Goal: Task Accomplishment & Management: Manage account settings

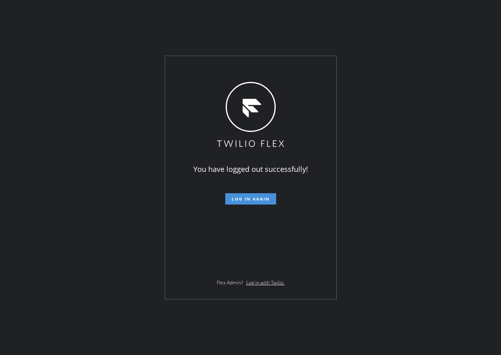
click at [247, 197] on span "Log in again" at bounding box center [251, 199] width 38 height 6
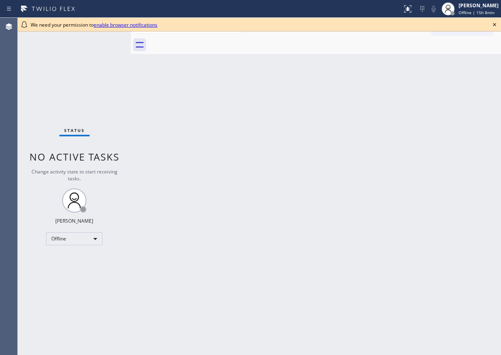
click at [493, 25] on icon at bounding box center [495, 25] width 10 height 10
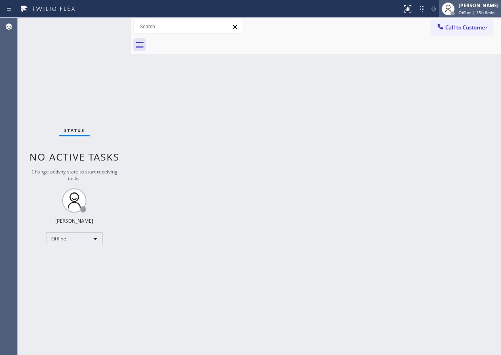
click at [494, 15] on div "Paula Arnado Offline | 15h 8min" at bounding box center [479, 9] width 44 height 14
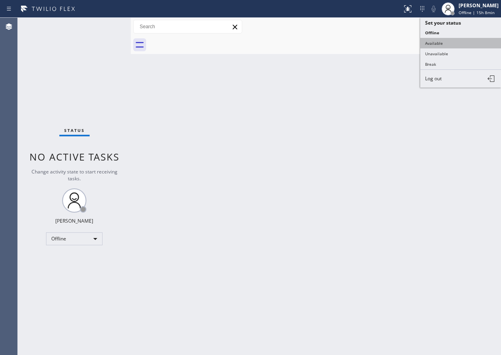
click at [475, 48] on button "Available" at bounding box center [460, 43] width 81 height 10
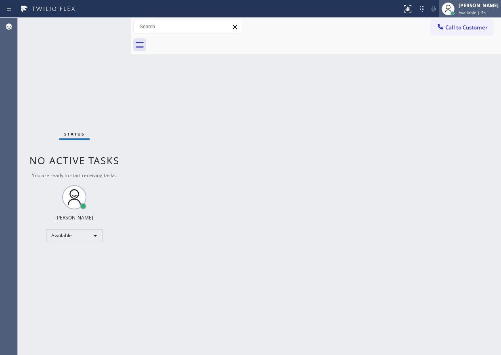
click at [480, 8] on div "[PERSON_NAME]" at bounding box center [479, 5] width 40 height 7
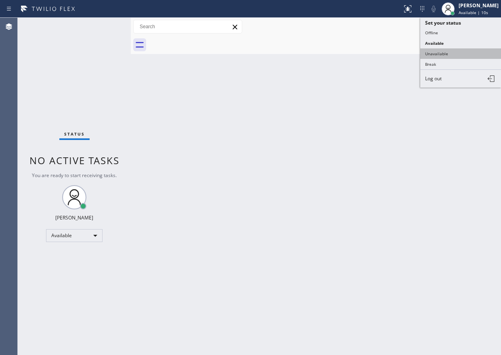
click at [472, 55] on button "Unavailable" at bounding box center [460, 53] width 81 height 10
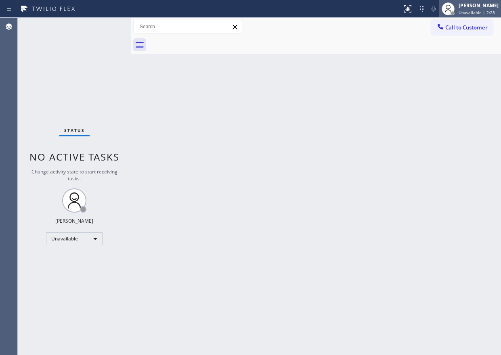
click at [473, 13] on span "Unavailable | 2:28" at bounding box center [477, 13] width 36 height 6
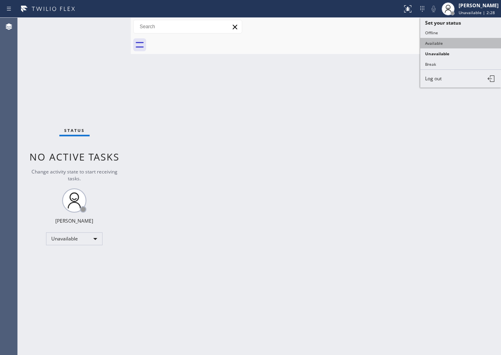
click at [466, 38] on button "Available" at bounding box center [460, 43] width 81 height 10
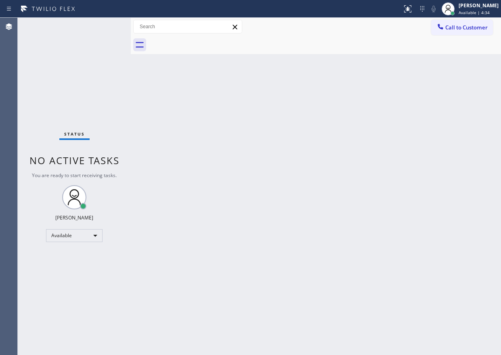
click at [381, 166] on div "Back to Dashboard Change Sender ID Customers Technicians Select a contact Outbo…" at bounding box center [316, 186] width 370 height 337
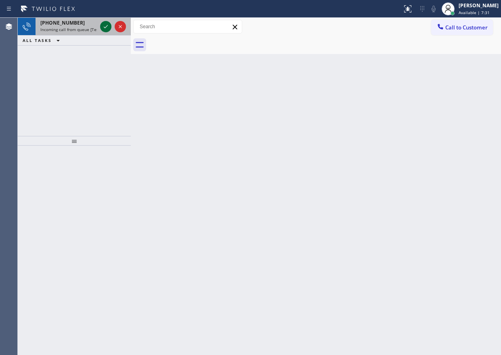
click at [106, 25] on icon at bounding box center [106, 27] width 10 height 10
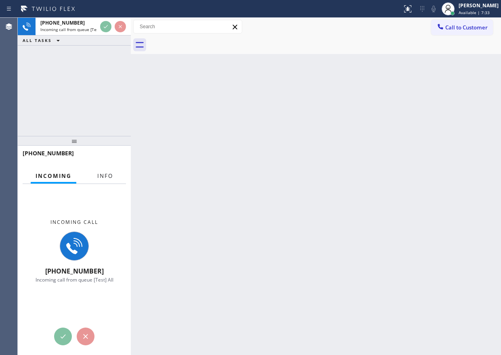
click at [102, 175] on span "Info" at bounding box center [105, 175] width 16 height 7
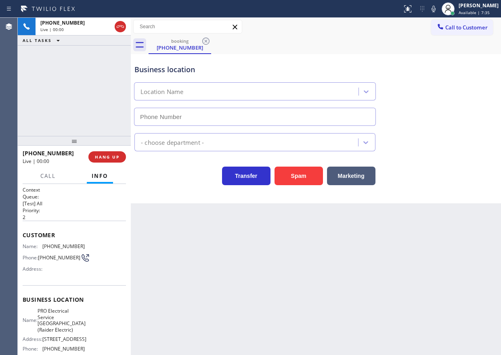
type input "(908) 520-2065"
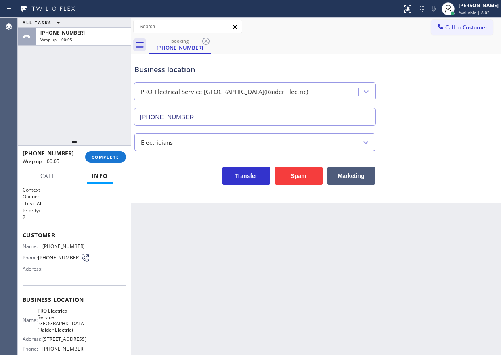
drag, startPoint x: 449, startPoint y: 261, endPoint x: 173, endPoint y: 195, distance: 283.9
click at [449, 261] on div "Back to Dashboard Change Sender ID Customers Technicians Select a contact Outbo…" at bounding box center [316, 186] width 370 height 337
click at [110, 157] on span "COMPLETE" at bounding box center [106, 157] width 28 height 6
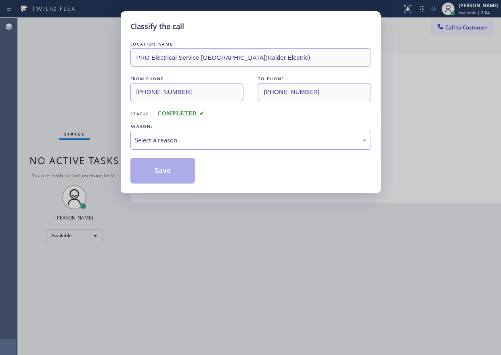
click at [196, 142] on div "Select a reason" at bounding box center [251, 140] width 232 height 9
click at [165, 185] on div "Classify the call LOCATION NAME PRO Electrical Service Scotch Plains(Raider Ele…" at bounding box center [251, 102] width 260 height 182
click at [168, 177] on button "Save" at bounding box center [162, 171] width 65 height 26
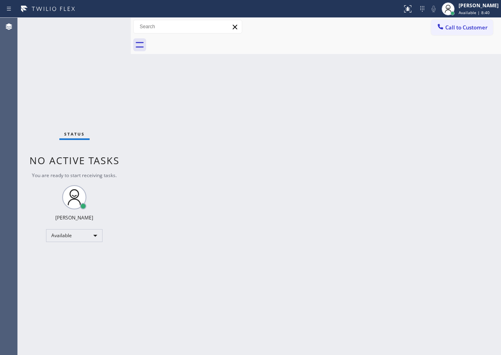
click at [408, 143] on div "Back to Dashboard Change Sender ID Customers Technicians Select a contact Outbo…" at bounding box center [316, 186] width 370 height 337
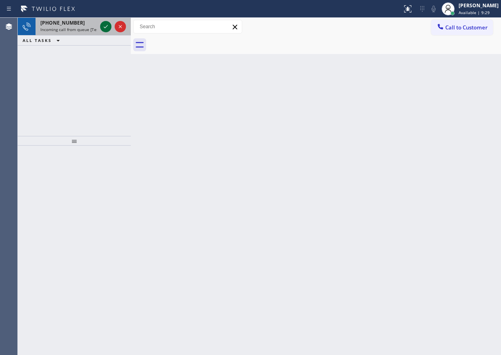
click at [105, 24] on icon at bounding box center [106, 27] width 10 height 10
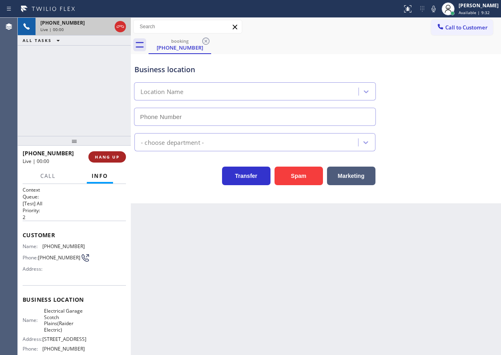
type input "(908) 639-2750"
click at [106, 156] on span "HANG UP" at bounding box center [107, 157] width 25 height 6
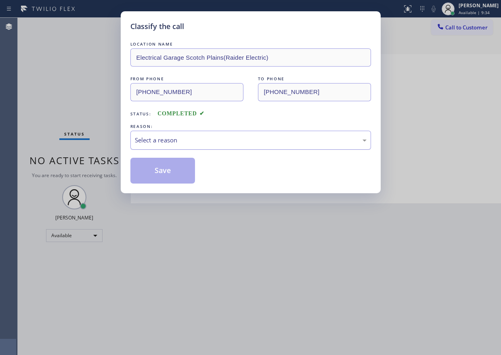
click at [179, 138] on div "Select a reason" at bounding box center [251, 140] width 232 height 9
click at [167, 173] on button "Save" at bounding box center [162, 171] width 65 height 26
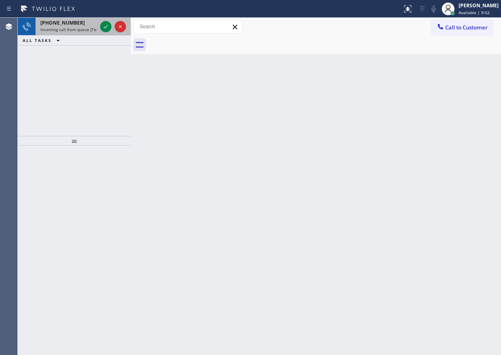
click at [66, 29] on span "Incoming call from queue [Test] All" at bounding box center [73, 30] width 67 height 6
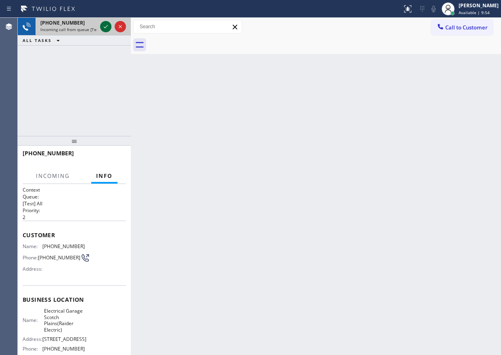
click at [107, 28] on icon at bounding box center [106, 27] width 10 height 10
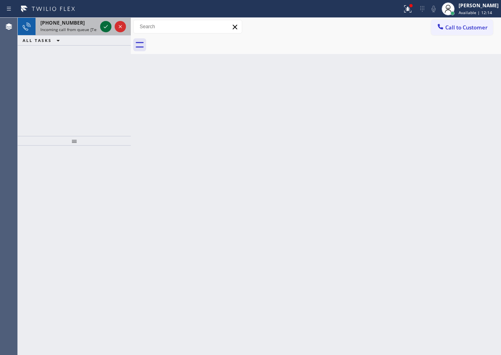
click at [104, 28] on icon at bounding box center [106, 27] width 10 height 10
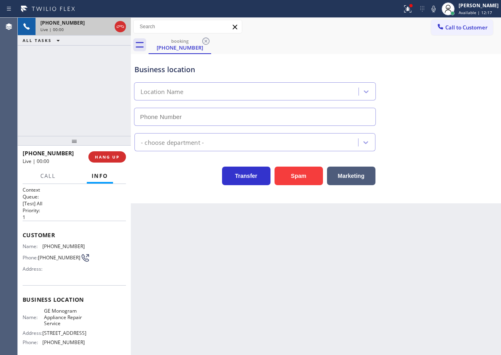
type input "(215) 709-8046"
click at [59, 318] on span "GE Monogram Appliance Repair Service" at bounding box center [64, 317] width 40 height 19
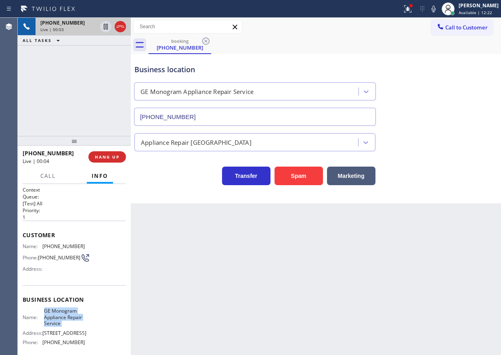
click at [59, 318] on span "GE Monogram Appliance Repair Service" at bounding box center [64, 317] width 40 height 19
copy span "GE Monogram Appliance Repair Service"
click at [226, 122] on input "(215) 709-8046" at bounding box center [255, 117] width 242 height 18
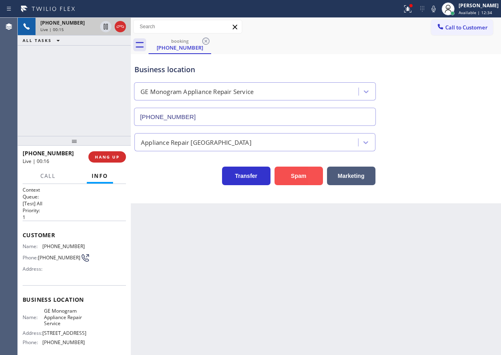
click at [302, 177] on button "Spam" at bounding box center [298, 176] width 48 height 19
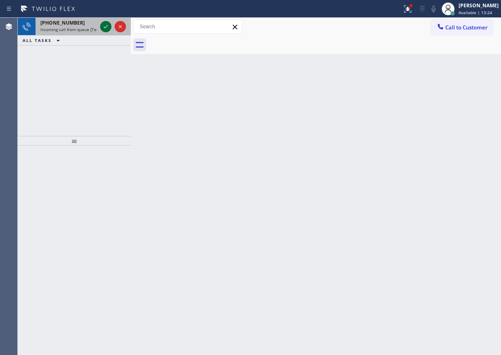
click at [102, 27] on icon at bounding box center [106, 27] width 10 height 10
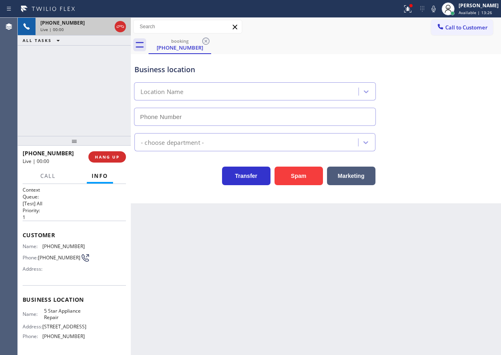
type input "(855) 731-4952"
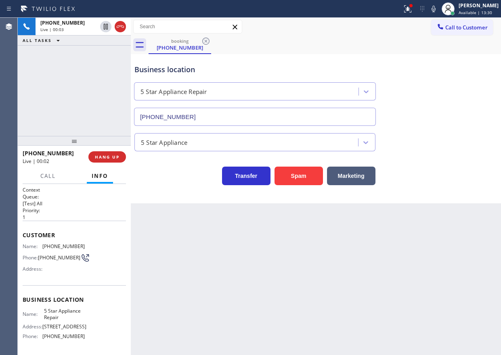
click at [71, 309] on div "Business location Name: 5 Star Appliance Repair Address: 510 Foothill Rd Phone:…" at bounding box center [74, 318] width 103 height 67
copy span "5 Star Appliance Repair"
click at [114, 155] on span "HANG UP" at bounding box center [107, 157] width 25 height 6
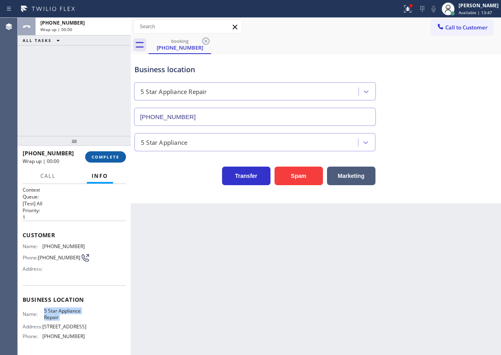
click at [114, 155] on span "COMPLETE" at bounding box center [106, 157] width 28 height 6
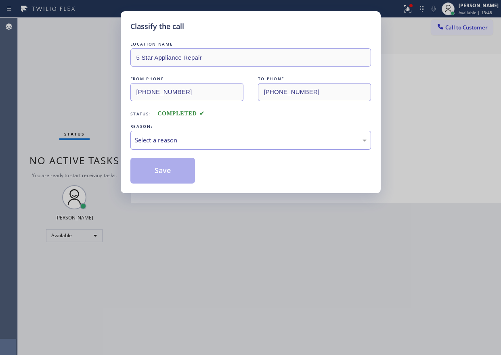
click at [172, 143] on div "Select a reason" at bounding box center [251, 140] width 232 height 9
click at [174, 172] on button "Save" at bounding box center [162, 171] width 65 height 26
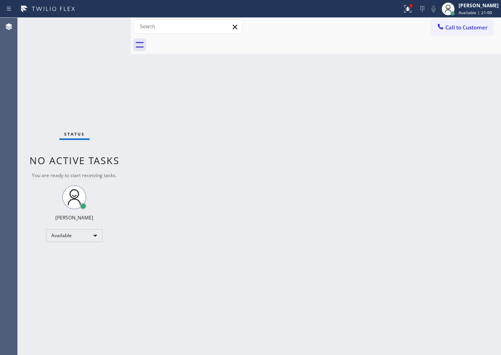
click at [437, 70] on div "Back to Dashboard Change Sender ID Customers Technicians Select a contact Outbo…" at bounding box center [316, 186] width 370 height 337
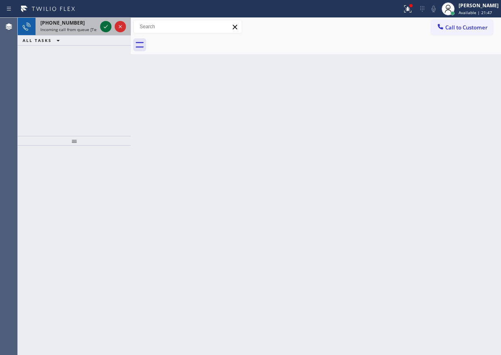
click at [108, 25] on icon at bounding box center [106, 27] width 10 height 10
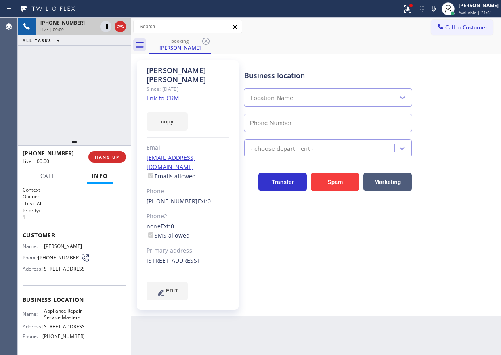
type input "(754) 212-8742"
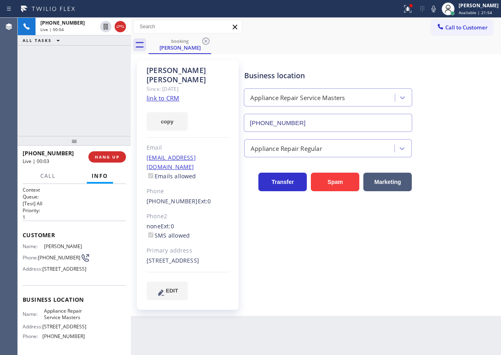
click at [68, 320] on span "Appliance Repair Service Masters" at bounding box center [64, 314] width 40 height 13
copy span "Appliance Repair Service Masters"
click at [324, 121] on input "(754) 212-8742" at bounding box center [328, 123] width 168 height 18
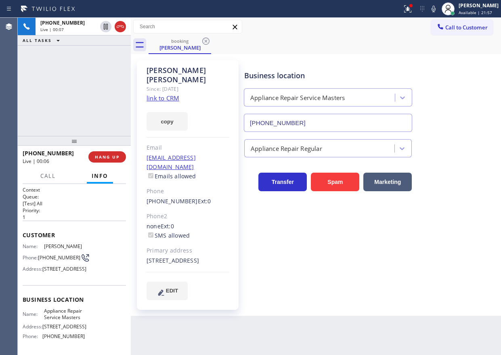
click at [324, 121] on input "(754) 212-8742" at bounding box center [328, 123] width 168 height 18
click at [113, 157] on span "HANG UP" at bounding box center [107, 157] width 25 height 6
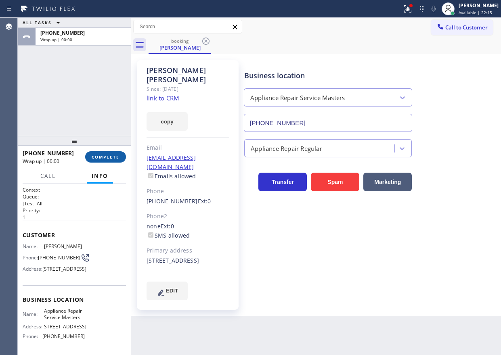
click at [113, 157] on span "COMPLETE" at bounding box center [106, 157] width 28 height 6
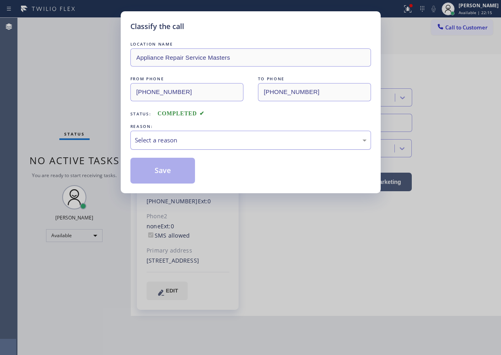
drag, startPoint x: 173, startPoint y: 139, endPoint x: 171, endPoint y: 147, distance: 7.4
click at [173, 140] on div "Select a reason" at bounding box center [251, 140] width 232 height 9
click at [171, 177] on button "Save" at bounding box center [162, 171] width 65 height 26
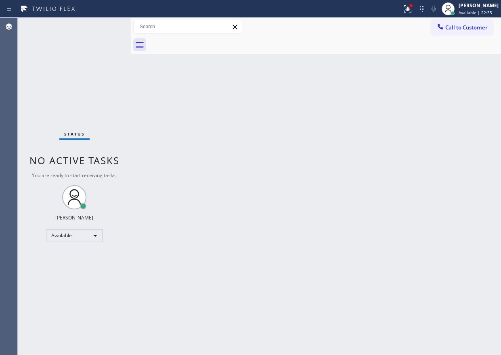
drag, startPoint x: 483, startPoint y: 9, endPoint x: 462, endPoint y: 40, distance: 37.4
click at [482, 9] on div "Paula Arnado Available | 22:35" at bounding box center [479, 9] width 44 height 14
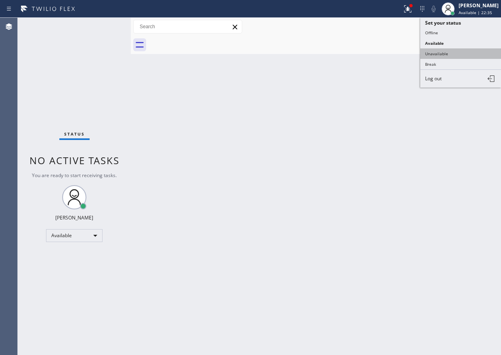
click at [445, 54] on button "Unavailable" at bounding box center [460, 53] width 81 height 10
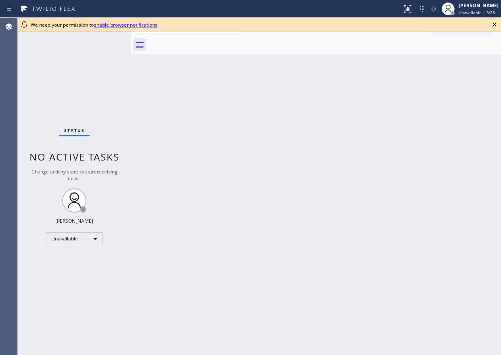
click at [496, 23] on icon at bounding box center [495, 25] width 10 height 10
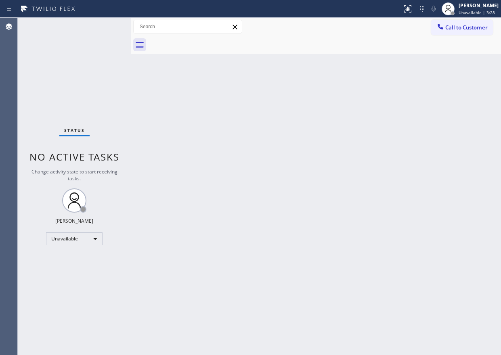
click at [494, 19] on div "Call to Customer Outbound call Location Search location Your caller id phone nu…" at bounding box center [316, 27] width 370 height 18
click at [493, 14] on span "Unavailable | 3:28" at bounding box center [477, 13] width 36 height 6
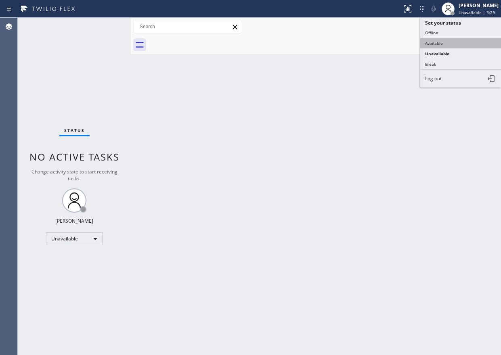
click at [463, 43] on button "Available" at bounding box center [460, 43] width 81 height 10
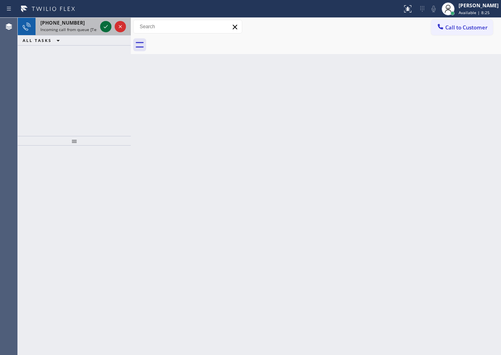
click at [104, 27] on icon at bounding box center [106, 27] width 10 height 10
click at [107, 25] on icon at bounding box center [106, 26] width 4 height 3
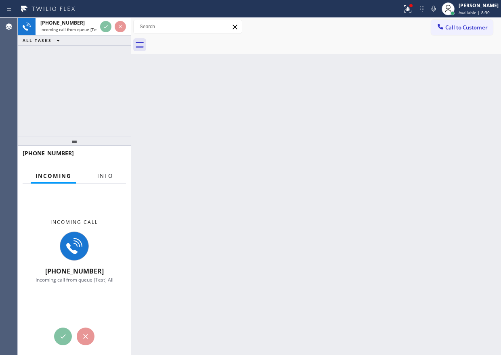
click at [103, 178] on span "Info" at bounding box center [105, 175] width 16 height 7
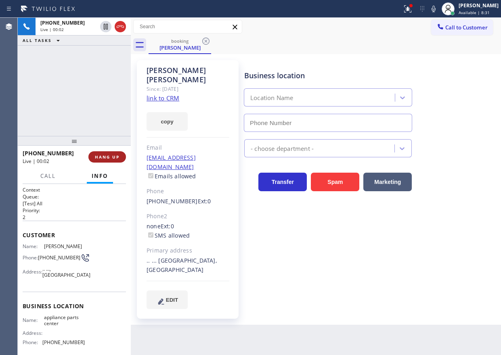
type input "[PHONE_NUMBER]"
click at [159, 93] on div "Arland Brooks Since: 20 may 2020 link to CRM copy Email no@gmail.com Emails all…" at bounding box center [188, 189] width 102 height 259
click at [161, 94] on link "link to CRM" at bounding box center [163, 98] width 33 height 8
click at [110, 155] on span "HANG UP" at bounding box center [107, 157] width 25 height 6
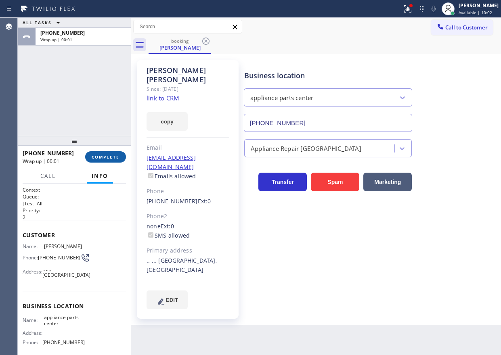
click at [110, 155] on span "COMPLETE" at bounding box center [106, 157] width 28 height 6
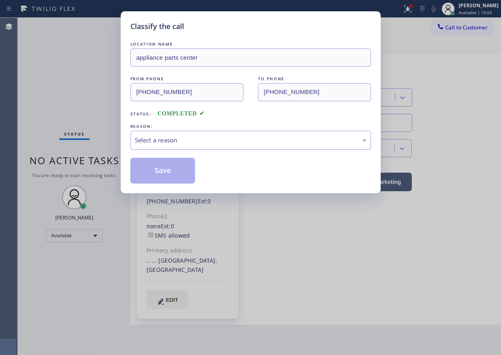
click at [222, 138] on div "Select a reason" at bounding box center [251, 140] width 232 height 9
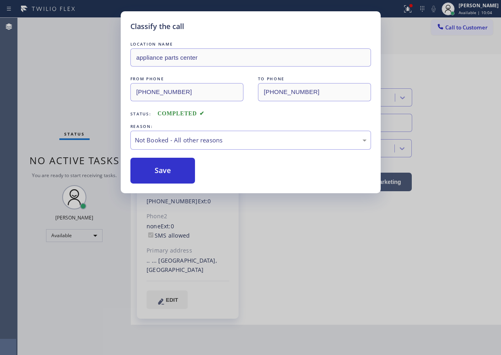
click at [153, 173] on button "Save" at bounding box center [162, 171] width 65 height 26
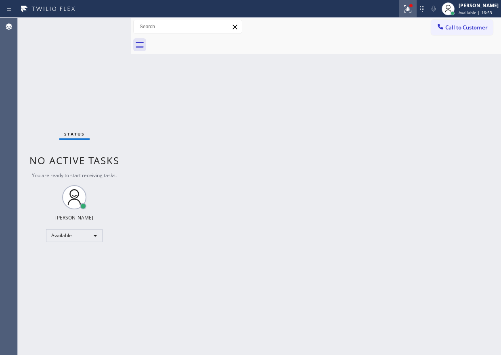
click at [411, 11] on icon at bounding box center [407, 8] width 7 height 7
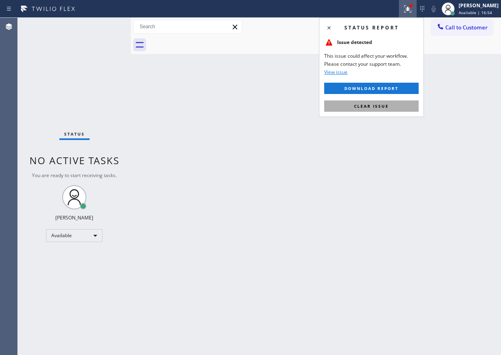
click at [382, 105] on span "Clear issue" at bounding box center [371, 106] width 35 height 6
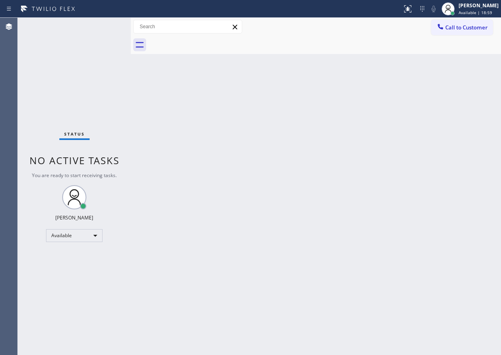
click at [423, 121] on div "Back to Dashboard Change Sender ID Customers Technicians Select a contact Outbo…" at bounding box center [316, 186] width 370 height 337
click at [453, 130] on div "Back to Dashboard Change Sender ID Customers Technicians Select a contact Outbo…" at bounding box center [316, 186] width 370 height 337
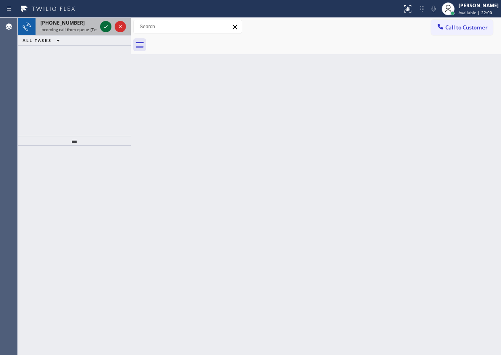
click at [106, 26] on icon at bounding box center [106, 27] width 10 height 10
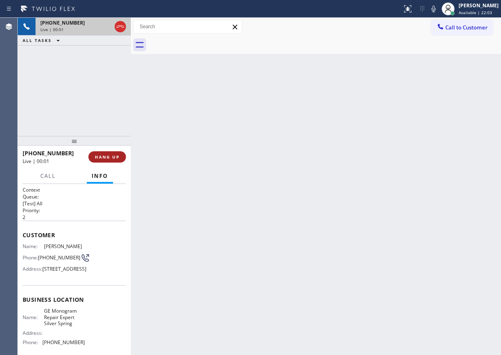
click at [106, 152] on div "+13016511659 Live | 00:01 HANG UP" at bounding box center [74, 157] width 103 height 21
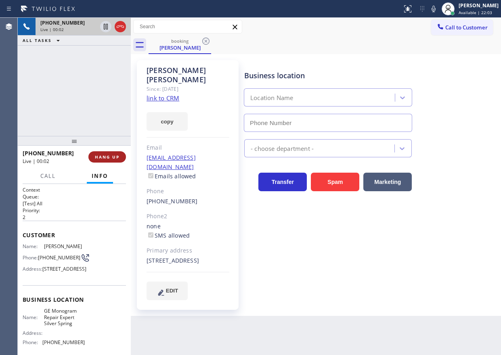
click at [106, 152] on button "HANG UP" at bounding box center [107, 156] width 38 height 11
type input "(410) 291-1407"
click at [106, 155] on span "HANG UP" at bounding box center [107, 157] width 25 height 6
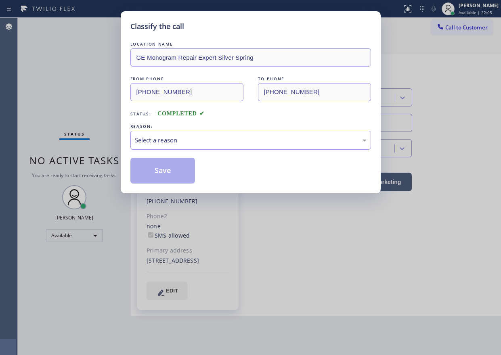
click at [188, 136] on div "Select a reason" at bounding box center [251, 140] width 232 height 9
click at [174, 170] on button "Save" at bounding box center [162, 171] width 65 height 26
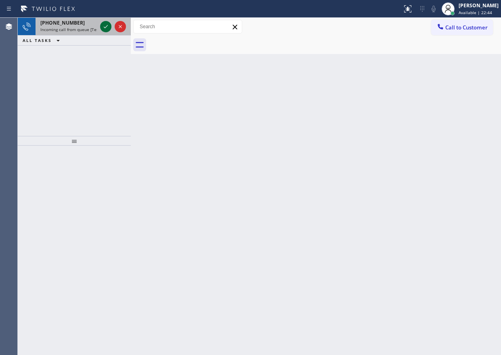
click at [106, 24] on icon at bounding box center [106, 27] width 10 height 10
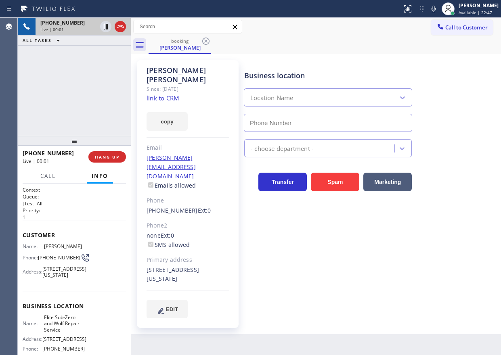
type input "(833) 384-0080"
click at [437, 9] on icon at bounding box center [434, 9] width 10 height 10
click at [167, 94] on link "link to CRM" at bounding box center [163, 98] width 33 height 8
click at [438, 6] on icon at bounding box center [434, 9] width 10 height 10
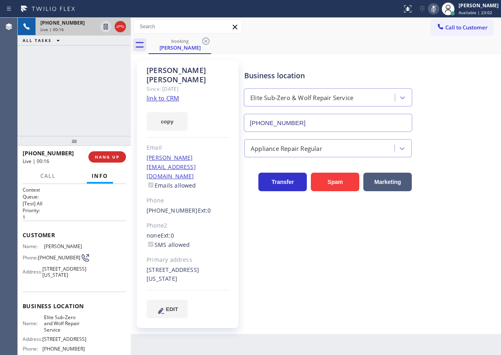
click at [438, 6] on icon at bounding box center [434, 9] width 10 height 10
click at [436, 11] on rect at bounding box center [434, 8] width 6 height 6
click at [438, 10] on icon at bounding box center [434, 9] width 10 height 10
click at [436, 9] on icon at bounding box center [434, 9] width 4 height 6
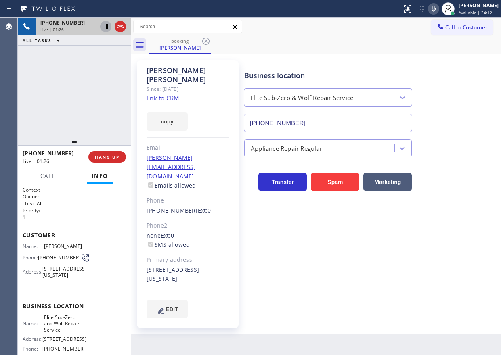
click at [101, 27] on icon at bounding box center [106, 27] width 10 height 10
click at [436, 8] on icon at bounding box center [434, 9] width 4 height 6
click at [452, 108] on div "Business location Elite Sub-Zero & Wolf Repair Service (833) 384-0080" at bounding box center [371, 95] width 256 height 73
click at [436, 7] on icon at bounding box center [434, 9] width 4 height 6
click at [107, 25] on icon at bounding box center [106, 27] width 6 height 6
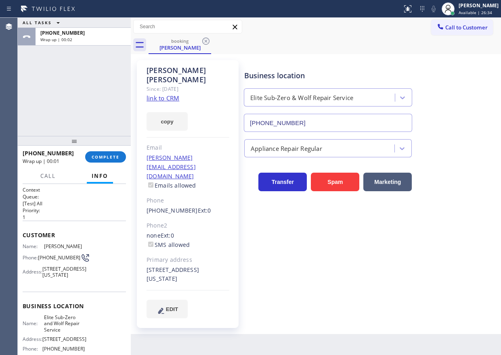
click at [419, 283] on div "Business location Elite Sub-Zero & Wolf Repair Service (833) 384-0080 Appliance…" at bounding box center [371, 189] width 256 height 254
click at [110, 161] on button "COMPLETE" at bounding box center [105, 156] width 41 height 11
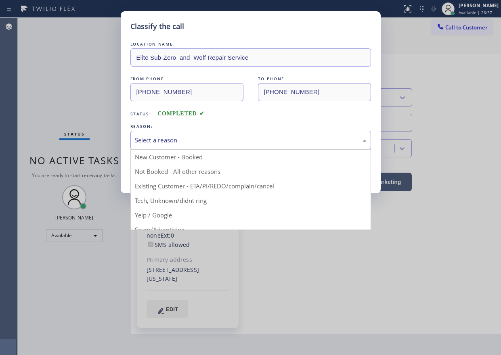
click at [173, 149] on div "Select a reason New Customer - Booked Not Booked - All other reasons Existing C…" at bounding box center [250, 140] width 241 height 19
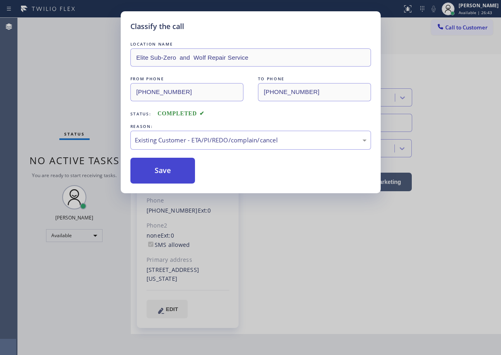
click at [178, 172] on button "Save" at bounding box center [162, 171] width 65 height 26
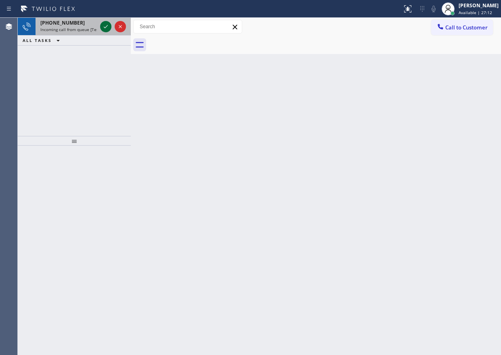
click at [107, 27] on icon at bounding box center [106, 27] width 10 height 10
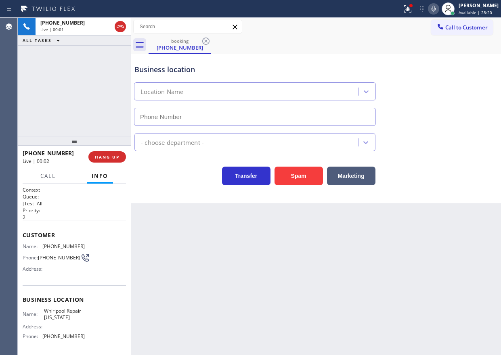
type input "(332) 334-7346"
click at [298, 177] on button "Spam" at bounding box center [298, 176] width 48 height 19
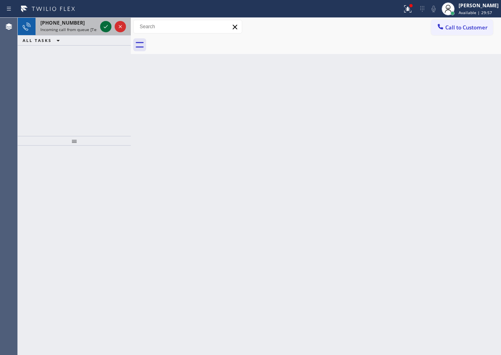
click at [103, 27] on icon at bounding box center [106, 27] width 10 height 10
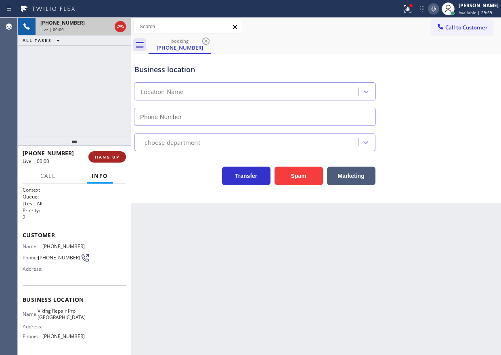
type input "(732) 800-9177"
click at [105, 159] on span "HANG UP" at bounding box center [107, 157] width 25 height 6
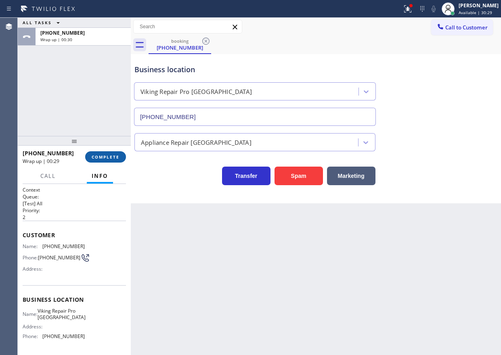
click at [105, 159] on span "COMPLETE" at bounding box center [106, 157] width 28 height 6
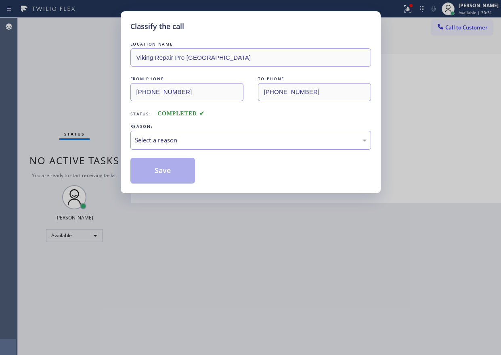
click at [176, 145] on div "Select a reason" at bounding box center [250, 140] width 241 height 19
click at [173, 174] on button "Save" at bounding box center [162, 171] width 65 height 26
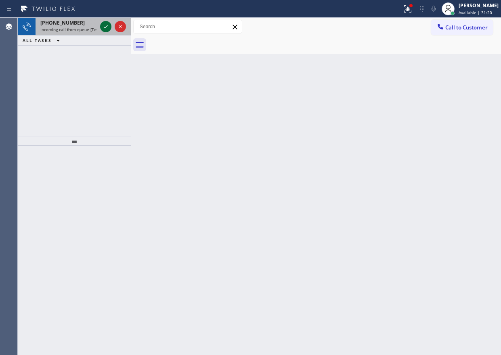
click at [108, 27] on icon at bounding box center [106, 27] width 10 height 10
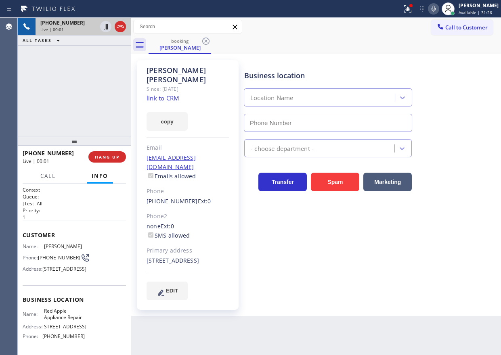
type input "(877) 672-1565"
click at [179, 94] on link "link to CRM" at bounding box center [163, 98] width 33 height 8
click at [105, 25] on icon at bounding box center [106, 27] width 4 height 6
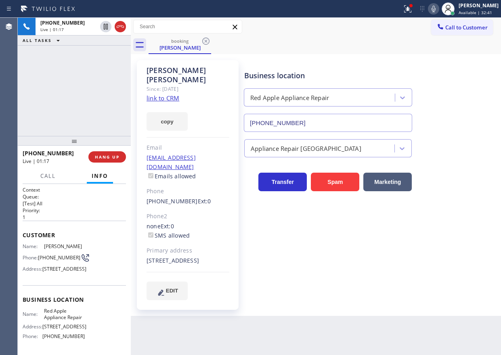
click at [436, 9] on icon at bounding box center [434, 9] width 4 height 6
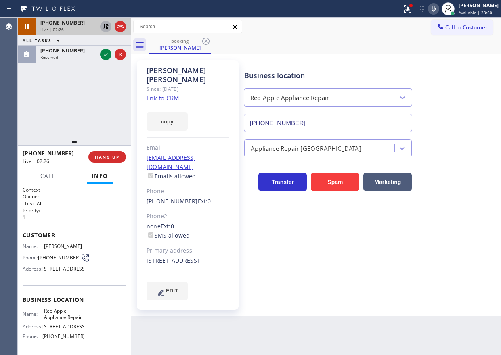
click at [104, 23] on icon at bounding box center [106, 27] width 10 height 10
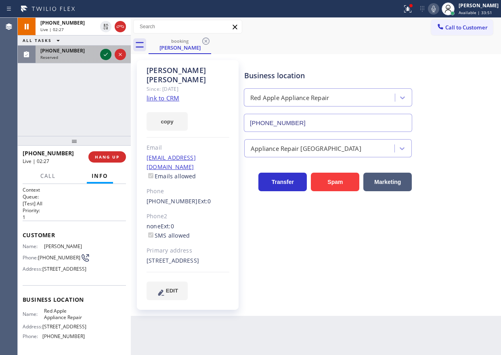
click at [105, 54] on icon at bounding box center [106, 55] width 10 height 10
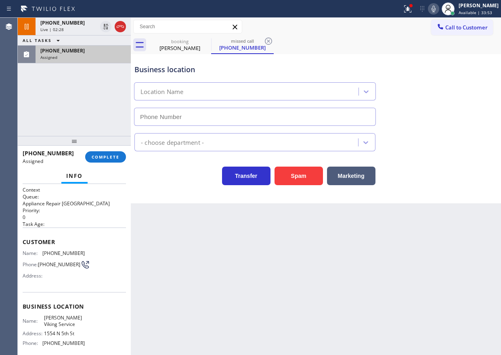
type input "(215) 876-2714"
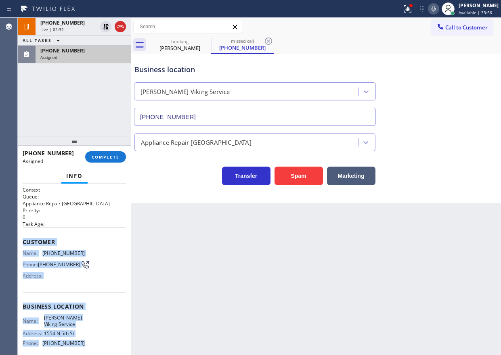
scroll to position [71, 0]
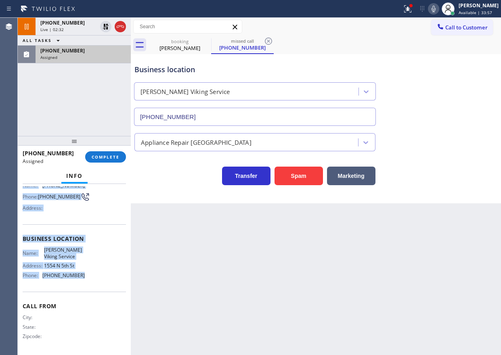
drag, startPoint x: 45, startPoint y: 256, endPoint x: 111, endPoint y: 288, distance: 73.5
click at [111, 288] on div "Context Queue: Appliance Repair High End Priority: 0 Task Age: Customer Name: (…" at bounding box center [74, 236] width 103 height 234
copy div "Customer Name: (267) 552-4805 Phone: (267) 552-4805 Address: Business location …"
click at [105, 27] on icon at bounding box center [106, 27] width 6 height 6
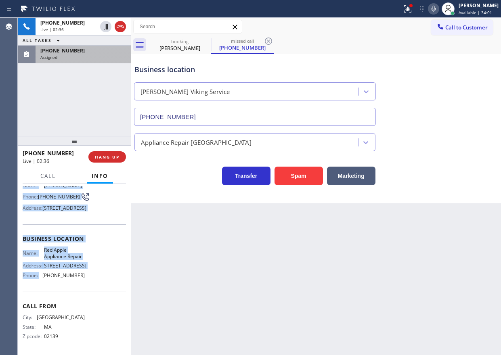
click at [65, 54] on div "Assigned" at bounding box center [83, 57] width 86 height 6
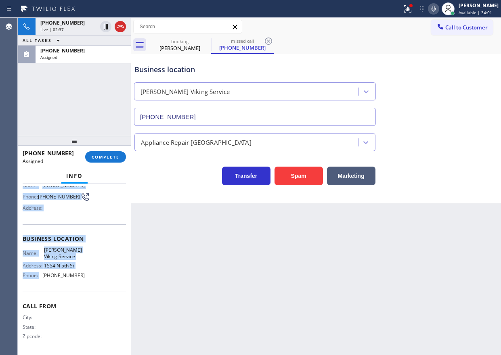
scroll to position [71, 0]
click at [105, 158] on span "COMPLETE" at bounding box center [106, 157] width 28 height 6
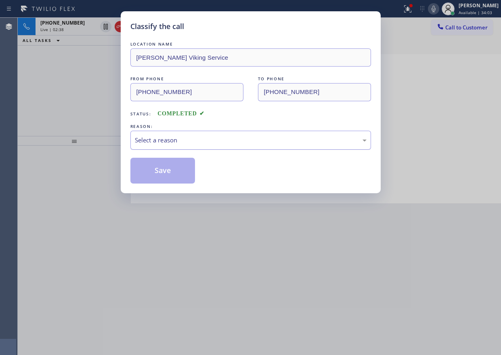
drag, startPoint x: 197, startPoint y: 139, endPoint x: 197, endPoint y: 148, distance: 8.9
click at [197, 140] on div "Select a reason" at bounding box center [251, 140] width 232 height 9
click at [169, 168] on button "Save" at bounding box center [162, 171] width 65 height 26
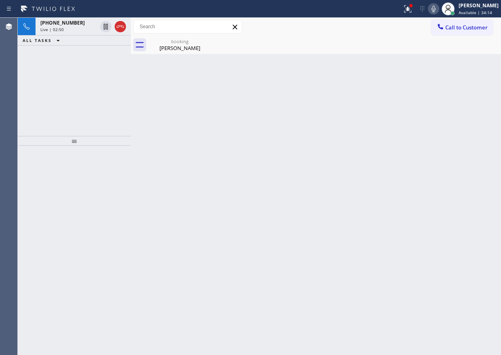
click at [429, 163] on div "Back to Dashboard Change Sender ID Customers Technicians Select a contact Outbo…" at bounding box center [316, 186] width 370 height 337
click at [176, 50] on div "Melissa Pelletier" at bounding box center [179, 47] width 61 height 7
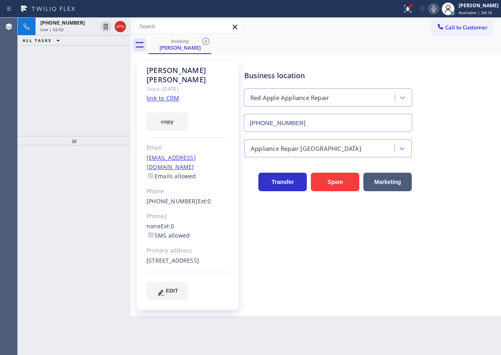
click at [71, 21] on span "+17812281009" at bounding box center [62, 22] width 44 height 7
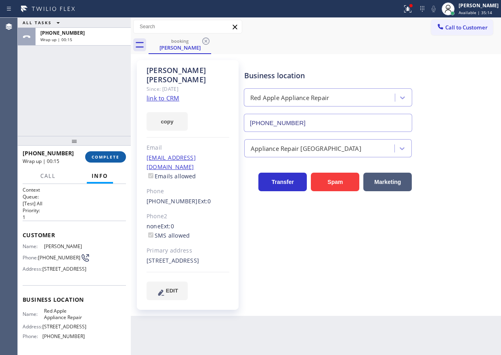
click at [103, 151] on button "COMPLETE" at bounding box center [105, 156] width 41 height 11
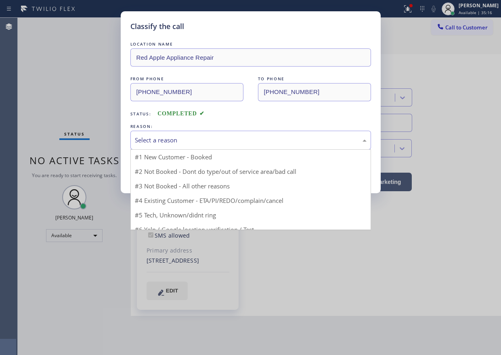
click at [194, 138] on div "Select a reason" at bounding box center [251, 140] width 232 height 9
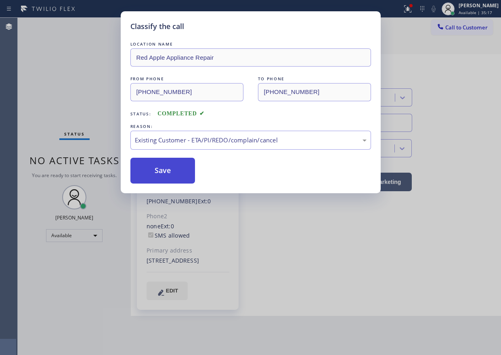
click at [174, 174] on button "Save" at bounding box center [162, 171] width 65 height 26
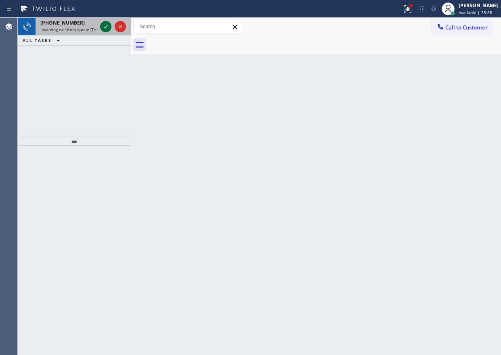
click at [101, 24] on div at bounding box center [105, 27] width 11 height 10
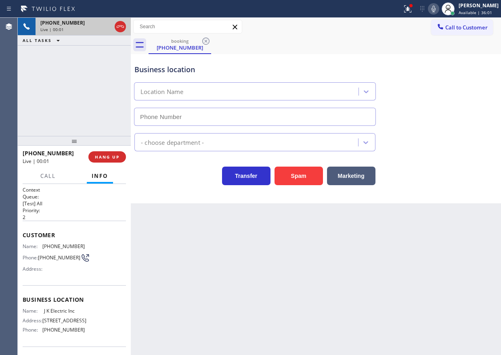
type input "[PHONE_NUMBER]"
click at [59, 314] on span "J K Electric Inc" at bounding box center [64, 311] width 40 height 6
copy span "J K Electric Inc"
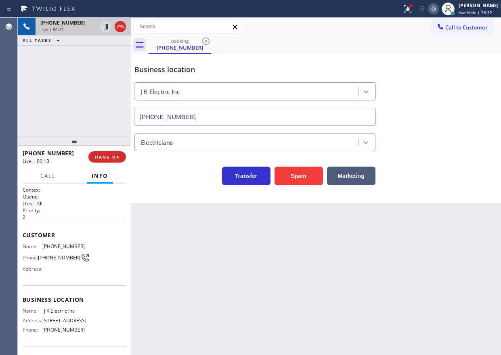
click at [197, 117] on input "[PHONE_NUMBER]" at bounding box center [255, 117] width 242 height 18
click at [60, 247] on span "[PHONE_NUMBER]" at bounding box center [63, 246] width 42 height 6
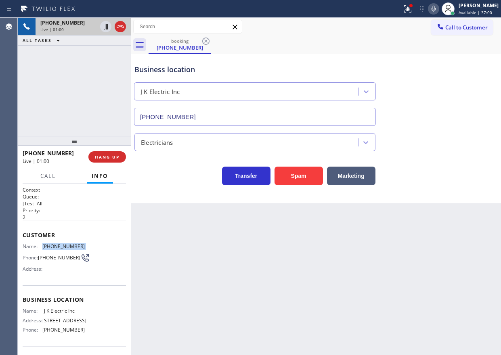
click at [60, 247] on span "[PHONE_NUMBER]" at bounding box center [63, 246] width 42 height 6
copy span "[PHONE_NUMBER]"
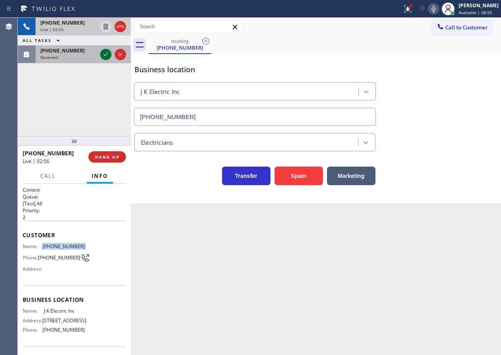
click at [106, 56] on icon at bounding box center [106, 55] width 10 height 10
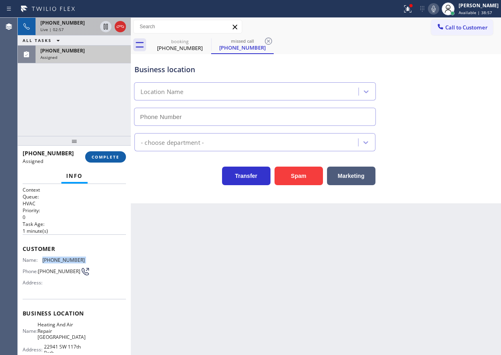
click at [108, 159] on span "COMPLETE" at bounding box center [106, 157] width 28 height 6
type input "(786) 628-9596"
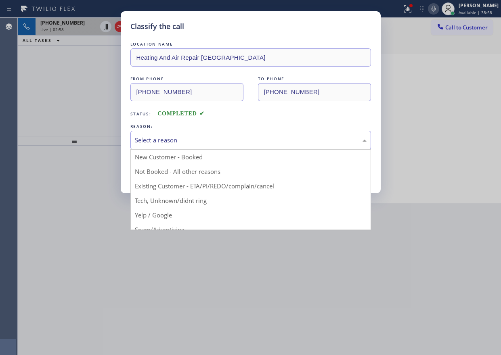
click at [199, 138] on div "Select a reason" at bounding box center [251, 140] width 232 height 9
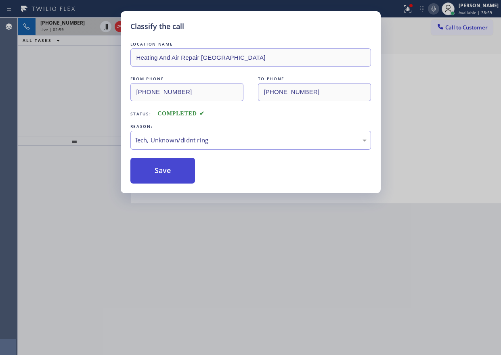
click at [161, 170] on button "Save" at bounding box center [162, 171] width 65 height 26
click at [439, 10] on div "Classify the call LOCATION NAME Heating And Air Repair Miami beach FROM PHONE (…" at bounding box center [250, 177] width 501 height 355
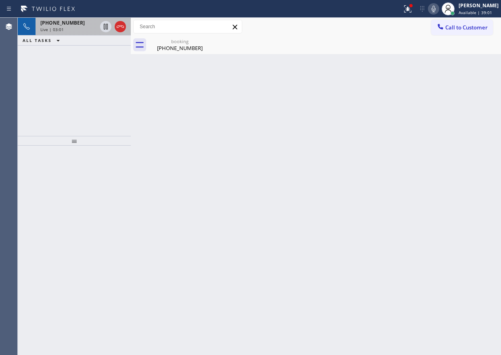
click at [438, 10] on icon at bounding box center [434, 9] width 10 height 10
click at [102, 25] on icon at bounding box center [106, 27] width 10 height 10
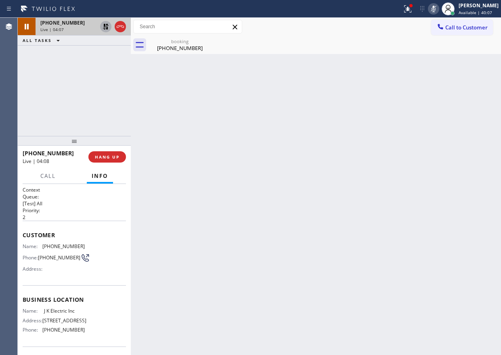
click at [109, 26] on icon at bounding box center [106, 27] width 10 height 10
click at [438, 4] on icon at bounding box center [434, 9] width 10 height 10
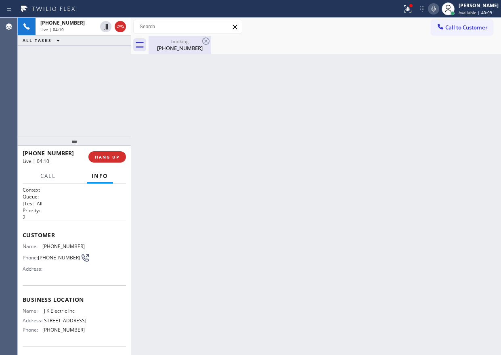
click at [175, 44] on div "booking" at bounding box center [179, 41] width 61 height 6
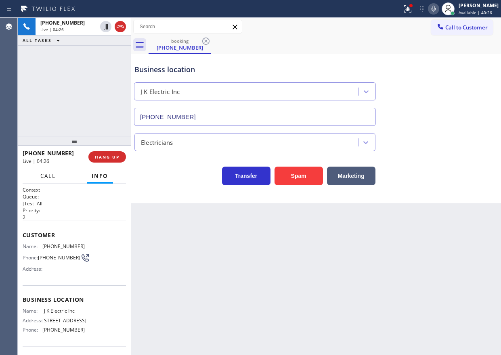
click at [39, 175] on button "Call" at bounding box center [48, 176] width 25 height 16
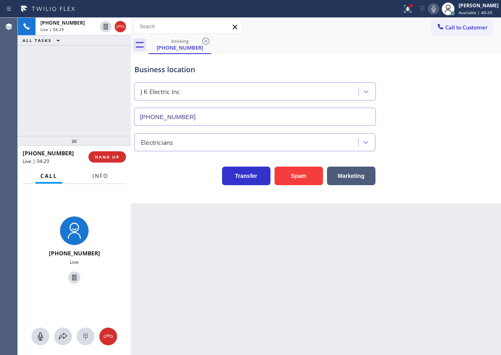
click at [93, 174] on span "Info" at bounding box center [100, 175] width 16 height 7
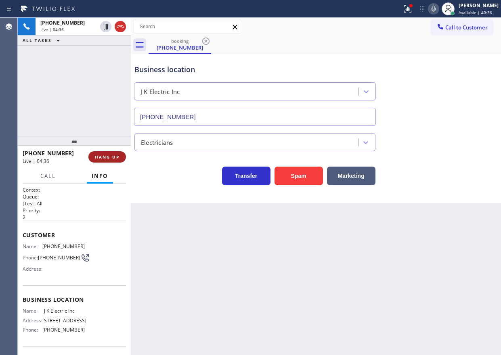
click at [106, 158] on span "HANG UP" at bounding box center [107, 157] width 25 height 6
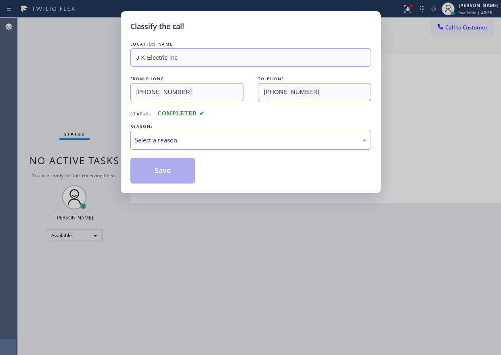
click at [233, 146] on div "Select a reason" at bounding box center [250, 140] width 241 height 19
click at [182, 141] on div "Tech, Unknown/didnt ring" at bounding box center [251, 140] width 232 height 9
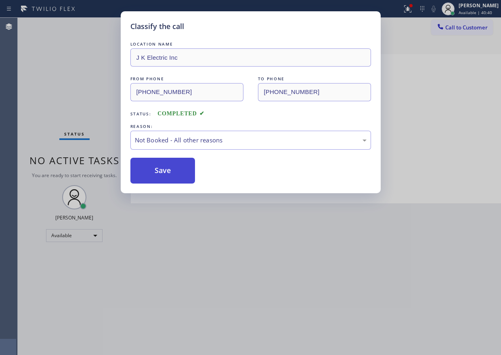
click at [175, 175] on button "Save" at bounding box center [162, 171] width 65 height 26
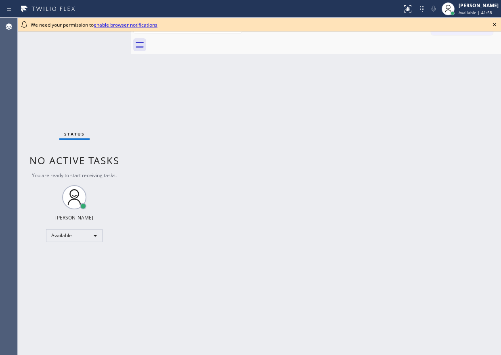
click at [495, 25] on icon at bounding box center [495, 25] width 10 height 10
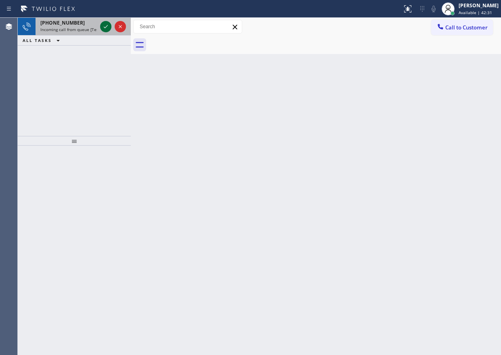
click at [106, 27] on icon at bounding box center [106, 27] width 10 height 10
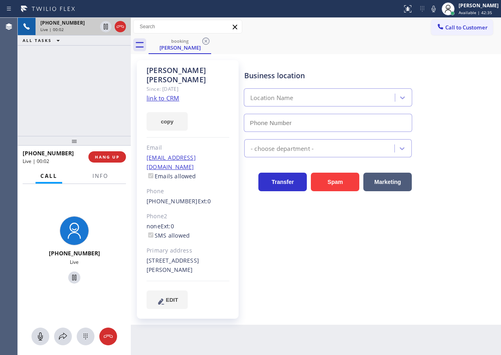
type input "[PHONE_NUMBER]"
click at [115, 153] on button "HANG UP" at bounding box center [107, 156] width 38 height 11
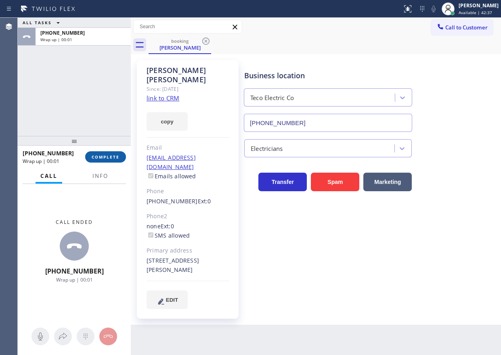
click at [114, 154] on span "COMPLETE" at bounding box center [106, 157] width 28 height 6
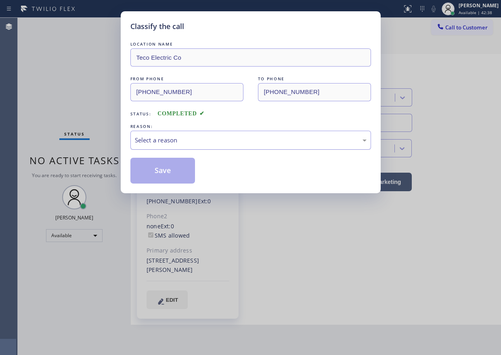
drag, startPoint x: 230, startPoint y: 136, endPoint x: 226, endPoint y: 142, distance: 8.4
click at [230, 136] on div "Select a reason" at bounding box center [251, 140] width 232 height 9
click at [168, 173] on button "Save" at bounding box center [162, 171] width 65 height 26
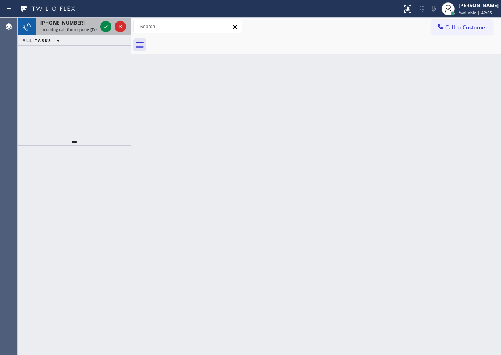
click at [65, 26] on span "+12122210045" at bounding box center [62, 22] width 44 height 7
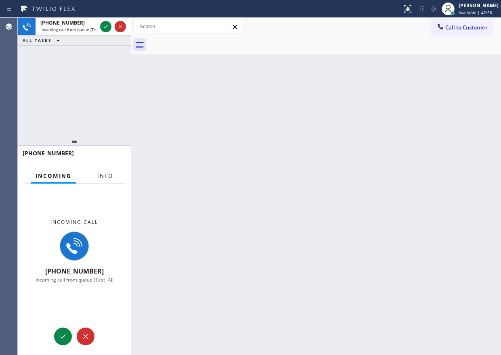
click at [101, 177] on span "Info" at bounding box center [105, 175] width 16 height 7
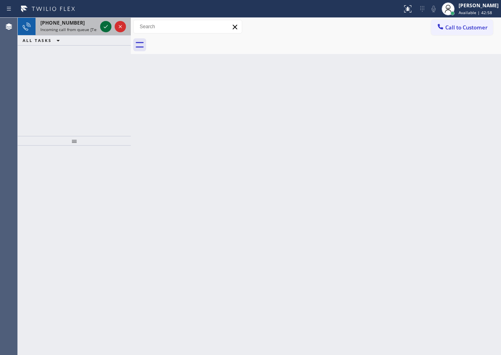
click at [107, 27] on icon at bounding box center [106, 27] width 10 height 10
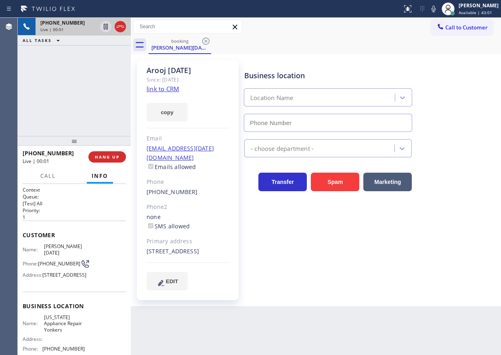
type input "(914) 873-0795"
click at [172, 90] on link "link to CRM" at bounding box center [163, 89] width 33 height 8
click at [68, 333] on span "New York Appliance Repair Yonkers" at bounding box center [64, 323] width 40 height 19
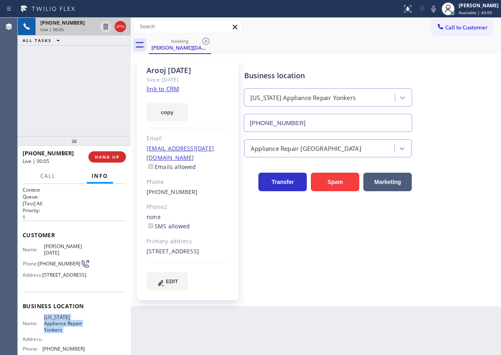
copy span "New York Appliance Repair Yonkers"
click at [302, 127] on input "(914) 873-0795" at bounding box center [328, 123] width 168 height 18
click at [438, 9] on icon at bounding box center [434, 9] width 10 height 10
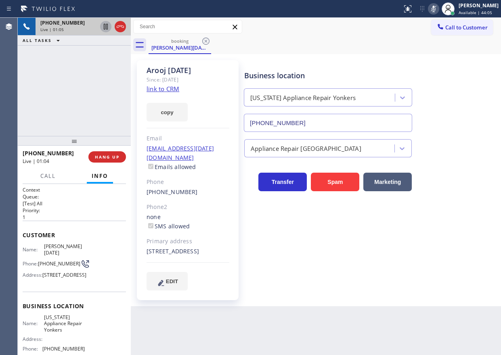
click at [103, 26] on icon at bounding box center [106, 27] width 10 height 10
click at [438, 12] on icon at bounding box center [434, 9] width 10 height 10
click at [103, 25] on icon at bounding box center [106, 27] width 10 height 10
click at [109, 158] on span "HANG UP" at bounding box center [107, 157] width 25 height 6
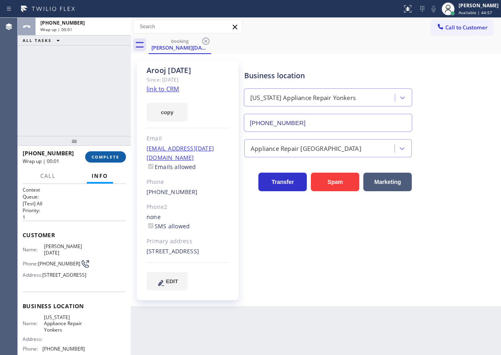
click at [109, 158] on span "COMPLETE" at bounding box center [106, 157] width 28 height 6
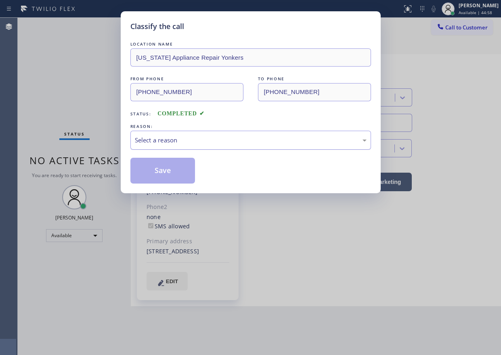
click at [195, 141] on div "Select a reason" at bounding box center [251, 140] width 232 height 9
click at [165, 171] on button "Save" at bounding box center [162, 171] width 65 height 26
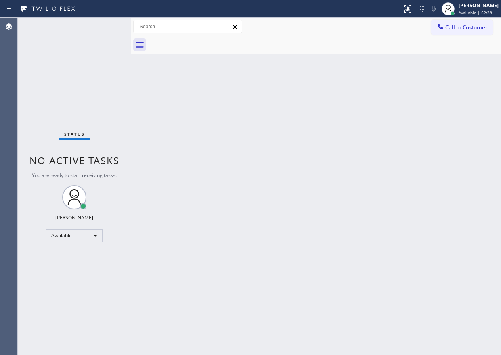
click at [67, 57] on div "Status No active tasks You are ready to start receiving tasks. [PERSON_NAME] Av…" at bounding box center [74, 186] width 113 height 337
click at [112, 27] on div "Status No active tasks You are ready to start receiving tasks. [PERSON_NAME] Av…" at bounding box center [74, 186] width 113 height 337
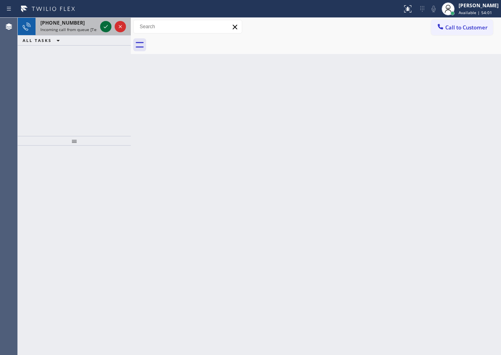
click at [105, 29] on icon at bounding box center [106, 27] width 10 height 10
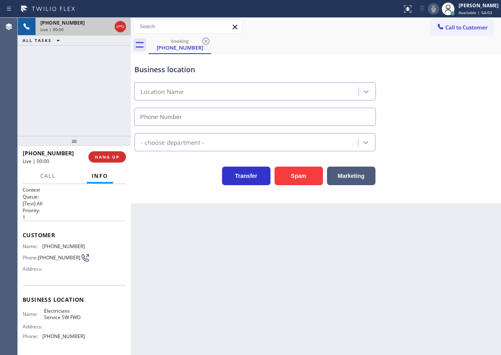
type input "[PHONE_NUMBER]"
click at [309, 179] on button "Spam" at bounding box center [298, 176] width 48 height 19
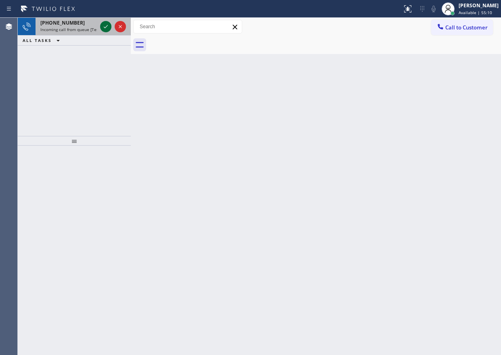
click at [105, 28] on icon at bounding box center [106, 26] width 4 height 3
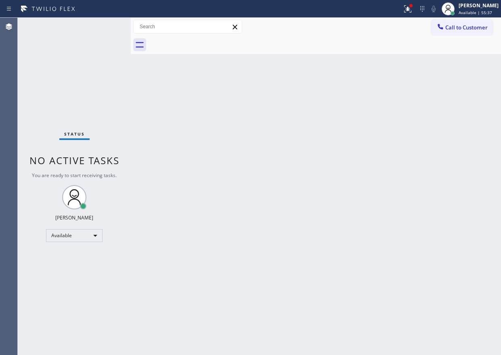
click at [104, 25] on div "Status No active tasks You are ready to start receiving tasks. [PERSON_NAME] Av…" at bounding box center [74, 186] width 113 height 337
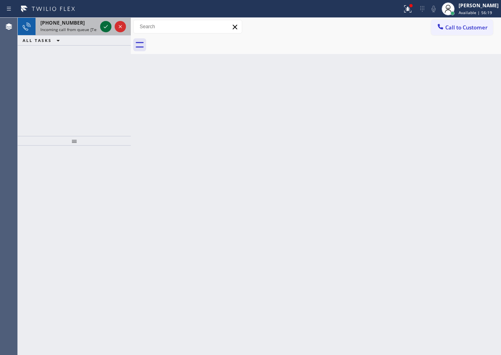
click at [104, 25] on icon at bounding box center [106, 27] width 10 height 10
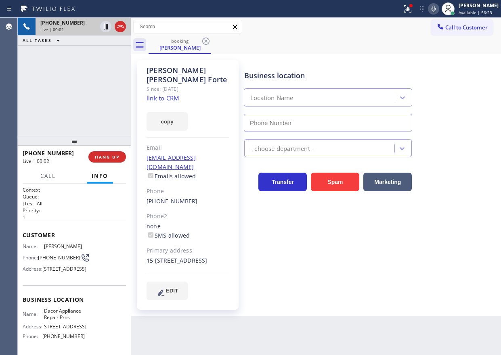
type input "(203) 528-0965"
click at [50, 320] on span "Dacor Appliance Repair Pros" at bounding box center [64, 314] width 40 height 13
copy span "Dacor Appliance Repair Pros"
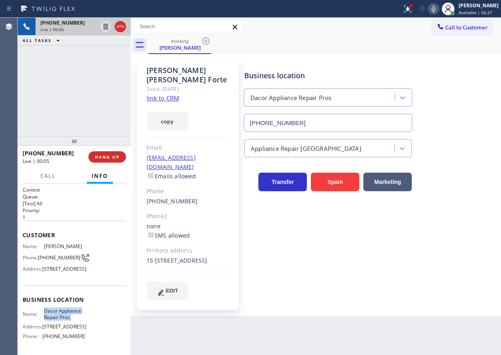
click at [281, 121] on input "(203) 528-0965" at bounding box center [328, 123] width 168 height 18
click at [165, 94] on link "link to CRM" at bounding box center [163, 98] width 33 height 8
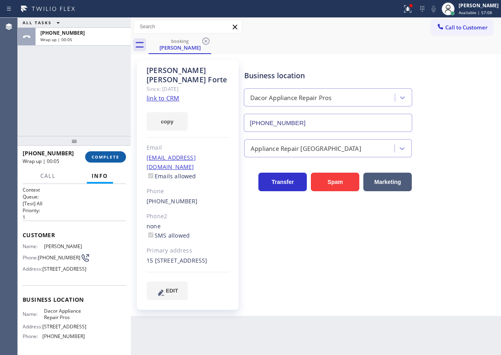
click at [113, 157] on span "COMPLETE" at bounding box center [106, 157] width 28 height 6
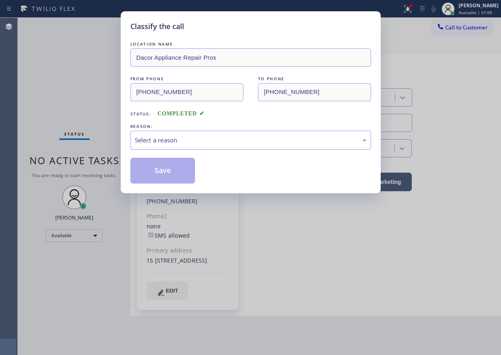
click at [216, 143] on div "Select a reason" at bounding box center [251, 140] width 232 height 9
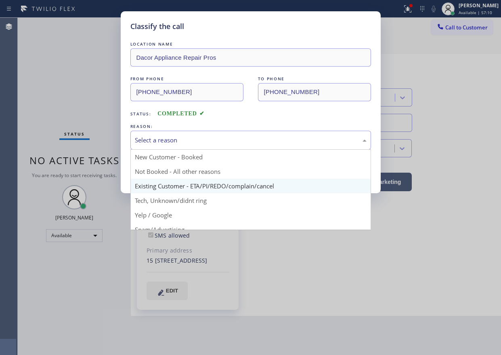
drag, startPoint x: 182, startPoint y: 189, endPoint x: 180, endPoint y: 184, distance: 5.3
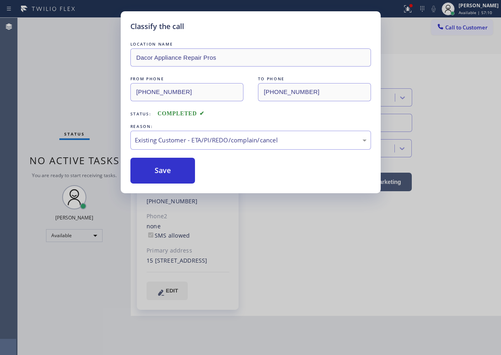
click at [174, 173] on button "Save" at bounding box center [162, 171] width 65 height 26
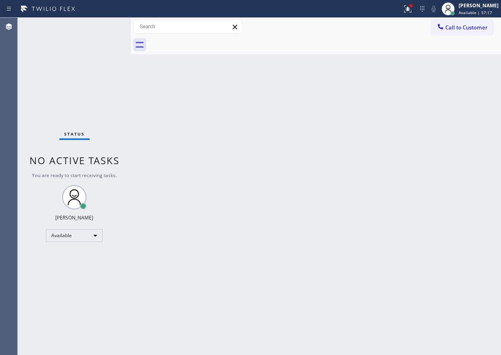
click at [419, 182] on div "Back to Dashboard Change Sender ID Customers Technicians Select a contact Outbo…" at bounding box center [316, 186] width 370 height 337
click at [425, 196] on div "Back to Dashboard Change Sender ID Customers Technicians Select a contact Outbo…" at bounding box center [316, 186] width 370 height 337
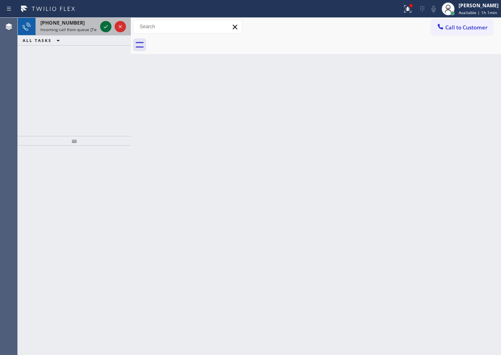
click at [103, 26] on icon at bounding box center [106, 27] width 10 height 10
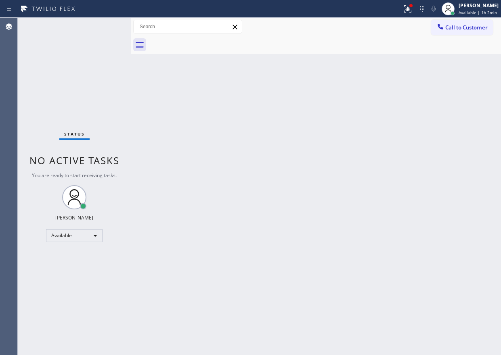
click at [103, 26] on div "Status No active tasks You are ready to start receiving tasks. [PERSON_NAME] Av…" at bounding box center [74, 186] width 113 height 337
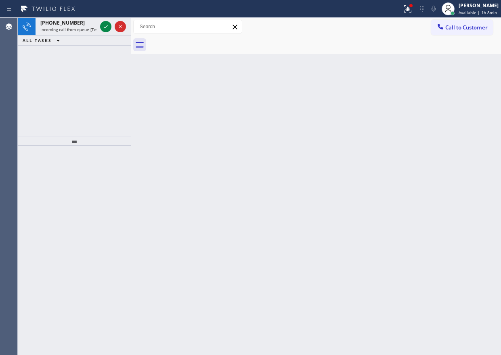
click at [56, 103] on div "+18179885330 Incoming call from queue [Test] All ALL TASKS ALL TASKS ACTIVE TAS…" at bounding box center [74, 77] width 113 height 118
click at [102, 25] on icon at bounding box center [106, 27] width 10 height 10
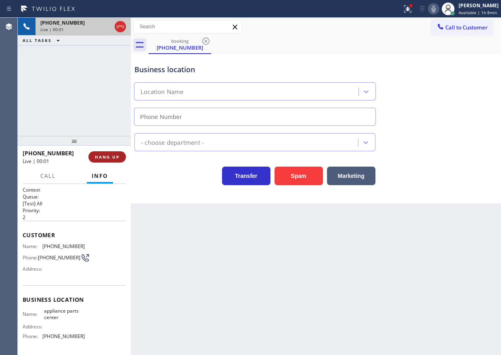
type input "[PHONE_NUMBER]"
click at [112, 154] on span "HANG UP" at bounding box center [107, 157] width 25 height 6
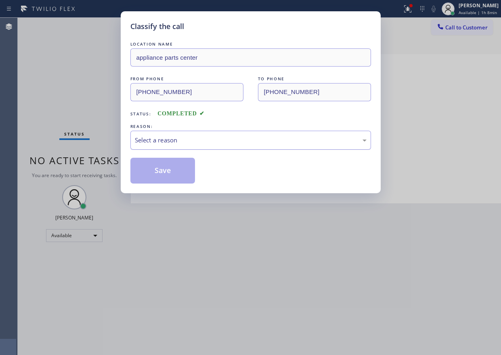
click at [201, 143] on div "Select a reason" at bounding box center [251, 140] width 232 height 9
click at [170, 175] on button "Save" at bounding box center [162, 171] width 65 height 26
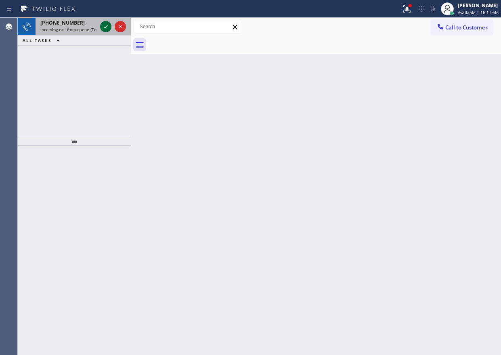
click at [103, 28] on icon at bounding box center [106, 27] width 10 height 10
click at [106, 29] on icon at bounding box center [106, 27] width 10 height 10
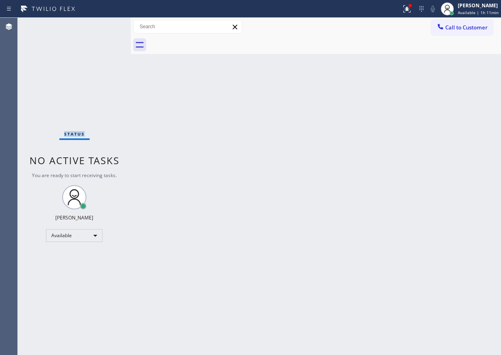
click at [106, 29] on div "Status No active tasks You are ready to start receiving tasks. [PERSON_NAME] Av…" at bounding box center [74, 186] width 113 height 337
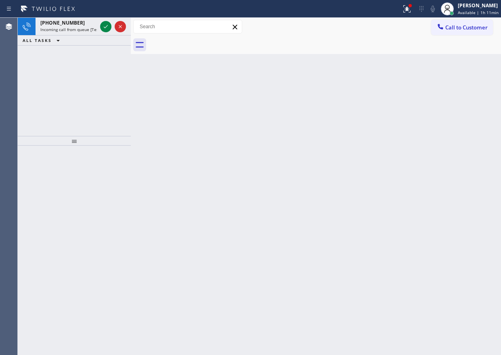
drag, startPoint x: 439, startPoint y: 167, endPoint x: 195, endPoint y: 35, distance: 277.8
click at [439, 167] on div "Back to Dashboard Change Sender ID Customers Technicians Select a contact Outbo…" at bounding box center [316, 186] width 370 height 337
click at [106, 26] on icon at bounding box center [106, 27] width 10 height 10
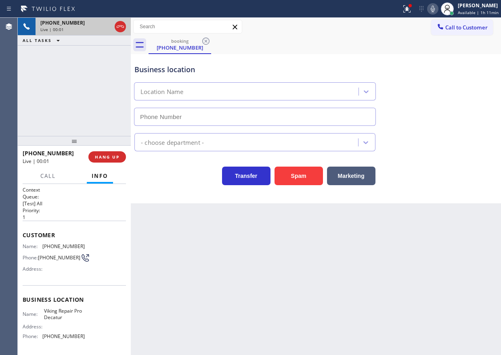
type input "(678) 855-8895"
click at [63, 319] on span "Viking Repair Pro Decatur" at bounding box center [64, 314] width 40 height 13
copy span "Viking Repair Pro Decatur"
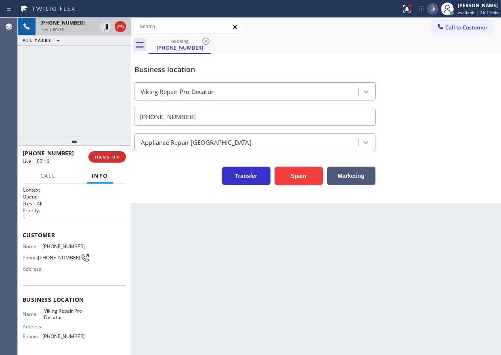
click at [470, 249] on div "Back to Dashboard Change Sender ID Customers Technicians Select a contact Outbo…" at bounding box center [316, 186] width 370 height 337
click at [98, 155] on span "HANG UP" at bounding box center [107, 157] width 25 height 6
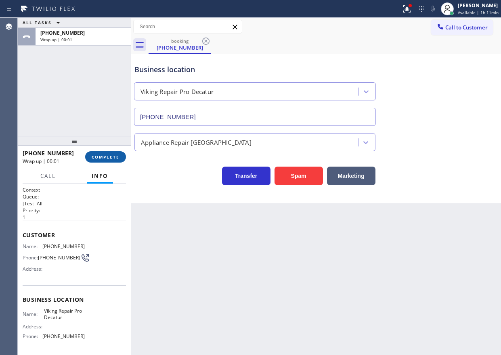
click at [109, 157] on span "COMPLETE" at bounding box center [106, 157] width 28 height 6
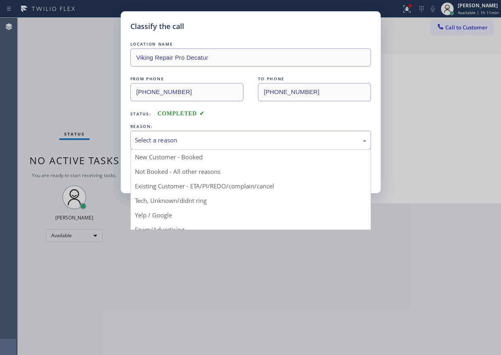
click at [171, 142] on div "Select a reason" at bounding box center [251, 140] width 232 height 9
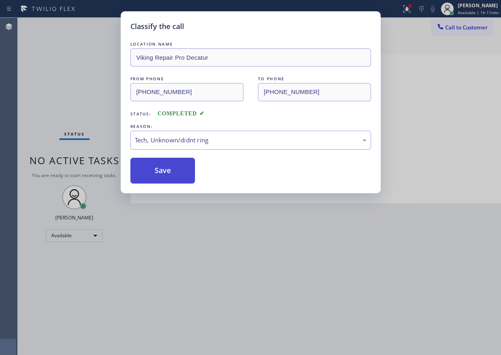
click at [159, 178] on button "Save" at bounding box center [162, 171] width 65 height 26
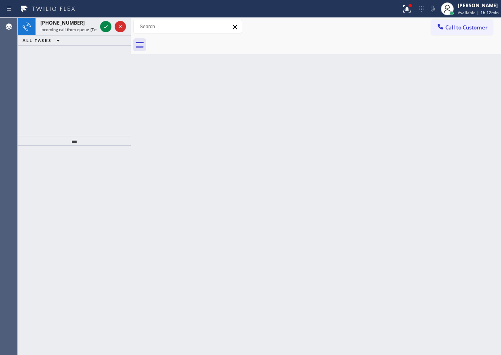
click at [410, 171] on div "Back to Dashboard Change Sender ID Customers Technicians Select a contact Outbo…" at bounding box center [316, 186] width 370 height 337
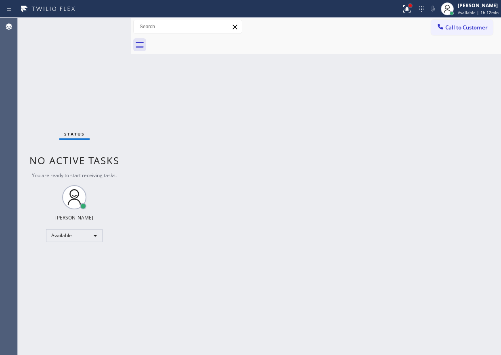
click at [411, 6] on div at bounding box center [409, 5] width 3 height 3
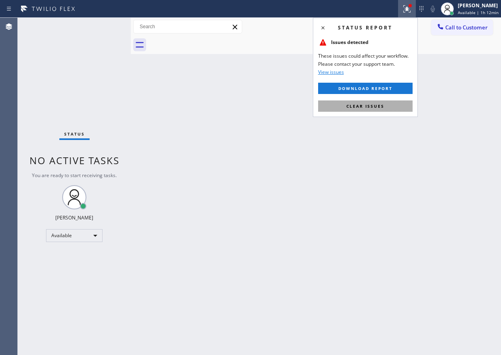
click at [376, 108] on span "Clear issues" at bounding box center [365, 106] width 38 height 6
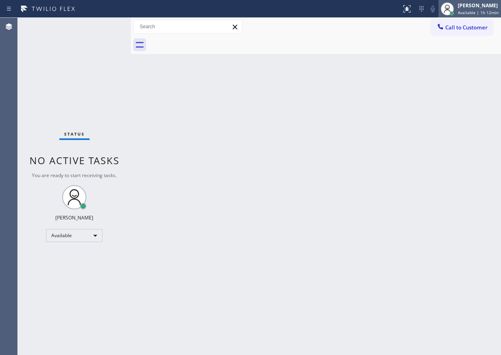
click at [477, 12] on span "Available | 1h 12min" at bounding box center [478, 13] width 41 height 6
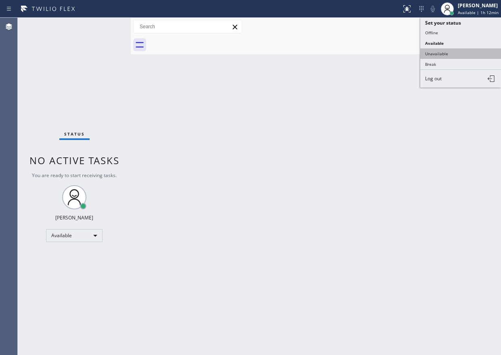
click at [456, 54] on button "Unavailable" at bounding box center [460, 53] width 81 height 10
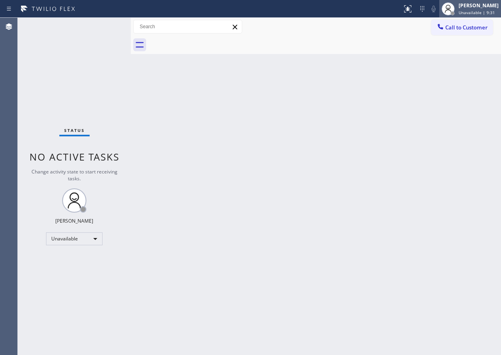
click at [476, 8] on div "[PERSON_NAME]" at bounding box center [479, 5] width 40 height 7
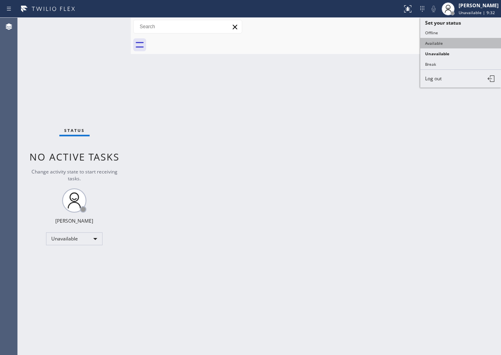
click at [449, 47] on button "Available" at bounding box center [460, 43] width 81 height 10
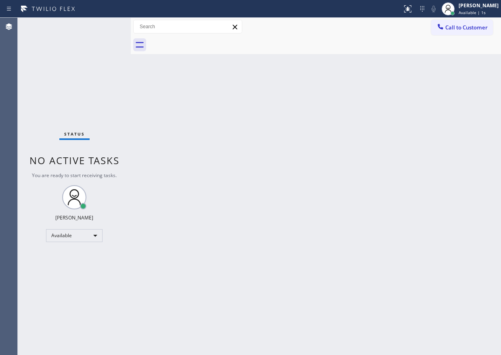
click at [393, 138] on div "Back to Dashboard Change Sender ID Customers Technicians Select a contact Outbo…" at bounding box center [316, 186] width 370 height 337
click at [466, 164] on div "Back to Dashboard Change Sender ID Customers Technicians Select a contact Outbo…" at bounding box center [316, 186] width 370 height 337
click at [440, 134] on div "Back to Dashboard Change Sender ID Customers Technicians Select a contact Outbo…" at bounding box center [316, 186] width 370 height 337
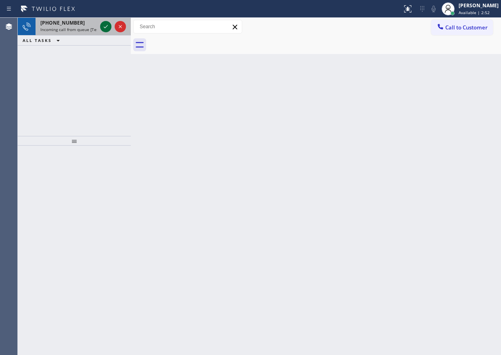
click at [105, 27] on icon at bounding box center [106, 27] width 10 height 10
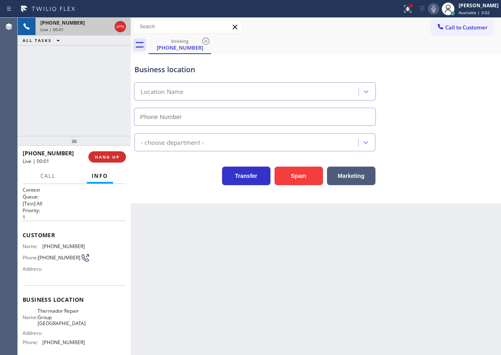
type input "(630) 394-8911"
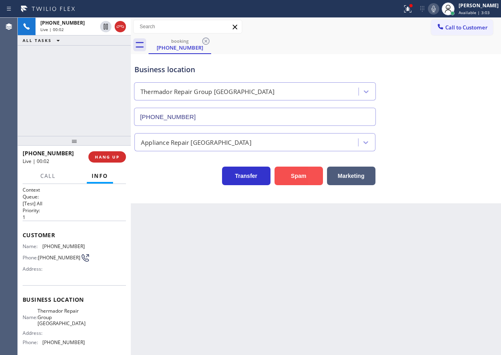
click at [291, 180] on button "Spam" at bounding box center [298, 176] width 48 height 19
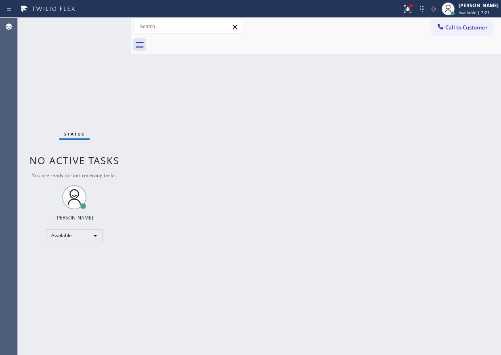
drag, startPoint x: 450, startPoint y: 169, endPoint x: 237, endPoint y: 102, distance: 223.3
click at [450, 169] on div "Back to Dashboard Change Sender ID Customers Technicians Select a contact Outbo…" at bounding box center [316, 186] width 370 height 337
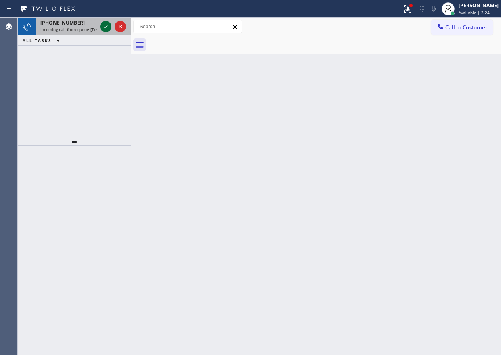
click at [103, 25] on icon at bounding box center [106, 27] width 10 height 10
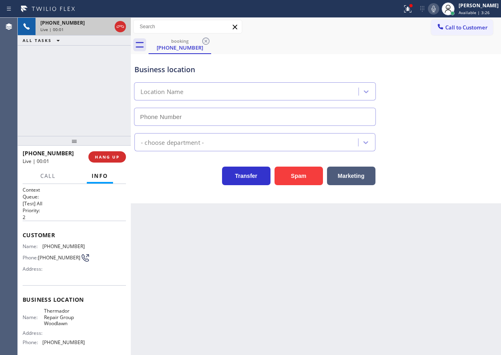
type input "(667) 213-5361"
click at [300, 183] on button "Spam" at bounding box center [298, 176] width 48 height 19
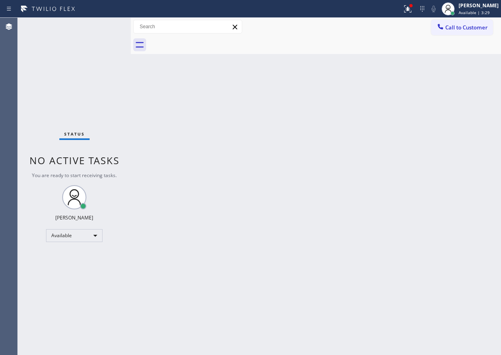
click at [400, 82] on div "Back to Dashboard Change Sender ID Customers Technicians Select a contact Outbo…" at bounding box center [316, 186] width 370 height 337
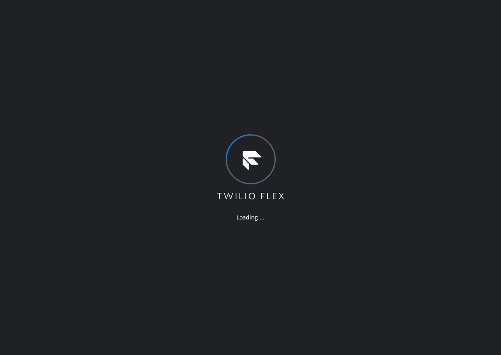
click at [460, 114] on div "Loading ..." at bounding box center [250, 177] width 501 height 355
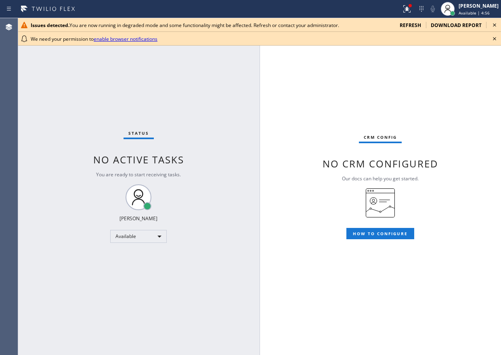
click at [452, 87] on div "CRM config No CRM configured Our docs can help you get started. HOW TO CONFIGURE" at bounding box center [380, 186] width 241 height 337
click at [492, 40] on icon at bounding box center [495, 39] width 10 height 10
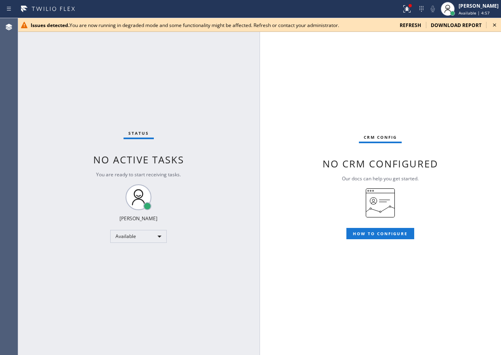
click at [494, 28] on icon at bounding box center [495, 25] width 10 height 10
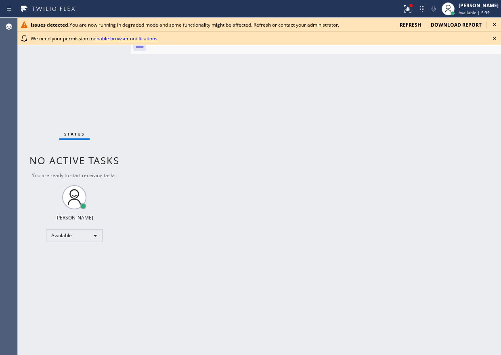
click at [496, 37] on icon at bounding box center [495, 39] width 10 height 10
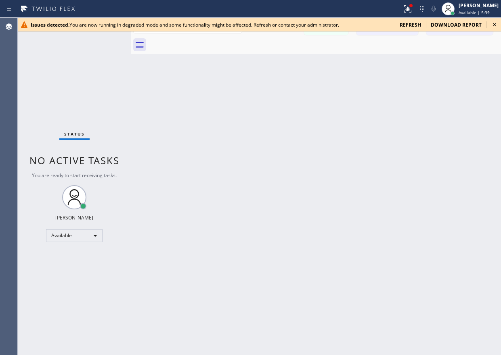
click at [496, 23] on icon at bounding box center [495, 25] width 10 height 10
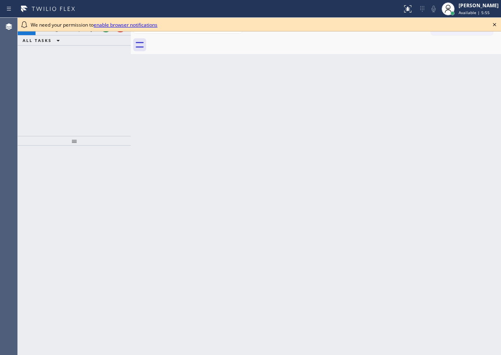
drag, startPoint x: 457, startPoint y: 161, endPoint x: 94, endPoint y: 9, distance: 393.3
click at [456, 161] on div "Back to Dashboard Change Sender ID Customers Technicians Select a contact Outbo…" at bounding box center [316, 186] width 370 height 337
drag, startPoint x: 496, startPoint y: 23, endPoint x: 488, endPoint y: 23, distance: 8.1
click at [496, 23] on icon at bounding box center [495, 25] width 10 height 10
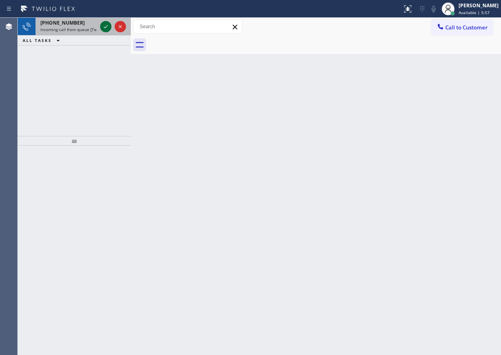
click at [104, 26] on icon at bounding box center [106, 27] width 10 height 10
click at [103, 26] on icon at bounding box center [106, 27] width 10 height 10
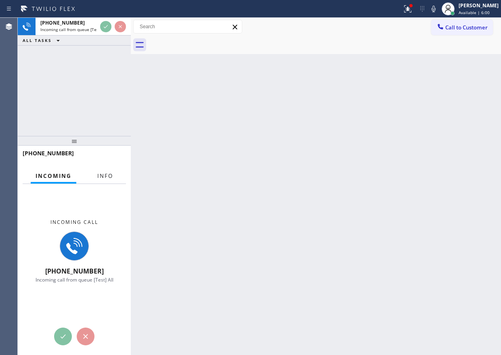
click at [105, 172] on button "Info" at bounding box center [104, 176] width 25 height 16
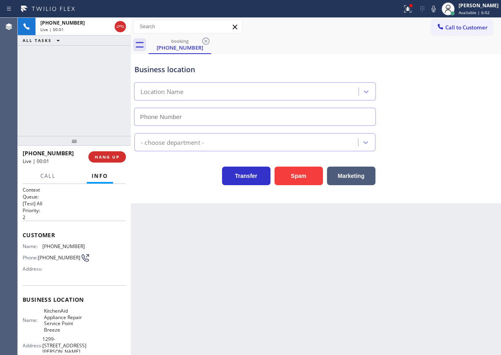
type input "[PHONE_NUMBER]"
click at [69, 321] on span "KitchenAid Appliance Repair Service Point Breeze" at bounding box center [64, 320] width 40 height 25
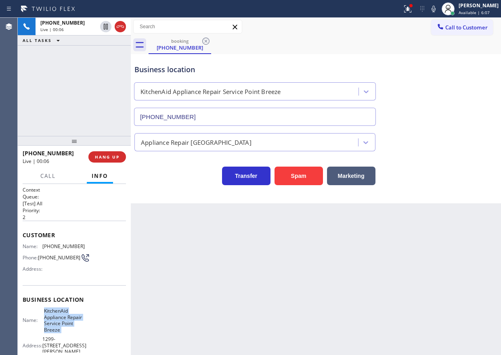
click at [69, 321] on span "KitchenAid Appliance Repair Service Point Breeze" at bounding box center [64, 320] width 40 height 25
copy span "KitchenAid Appliance Repair Service Point Breeze"
drag, startPoint x: 416, startPoint y: 10, endPoint x: 410, endPoint y: 41, distance: 30.8
click at [409, 10] on icon at bounding box center [406, 8] width 5 height 6
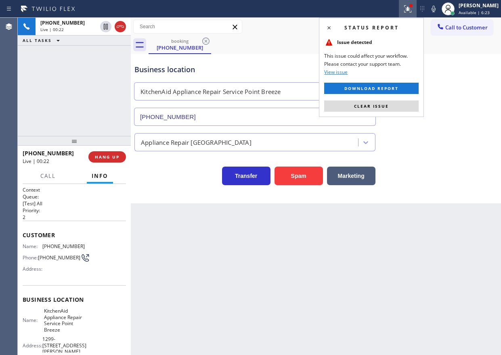
click at [400, 98] on div "Status report Issue detected This issue could affect your workflow. Please cont…" at bounding box center [371, 67] width 105 height 99
click at [398, 103] on button "Clear issue" at bounding box center [371, 106] width 94 height 11
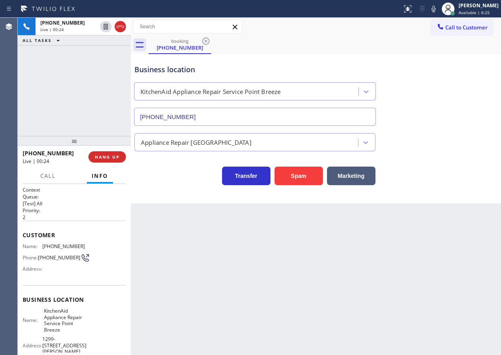
click at [59, 246] on span "[PHONE_NUMBER]" at bounding box center [63, 246] width 42 height 6
copy span "[PHONE_NUMBER]"
click at [413, 215] on div "Back to Dashboard Change Sender ID Customers Technicians Select a contact Outbo…" at bounding box center [316, 186] width 370 height 337
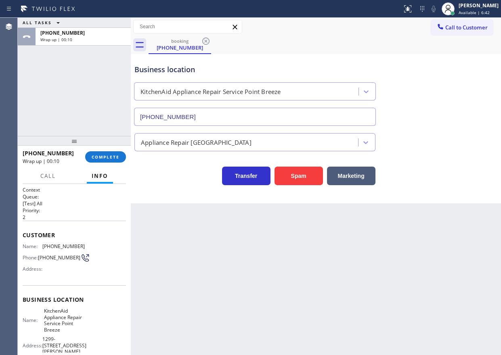
click at [452, 279] on div "Back to Dashboard Change Sender ID Customers Technicians Select a contact Outbo…" at bounding box center [316, 186] width 370 height 337
click at [116, 156] on span "COMPLETE" at bounding box center [106, 157] width 28 height 6
click at [291, 157] on div "Transfer Spam Marketing" at bounding box center [316, 168] width 366 height 34
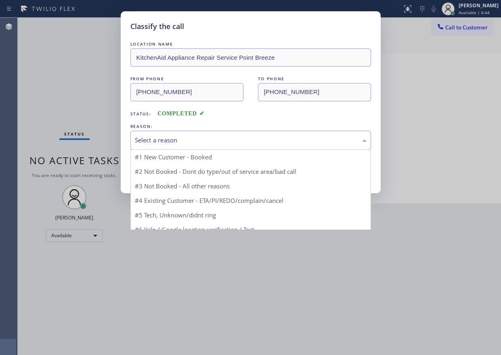
drag, startPoint x: 291, startPoint y: 157, endPoint x: 172, endPoint y: 139, distance: 120.5
click at [172, 139] on div "Select a reason" at bounding box center [251, 140] width 232 height 9
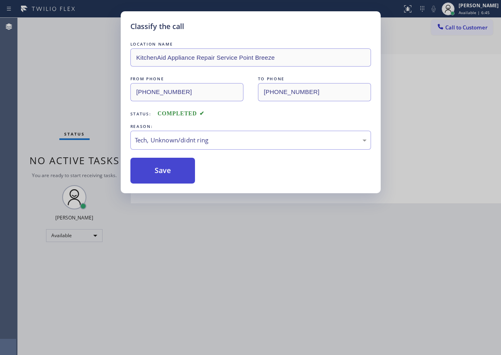
click at [171, 168] on button "Save" at bounding box center [162, 171] width 65 height 26
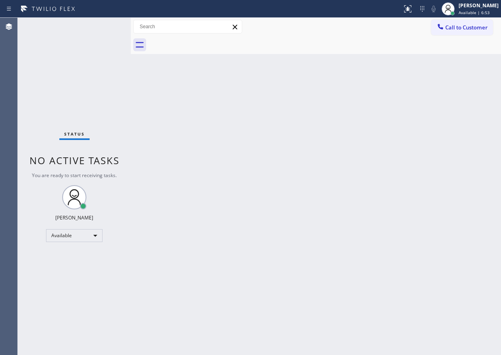
click at [431, 190] on div "Back to Dashboard Change Sender ID Customers Technicians Select a contact Outbo…" at bounding box center [316, 186] width 370 height 337
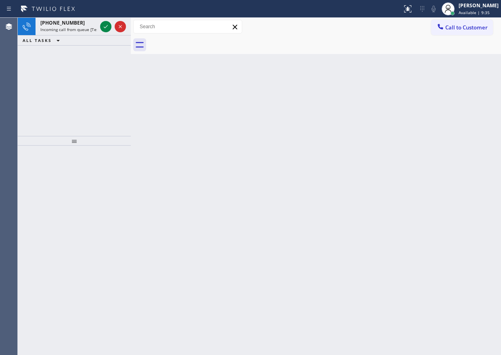
click at [103, 28] on icon at bounding box center [106, 27] width 10 height 10
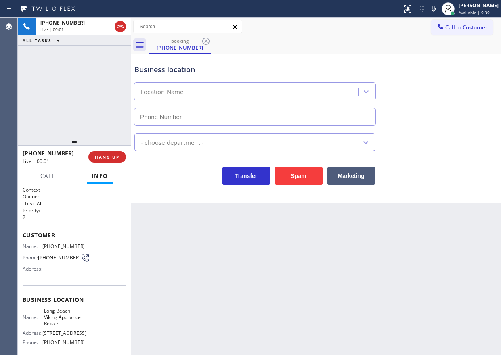
type input "[PHONE_NUMBER]"
click at [68, 316] on span "Long Beach Viking Appliance Repair" at bounding box center [64, 317] width 40 height 19
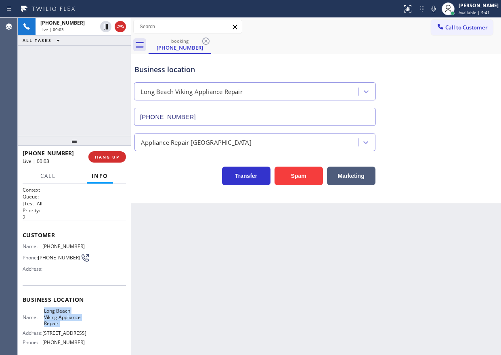
click at [68, 316] on span "Long Beach Viking Appliance Repair" at bounding box center [64, 317] width 40 height 19
copy span "Long Beach Viking Appliance Repair"
click at [182, 117] on input "[PHONE_NUMBER]" at bounding box center [255, 117] width 242 height 18
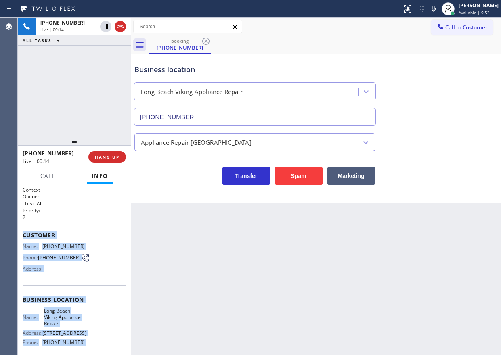
scroll to position [70, 0]
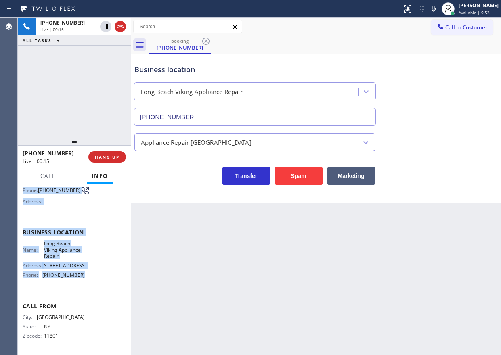
drag, startPoint x: 23, startPoint y: 237, endPoint x: 103, endPoint y: 278, distance: 89.2
click at [103, 278] on div "Context Queue: [Test] All Priority: 2 Customer Name: [PHONE_NUMBER] Phone: [PHO…" at bounding box center [74, 269] width 113 height 171
copy div "Customer Name: [PHONE_NUMBER] Phone: [PHONE_NUMBER] Address: Business location …"
click at [300, 182] on button "Spam" at bounding box center [298, 176] width 48 height 19
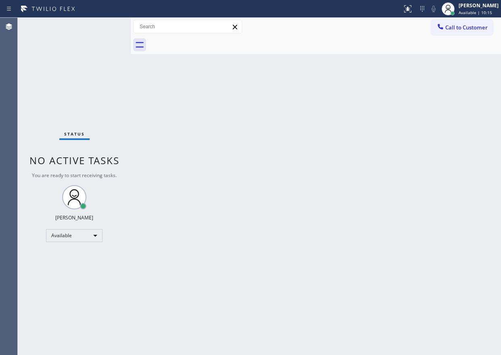
click at [400, 134] on div "Back to Dashboard Change Sender ID Customers Technicians Select a contact Outbo…" at bounding box center [316, 186] width 370 height 337
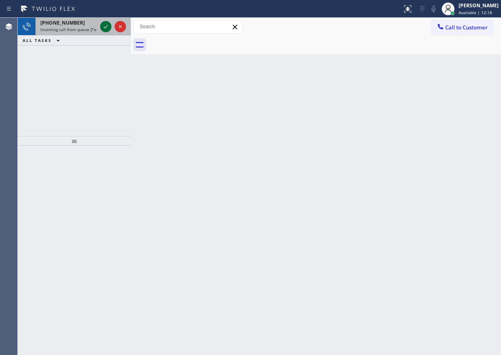
click at [105, 25] on icon at bounding box center [106, 27] width 10 height 10
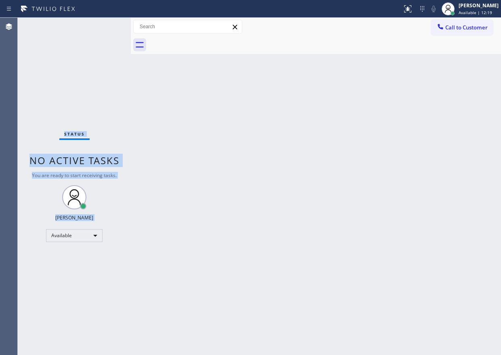
click at [105, 25] on div "Status No active tasks You are ready to start receiving tasks. [PERSON_NAME] Av…" at bounding box center [74, 186] width 113 height 337
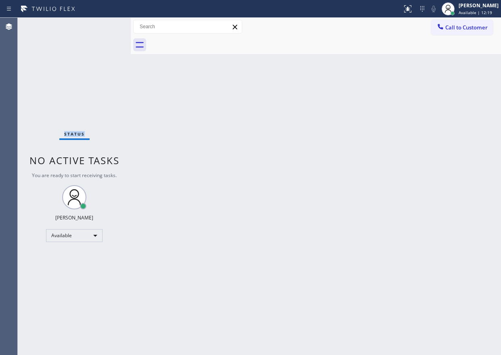
click at [105, 25] on div "Status No active tasks You are ready to start receiving tasks. [PERSON_NAME] Av…" at bounding box center [74, 186] width 113 height 337
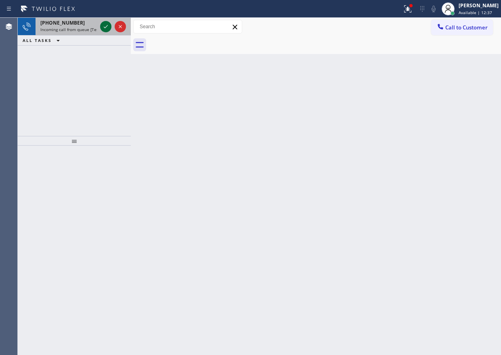
click at [105, 25] on icon at bounding box center [106, 27] width 10 height 10
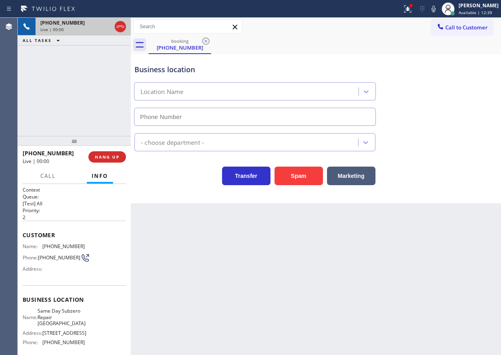
type input "[PHONE_NUMBER]"
click at [301, 174] on button "Spam" at bounding box center [298, 176] width 48 height 19
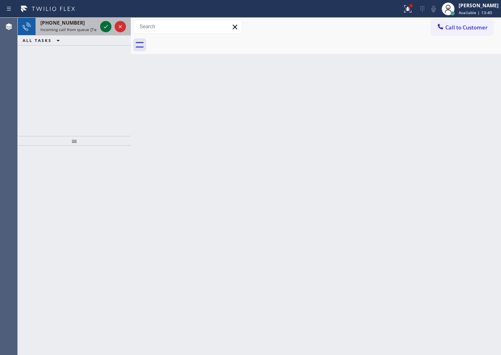
click at [107, 25] on icon at bounding box center [106, 27] width 10 height 10
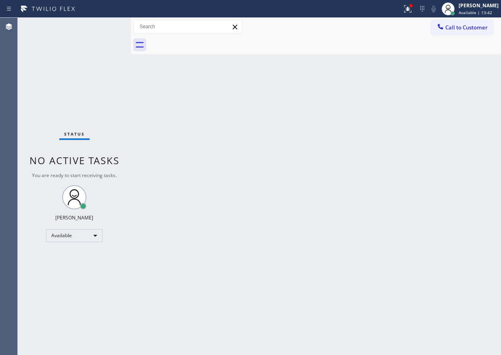
click at [104, 23] on div "Status No active tasks You are ready to start receiving tasks. [PERSON_NAME] Av…" at bounding box center [74, 186] width 113 height 337
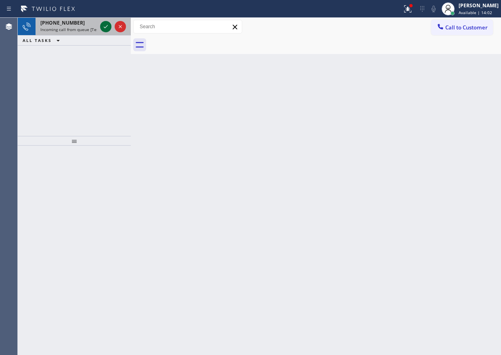
click at [105, 30] on icon at bounding box center [106, 27] width 10 height 10
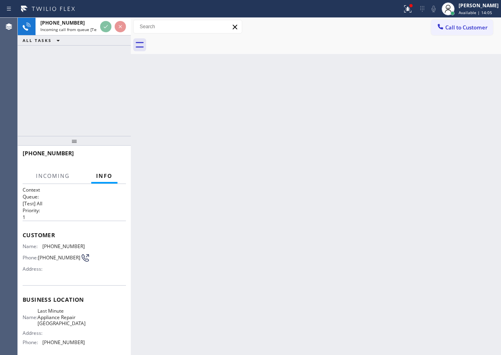
click at [109, 42] on div "[PHONE_NUMBER] Incoming call from queue [Test] All ALL TASKS ALL TASKS ACTIVE T…" at bounding box center [74, 32] width 113 height 28
drag, startPoint x: 337, startPoint y: 107, endPoint x: 293, endPoint y: 84, distance: 49.1
click at [338, 108] on div "Back to Dashboard Change Sender ID Customers Technicians Select a contact Outbo…" at bounding box center [316, 186] width 370 height 337
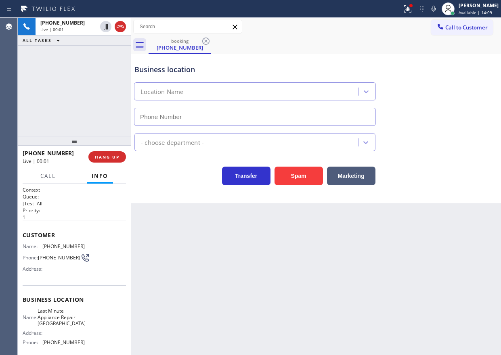
type input "[PHONE_NUMBER]"
click at [300, 186] on div "Business location Last Minute Appliance Repair [GEOGRAPHIC_DATA] [PHONE_NUMBER]…" at bounding box center [316, 128] width 370 height 149
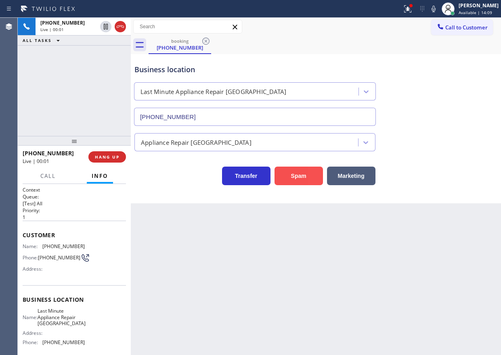
click at [301, 172] on button "Spam" at bounding box center [298, 176] width 48 height 19
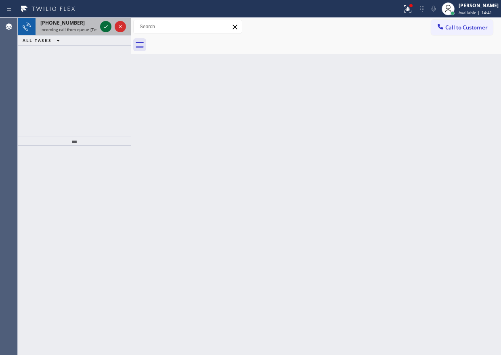
click at [107, 26] on icon at bounding box center [106, 26] width 4 height 3
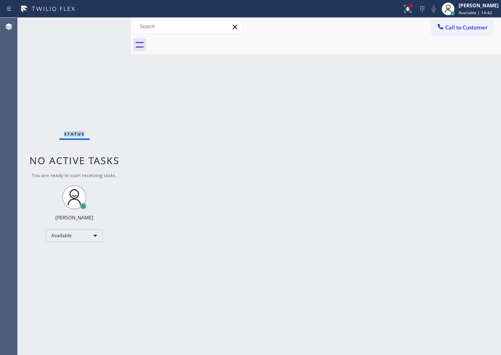
click at [107, 26] on div "Status No active tasks You are ready to start receiving tasks. [PERSON_NAME] Av…" at bounding box center [74, 186] width 113 height 337
click at [492, 11] on span "Available | 16:35" at bounding box center [476, 13] width 34 height 6
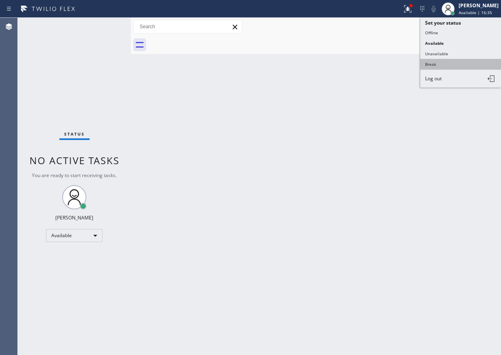
click at [450, 64] on button "Break" at bounding box center [460, 64] width 81 height 10
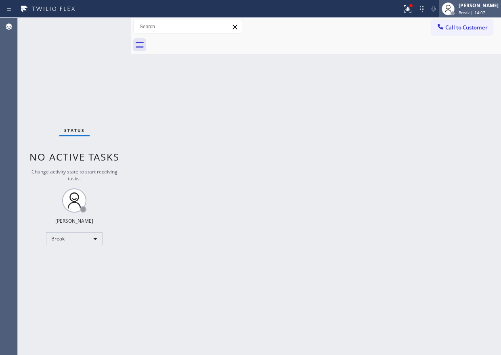
click at [481, 13] on span "Break | 14:07" at bounding box center [472, 13] width 27 height 6
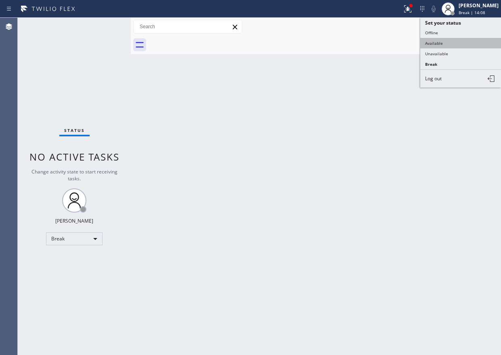
click at [442, 46] on button "Available" at bounding box center [460, 43] width 81 height 10
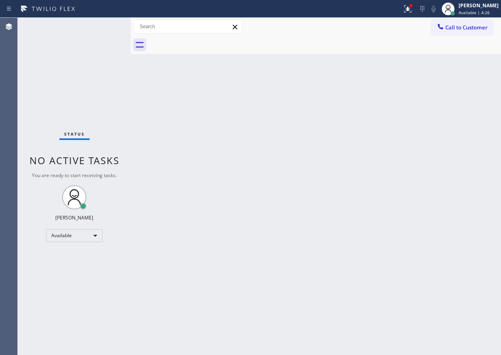
click at [105, 26] on div "Status No active tasks You are ready to start receiving tasks. [PERSON_NAME] Av…" at bounding box center [74, 186] width 113 height 337
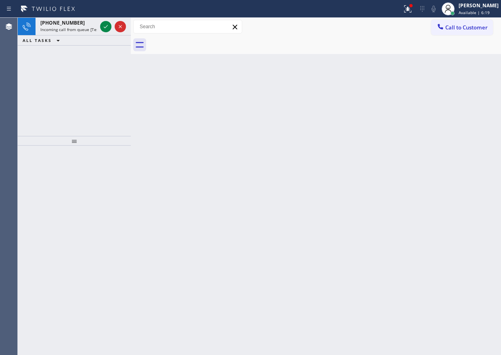
click at [461, 189] on div "Back to Dashboard Change Sender ID Customers Technicians Select a contact Outbo…" at bounding box center [316, 186] width 370 height 337
click at [105, 31] on icon at bounding box center [106, 27] width 10 height 10
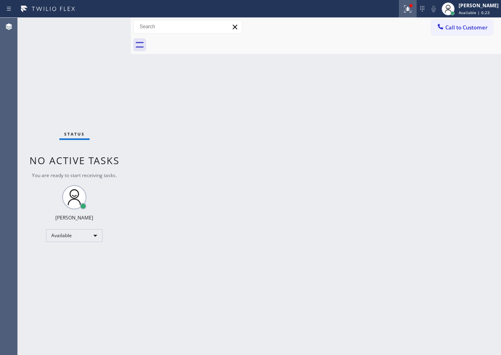
click at [413, 10] on icon at bounding box center [408, 9] width 10 height 10
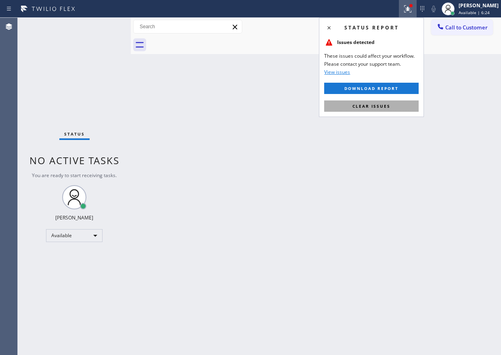
click at [382, 106] on span "Clear issues" at bounding box center [371, 106] width 38 height 6
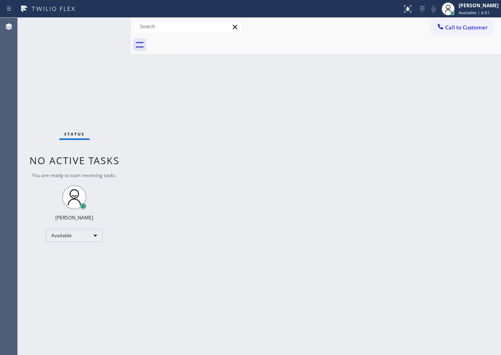
click at [454, 232] on div "Back to Dashboard Change Sender ID Customers Technicians Select a contact Outbo…" at bounding box center [316, 186] width 370 height 337
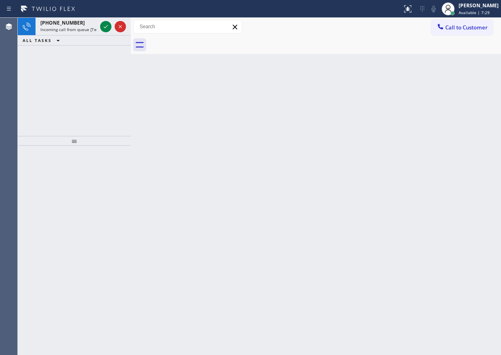
click at [451, 251] on div "Back to Dashboard Change Sender ID Customers Technicians Select a contact Outbo…" at bounding box center [316, 186] width 370 height 337
click at [110, 27] on icon at bounding box center [106, 27] width 10 height 10
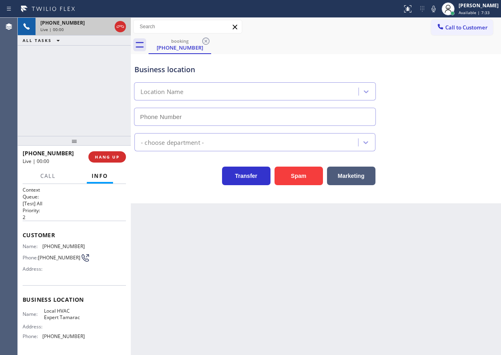
type input "[PHONE_NUMBER]"
click at [95, 162] on button "HANG UP" at bounding box center [107, 156] width 38 height 11
click at [97, 160] on button "HANG UP" at bounding box center [107, 156] width 38 height 11
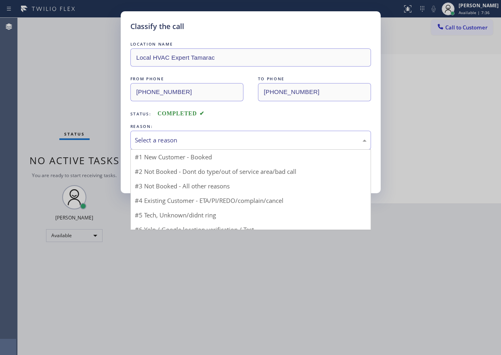
drag, startPoint x: 205, startPoint y: 140, endPoint x: 184, endPoint y: 201, distance: 64.6
click at [205, 143] on div "Select a reason" at bounding box center [251, 140] width 232 height 9
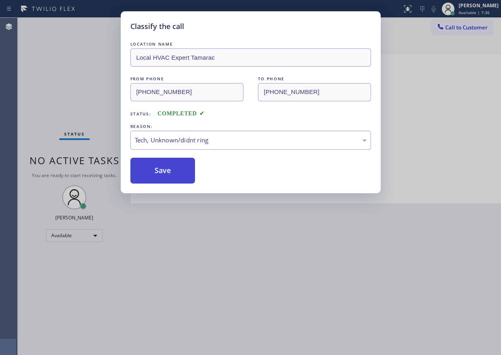
click at [171, 163] on button "Save" at bounding box center [162, 171] width 65 height 26
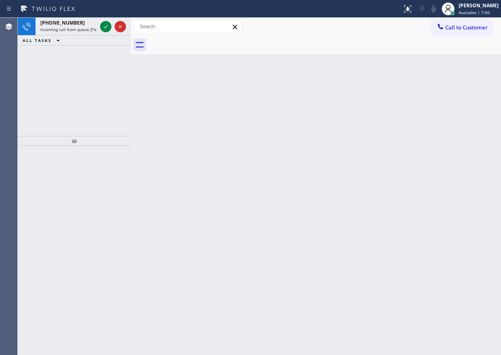
click at [411, 216] on div "Back to Dashboard Change Sender ID Customers Technicians Select a contact Outbo…" at bounding box center [316, 186] width 370 height 337
click at [104, 25] on icon at bounding box center [106, 27] width 10 height 10
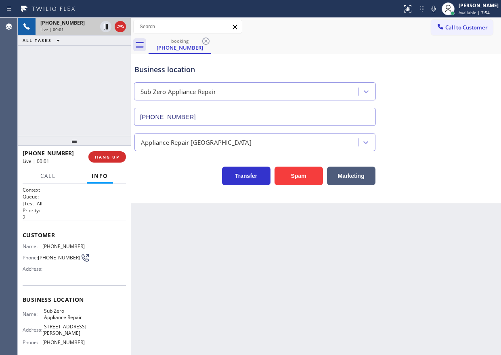
type input "[PHONE_NUMBER]"
click at [61, 314] on span "Sub Zero Appliance Repair" at bounding box center [64, 314] width 40 height 13
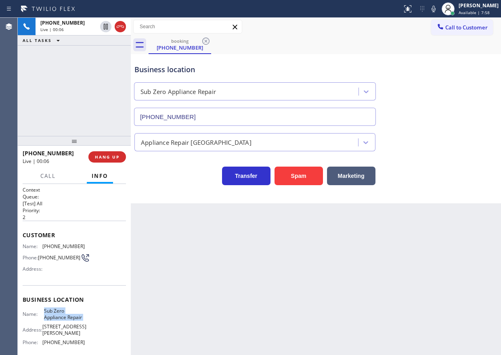
click at [61, 314] on span "Sub Zero Appliance Repair" at bounding box center [64, 314] width 40 height 13
copy span "Sub Zero Appliance Repair"
click at [214, 122] on input "[PHONE_NUMBER]" at bounding box center [255, 117] width 242 height 18
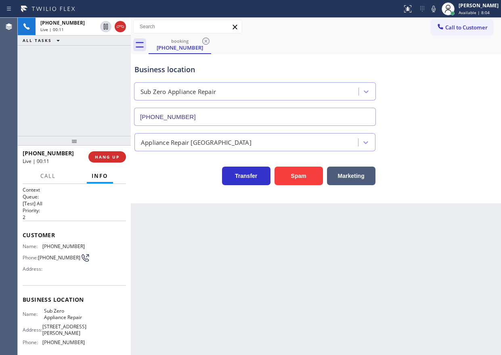
click at [53, 248] on span "[PHONE_NUMBER]" at bounding box center [63, 246] width 42 height 6
copy span "[PHONE_NUMBER]"
click at [435, 263] on div "Back to Dashboard Change Sender ID Customers Technicians Select a contact Outbo…" at bounding box center [316, 186] width 370 height 337
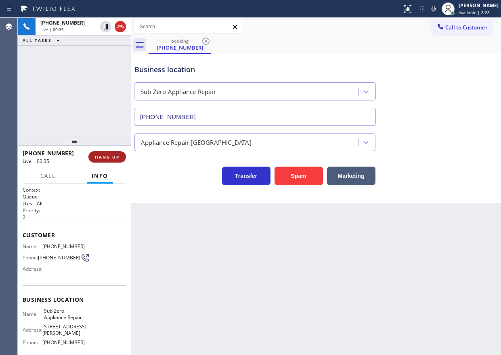
click at [117, 161] on button "HANG UP" at bounding box center [107, 156] width 38 height 11
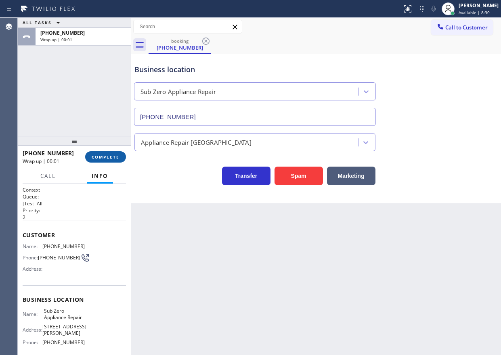
click at [117, 161] on button "COMPLETE" at bounding box center [105, 156] width 41 height 11
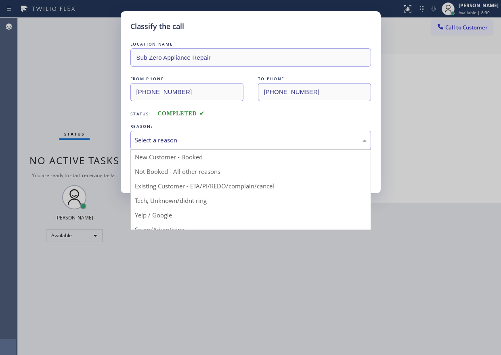
click at [242, 135] on div "Select a reason" at bounding box center [250, 140] width 241 height 19
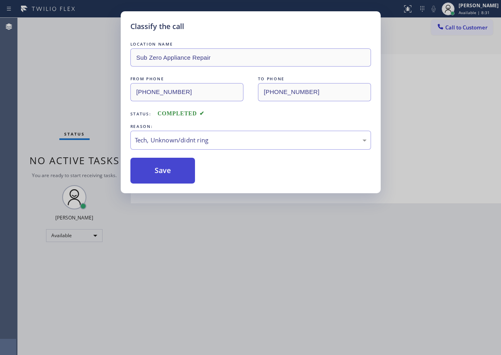
click at [168, 165] on button "Save" at bounding box center [162, 171] width 65 height 26
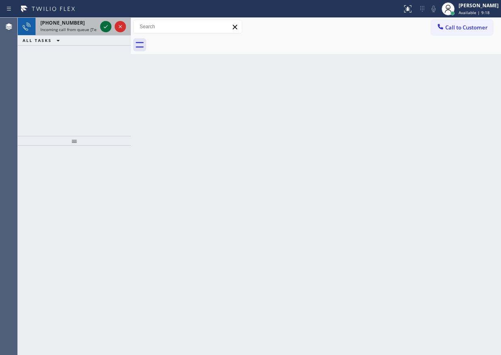
click at [105, 27] on icon at bounding box center [106, 27] width 10 height 10
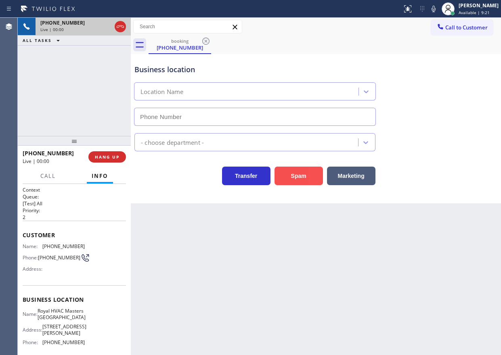
type input "[PHONE_NUMBER]"
click at [307, 170] on button "Spam" at bounding box center [298, 176] width 48 height 19
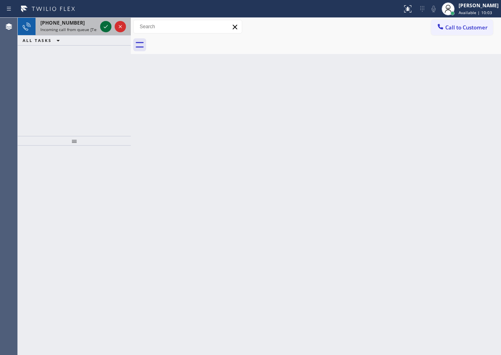
click at [104, 25] on icon at bounding box center [106, 27] width 10 height 10
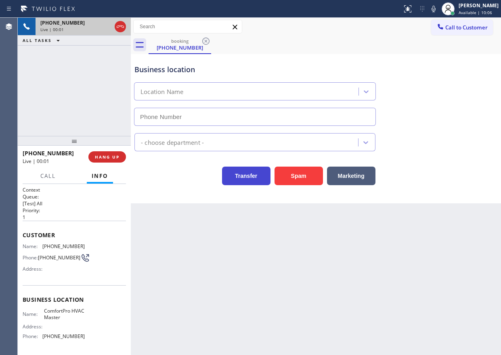
type input "[PHONE_NUMBER]"
click at [307, 186] on div "Business location ComfortPro HVAC Master [PHONE_NUMBER] HVAC Transfer Spam Mark…" at bounding box center [316, 128] width 370 height 149
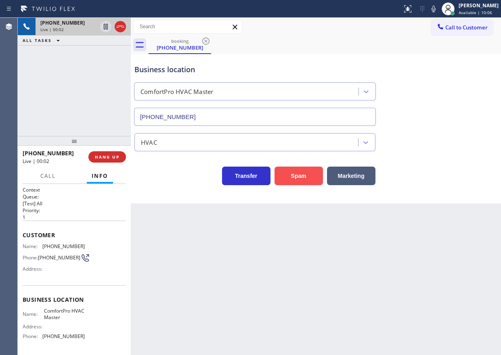
click at [306, 181] on button "Spam" at bounding box center [298, 176] width 48 height 19
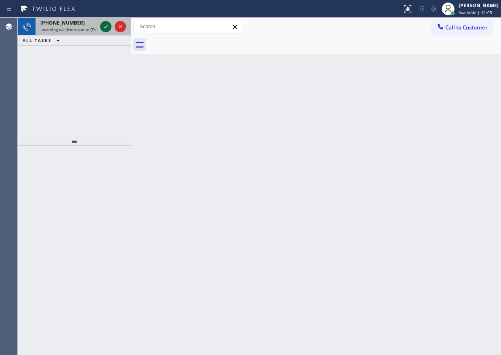
click at [105, 29] on icon at bounding box center [106, 27] width 10 height 10
click at [102, 27] on icon at bounding box center [106, 27] width 10 height 10
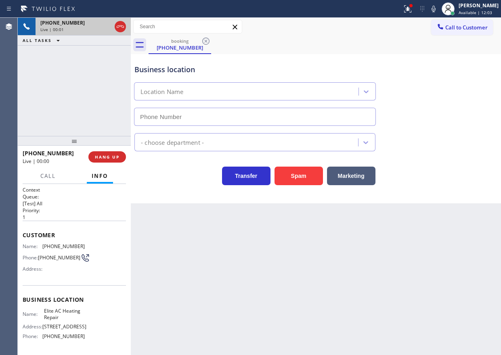
type input "[PHONE_NUMBER]"
click at [116, 152] on button "HANG UP" at bounding box center [107, 156] width 38 height 11
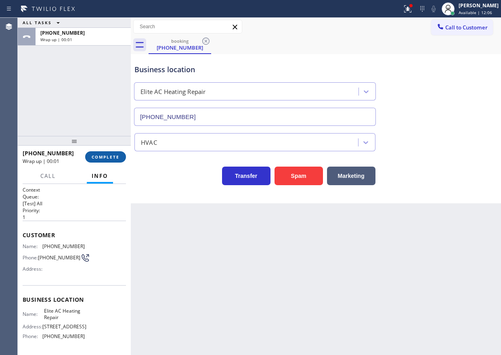
click at [112, 157] on span "COMPLETE" at bounding box center [106, 157] width 28 height 6
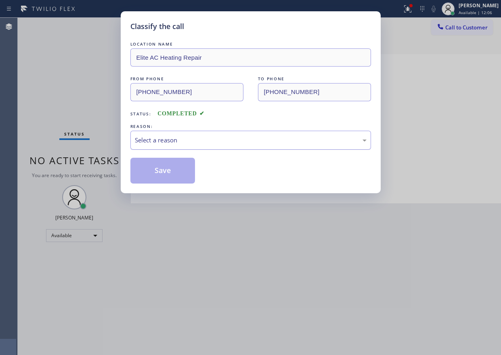
click at [166, 143] on div "Select a reason" at bounding box center [251, 140] width 232 height 9
click at [163, 171] on button "Save" at bounding box center [162, 171] width 65 height 26
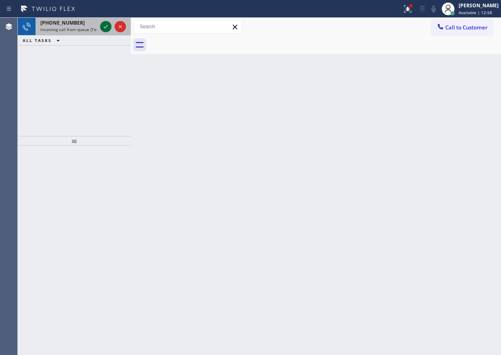
click at [101, 25] on div at bounding box center [105, 27] width 11 height 10
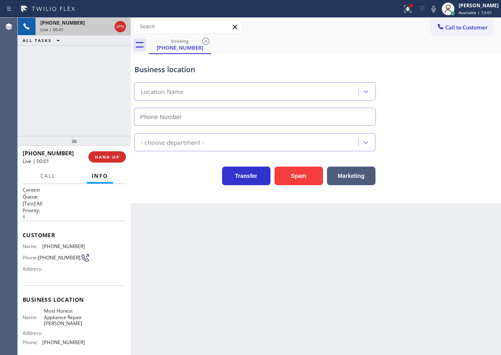
type input "[PHONE_NUMBER]"
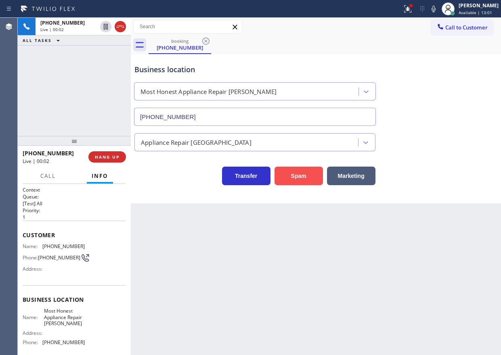
click at [305, 180] on button "Spam" at bounding box center [298, 176] width 48 height 19
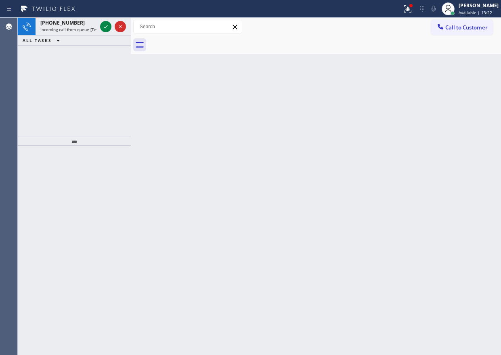
drag, startPoint x: 409, startPoint y: 149, endPoint x: 193, endPoint y: 79, distance: 226.5
click at [409, 149] on div "Back to Dashboard Change Sender ID Customers Technicians Select a contact Outbo…" at bounding box center [316, 186] width 370 height 337
click at [101, 27] on icon at bounding box center [106, 27] width 10 height 10
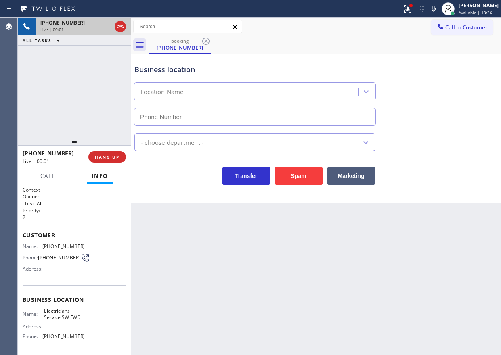
type input "[PHONE_NUMBER]"
click at [117, 159] on span "HANG UP" at bounding box center [107, 157] width 25 height 6
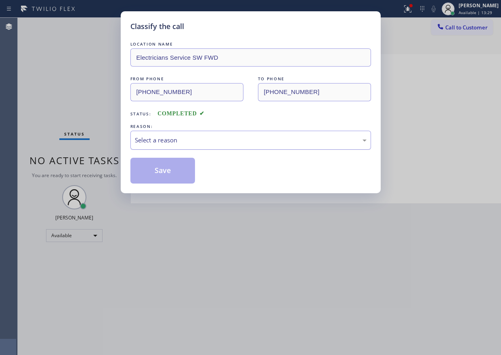
click at [195, 139] on div "Select a reason" at bounding box center [251, 140] width 232 height 9
click at [190, 172] on button "Save" at bounding box center [162, 171] width 65 height 26
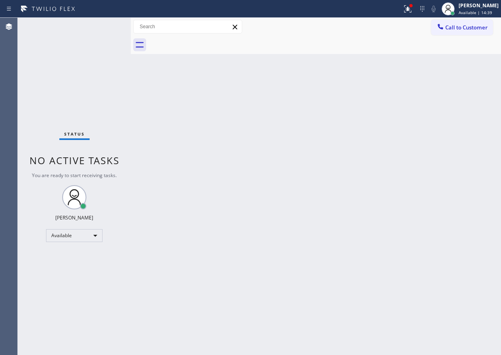
drag, startPoint x: 408, startPoint y: 136, endPoint x: 374, endPoint y: 109, distance: 43.1
click at [408, 136] on div "Back to Dashboard Change Sender ID Customers Technicians Select a contact Outbo…" at bounding box center [316, 186] width 370 height 337
drag, startPoint x: 417, startPoint y: 246, endPoint x: 391, endPoint y: 180, distance: 70.9
click at [417, 246] on div "Back to Dashboard Change Sender ID Customers Technicians Select a contact Outbo…" at bounding box center [316, 186] width 370 height 337
click at [465, 12] on div "[PERSON_NAME] Available | 15:31" at bounding box center [479, 9] width 44 height 14
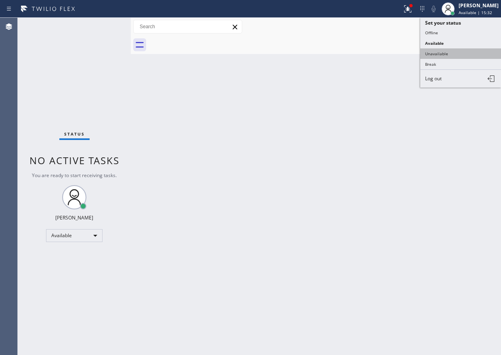
click at [449, 54] on button "Unavailable" at bounding box center [460, 53] width 81 height 10
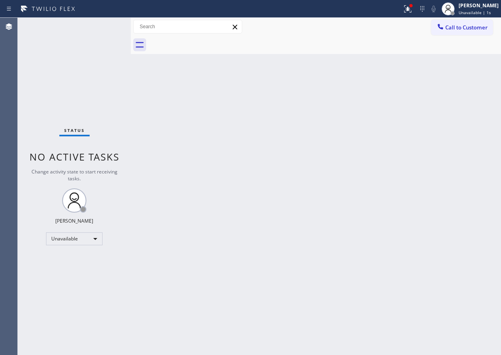
click at [467, 29] on span "Call to Customer" at bounding box center [466, 27] width 42 height 7
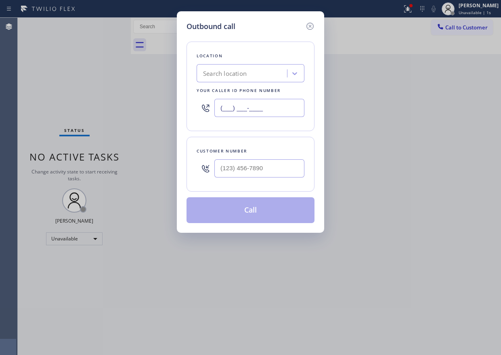
click at [267, 106] on input "(___) ___-____" at bounding box center [259, 108] width 90 height 18
paste input "908) 388-4709"
type input "[PHONE_NUMBER]"
click at [275, 167] on input "(___) ___-____" at bounding box center [259, 168] width 90 height 18
click at [267, 171] on input "(___) ___-____" at bounding box center [259, 168] width 90 height 18
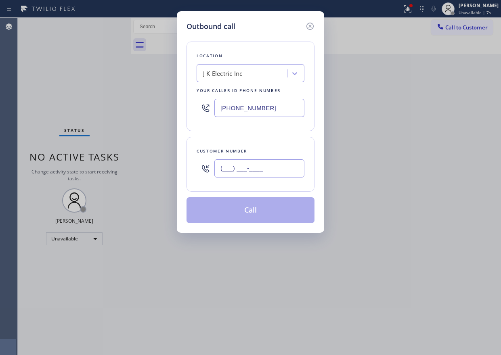
paste input "text"
type input "(___) ___-____"
drag, startPoint x: 272, startPoint y: 152, endPoint x: 261, endPoint y: 160, distance: 13.2
click at [270, 154] on div "Customer number" at bounding box center [251, 151] width 108 height 8
click at [237, 164] on input "(___) ___-____" at bounding box center [259, 168] width 90 height 18
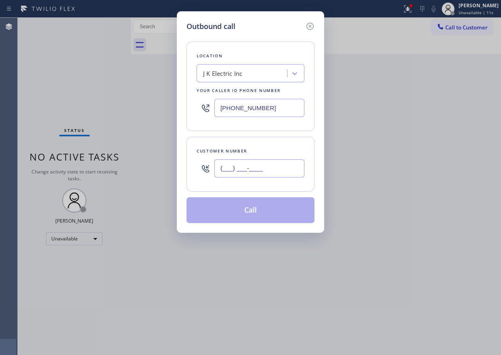
paste input "908) 800-1535"
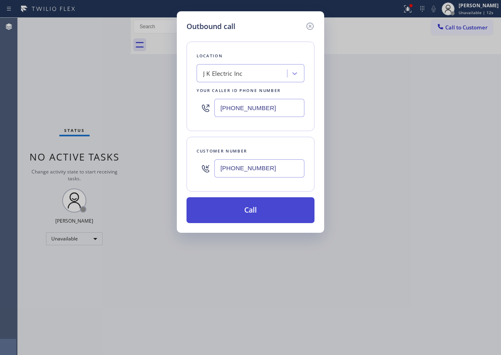
type input "[PHONE_NUMBER]"
click at [242, 209] on button "Call" at bounding box center [250, 210] width 128 height 26
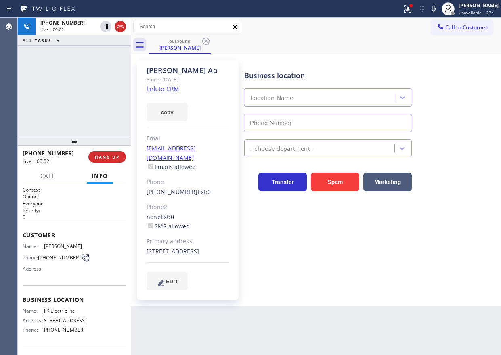
type input "[PHONE_NUMBER]"
click at [407, 306] on div "[PERSON_NAME] Since: [DATE] link to CRM copy Email [EMAIL_ADDRESS][DOMAIN_NAME]…" at bounding box center [316, 180] width 370 height 252
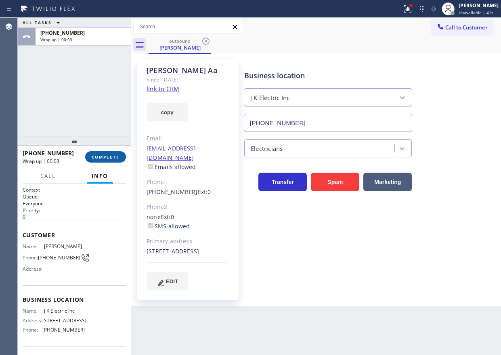
click at [108, 153] on button "COMPLETE" at bounding box center [105, 156] width 41 height 11
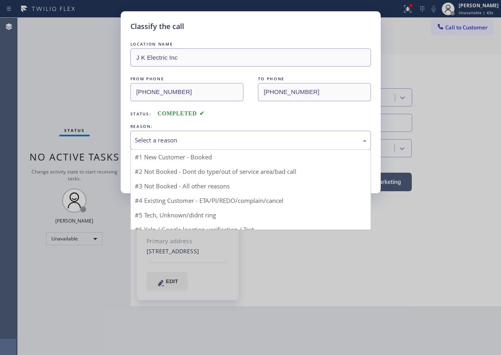
click at [169, 145] on div "Select a reason" at bounding box center [250, 140] width 241 height 19
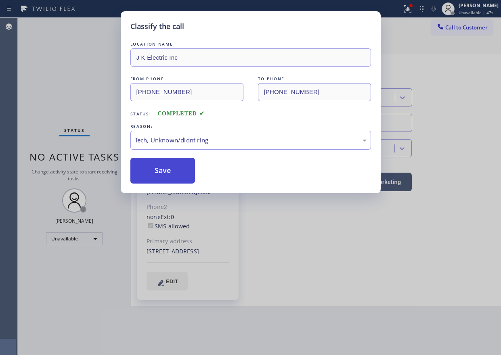
click at [180, 175] on button "Save" at bounding box center [162, 171] width 65 height 26
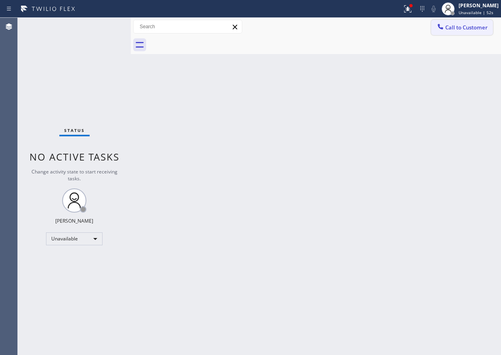
click at [460, 32] on button "Call to Customer" at bounding box center [462, 27] width 62 height 15
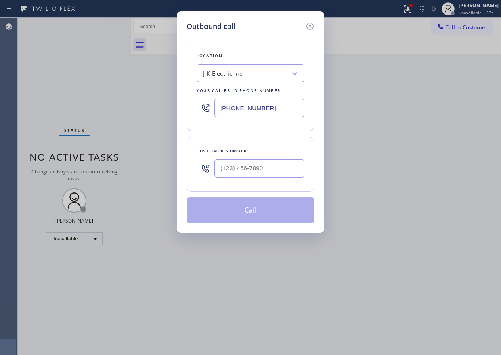
click at [299, 108] on input "[PHONE_NUMBER]" at bounding box center [259, 108] width 90 height 18
paste input "text"
type input "[PHONE_NUMBER]"
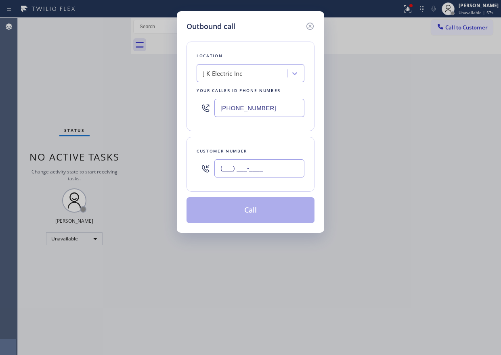
click at [248, 167] on input "(___) ___-____" at bounding box center [259, 168] width 90 height 18
paste input "908) 800-1535"
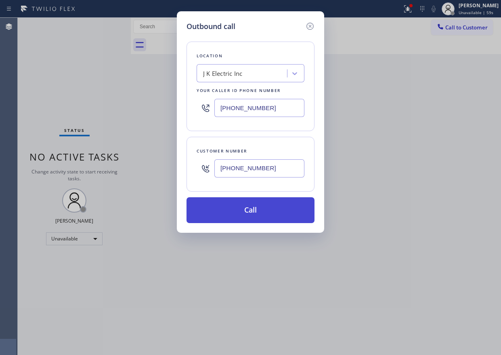
type input "[PHONE_NUMBER]"
click at [252, 212] on button "Call" at bounding box center [250, 210] width 128 height 26
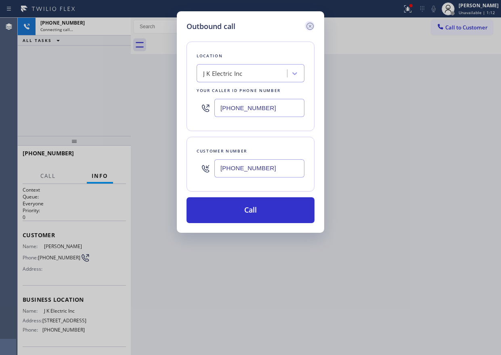
click at [311, 26] on icon at bounding box center [310, 26] width 10 height 10
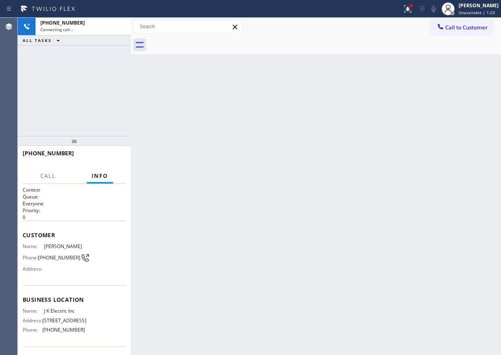
click at [389, 184] on div "Back to Dashboard Change Sender ID Customers Technicians Select a contact Outbo…" at bounding box center [316, 186] width 370 height 337
click at [75, 308] on div "Business location Name: J K Electric Inc Address: [STREET_ADDRESS] Phone: [PHON…" at bounding box center [74, 315] width 103 height 61
click at [75, 314] on span "J K Electric Inc" at bounding box center [64, 311] width 40 height 6
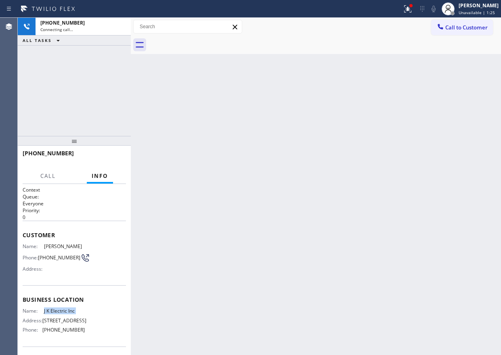
click at [75, 314] on span "J K Electric Inc" at bounding box center [64, 311] width 40 height 6
copy span "J K Electric Inc"
click at [73, 36] on div "ALL TASKS ALL TASKS ACTIVE TASKS TASKS IN WRAP UP" at bounding box center [74, 41] width 113 height 10
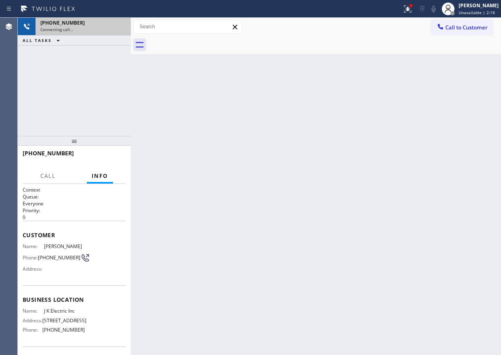
click at [73, 27] on div "Connecting call…" at bounding box center [83, 30] width 86 height 6
click at [50, 178] on span "Call" at bounding box center [47, 175] width 15 height 7
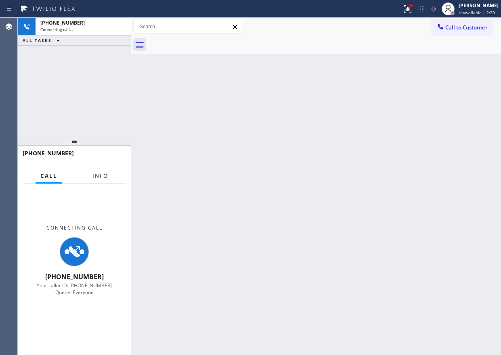
click at [90, 177] on button "Info" at bounding box center [100, 176] width 25 height 16
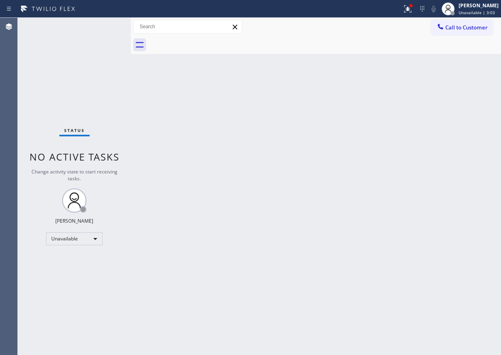
drag, startPoint x: 427, startPoint y: 180, endPoint x: 325, endPoint y: 107, distance: 124.9
click at [427, 180] on div "Back to Dashboard Change Sender ID Customers Technicians Select a contact Outbo…" at bounding box center [316, 186] width 370 height 337
click at [84, 237] on div "Unavailable" at bounding box center [74, 239] width 57 height 13
click at [70, 258] on li "Available" at bounding box center [73, 261] width 55 height 10
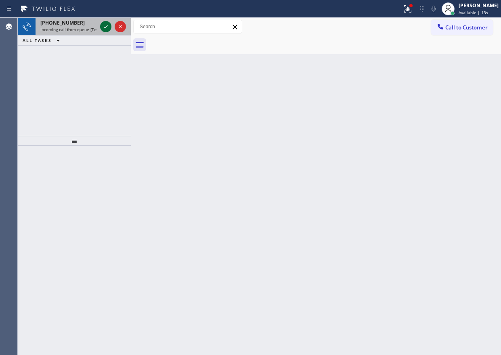
click at [105, 28] on icon at bounding box center [106, 26] width 4 height 3
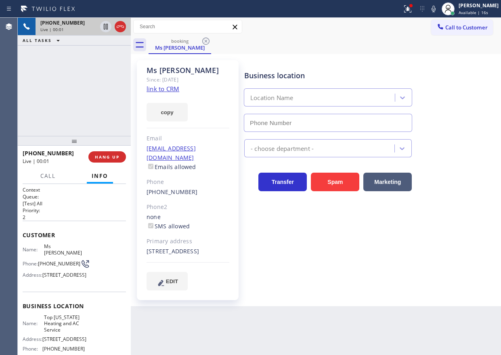
type input "[PHONE_NUMBER]"
click at [116, 153] on button "HANG UP" at bounding box center [107, 156] width 38 height 11
click at [116, 154] on span "HANG UP" at bounding box center [107, 157] width 25 height 6
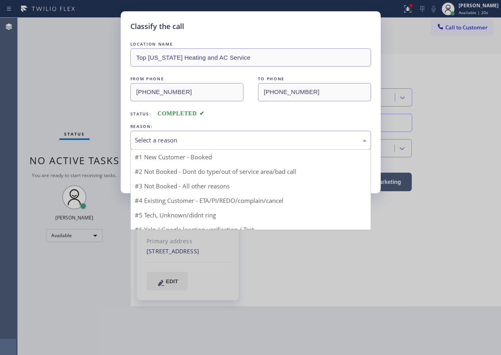
click at [219, 144] on div "Select a reason" at bounding box center [251, 140] width 232 height 9
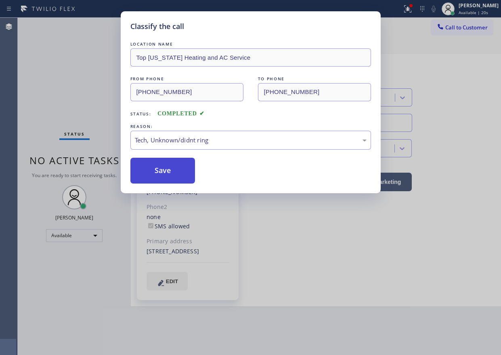
click at [165, 175] on button "Save" at bounding box center [162, 171] width 65 height 26
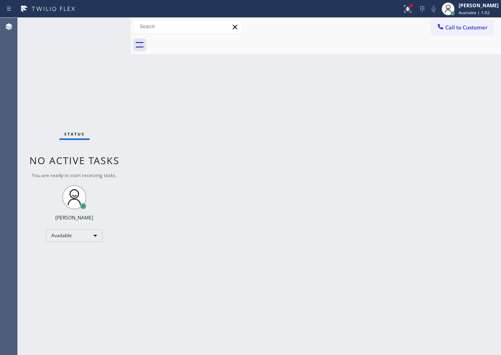
click at [418, 206] on div "Back to Dashboard Change Sender ID Customers Technicians Select a contact Outbo…" at bounding box center [316, 186] width 370 height 337
click at [410, 8] on icon at bounding box center [408, 9] width 10 height 10
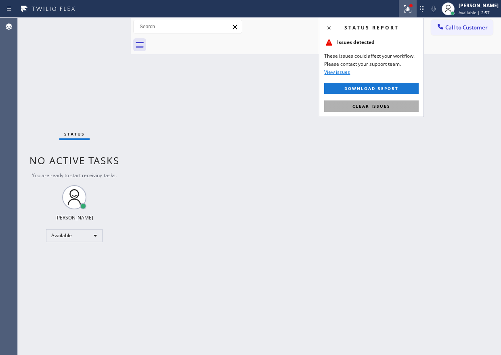
click at [388, 103] on span "Clear issues" at bounding box center [371, 106] width 38 height 6
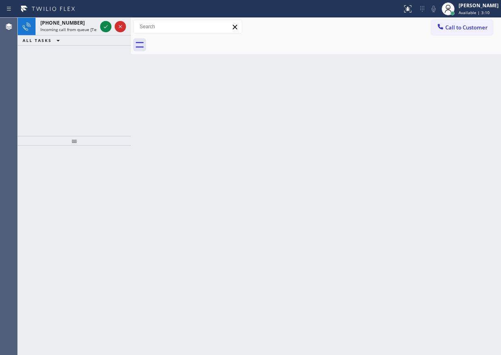
click at [411, 56] on div "Back to Dashboard Change Sender ID Customers Technicians Select a contact Outbo…" at bounding box center [316, 186] width 370 height 337
click at [101, 27] on icon at bounding box center [106, 27] width 10 height 10
drag, startPoint x: 411, startPoint y: 113, endPoint x: 257, endPoint y: 75, distance: 158.8
click at [411, 113] on div "Back to Dashboard Change Sender ID Customers Technicians Select a contact Outbo…" at bounding box center [316, 186] width 370 height 337
click at [106, 30] on icon at bounding box center [106, 27] width 10 height 10
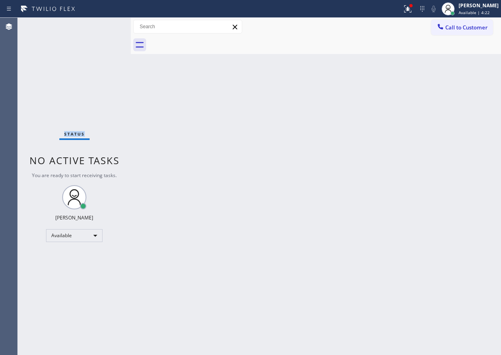
click at [106, 30] on div "Status No active tasks You are ready to start receiving tasks. [PERSON_NAME] Av…" at bounding box center [74, 186] width 113 height 337
click at [413, 9] on icon at bounding box center [408, 9] width 10 height 10
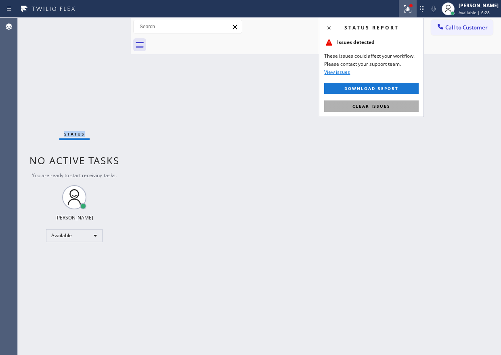
click at [370, 106] on span "Clear issues" at bounding box center [371, 106] width 38 height 6
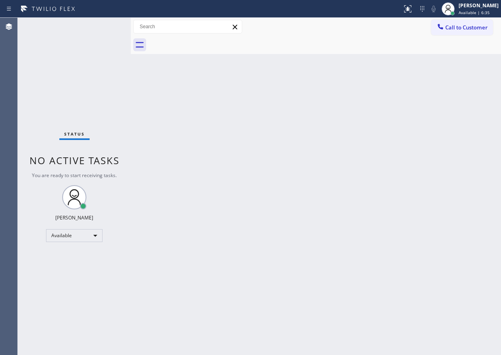
click at [437, 168] on div "Back to Dashboard Change Sender ID Customers Technicians Select a contact Outbo…" at bounding box center [316, 186] width 370 height 337
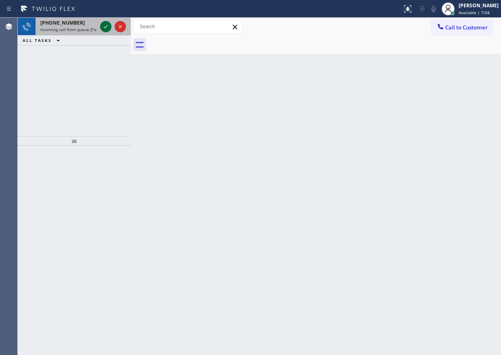
click at [106, 25] on icon at bounding box center [106, 27] width 10 height 10
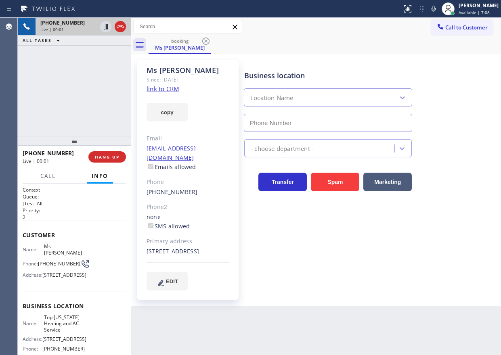
type input "[PHONE_NUMBER]"
click at [164, 86] on link "link to CRM" at bounding box center [163, 89] width 33 height 8
click at [48, 333] on span "Top [US_STATE] Heating and AC Service" at bounding box center [64, 323] width 40 height 19
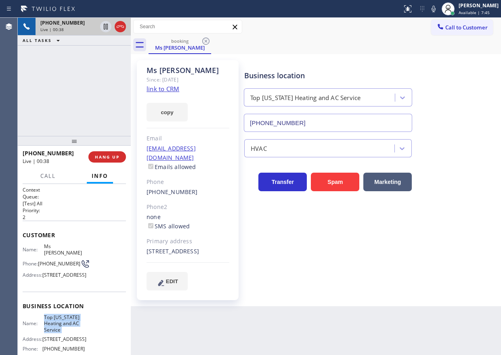
copy span "Top [US_STATE] Heating and AC Service"
click at [361, 124] on input "[PHONE_NUMBER]" at bounding box center [328, 123] width 168 height 18
drag, startPoint x: 178, startPoint y: 71, endPoint x: 159, endPoint y: 71, distance: 19.0
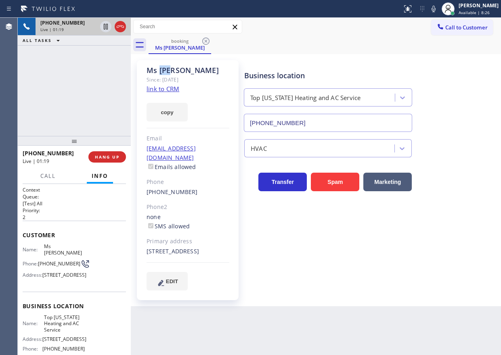
click at [159, 71] on div "Ms [PERSON_NAME]" at bounding box center [188, 70] width 83 height 9
copy div "[PERSON_NAME]"
click at [50, 261] on span "[PHONE_NUMBER]" at bounding box center [59, 264] width 42 height 6
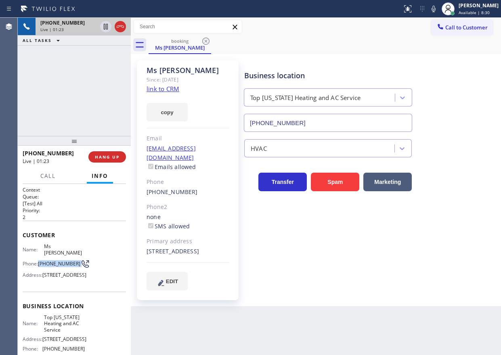
copy div "[PHONE_NUMBER]"
click at [436, 9] on icon at bounding box center [434, 9] width 4 height 6
click at [438, 9] on icon at bounding box center [434, 9] width 10 height 10
click at [101, 26] on icon at bounding box center [106, 27] width 10 height 10
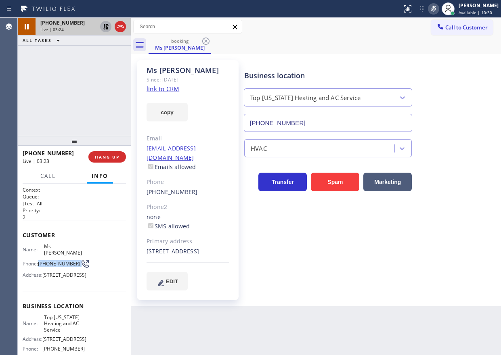
click at [105, 27] on icon at bounding box center [106, 27] width 10 height 10
click at [438, 10] on icon at bounding box center [434, 9] width 10 height 10
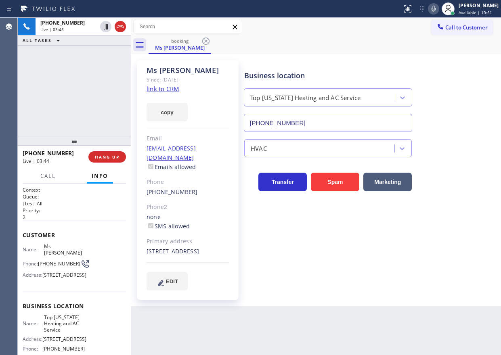
click at [469, 149] on div "HVAC" at bounding box center [371, 146] width 256 height 21
click at [443, 103] on div "Business location Top [US_STATE] Heating and AC Service [PHONE_NUMBER]" at bounding box center [371, 95] width 256 height 73
click at [107, 161] on button "HANG UP" at bounding box center [107, 156] width 38 height 11
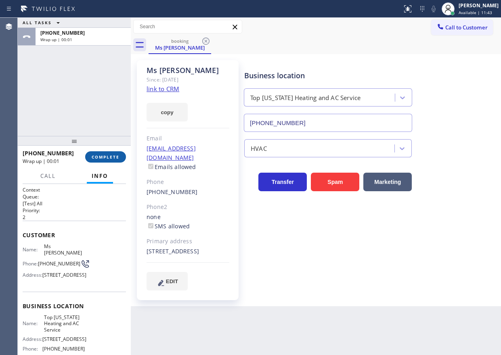
click at [111, 157] on span "COMPLETE" at bounding box center [106, 157] width 28 height 6
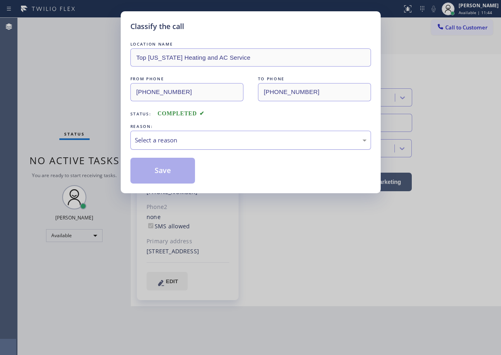
click at [214, 139] on div "Select a reason" at bounding box center [251, 140] width 232 height 9
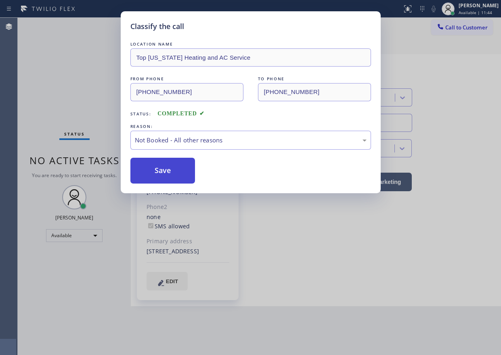
click at [161, 167] on button "Save" at bounding box center [162, 171] width 65 height 26
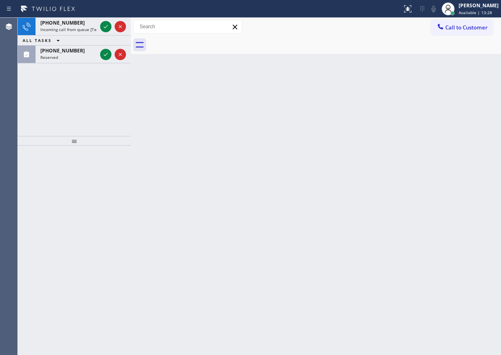
click at [107, 36] on div "ALL TASKS ALL TASKS ACTIVE TASKS TASKS IN WRAP UP" at bounding box center [74, 41] width 113 height 10
click at [107, 27] on icon at bounding box center [106, 26] width 4 height 3
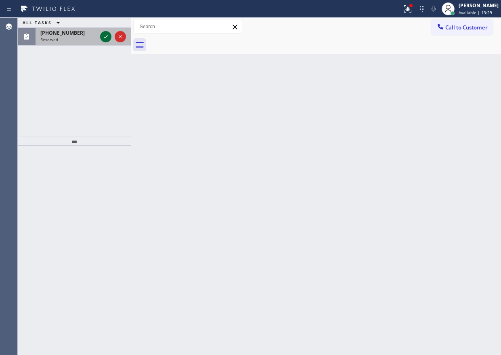
click at [105, 42] on button at bounding box center [105, 36] width 11 height 11
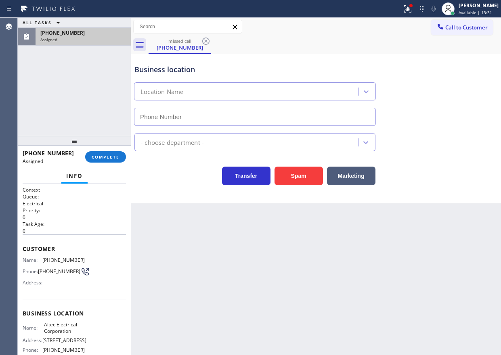
type input "[PHONE_NUMBER]"
click at [110, 163] on div "[PHONE_NUMBER] Assigned COMPLETE" at bounding box center [74, 157] width 103 height 21
click at [110, 158] on span "COMPLETE" at bounding box center [106, 157] width 28 height 6
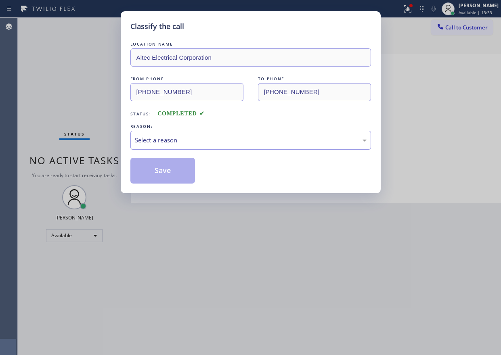
drag, startPoint x: 189, startPoint y: 140, endPoint x: 188, endPoint y: 147, distance: 6.9
click at [189, 141] on div "Select a reason" at bounding box center [251, 140] width 232 height 9
click at [165, 176] on button "Save" at bounding box center [162, 171] width 65 height 26
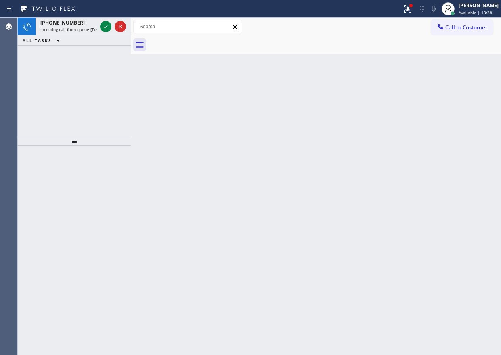
drag, startPoint x: 454, startPoint y: 168, endPoint x: 421, endPoint y: 175, distance: 33.6
click at [454, 168] on div "Back to Dashboard Change Sender ID Customers Technicians Select a contact Outbo…" at bounding box center [316, 186] width 370 height 337
click at [109, 27] on icon at bounding box center [106, 27] width 10 height 10
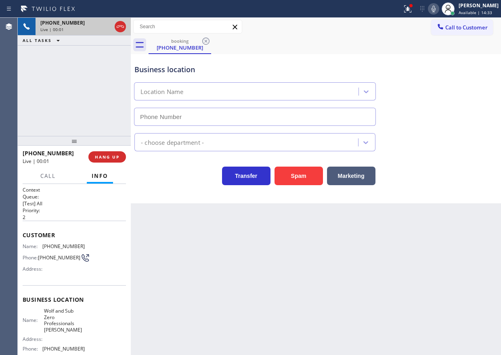
type input "[PHONE_NUMBER]"
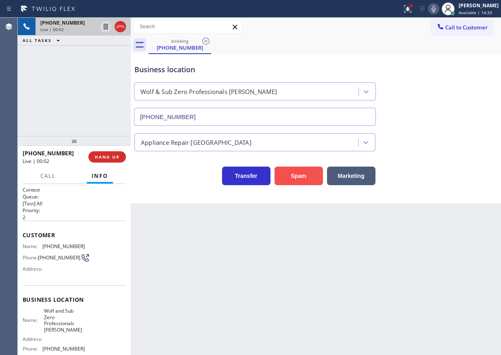
click at [316, 173] on button "Spam" at bounding box center [298, 176] width 48 height 19
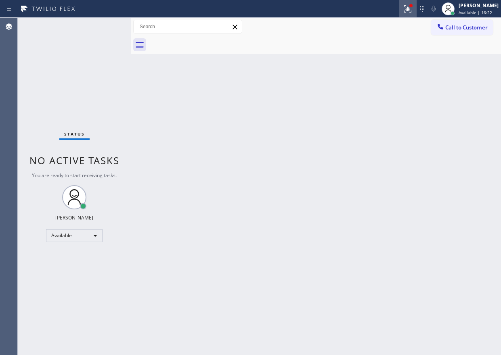
click at [408, 10] on div at bounding box center [408, 9] width 18 height 10
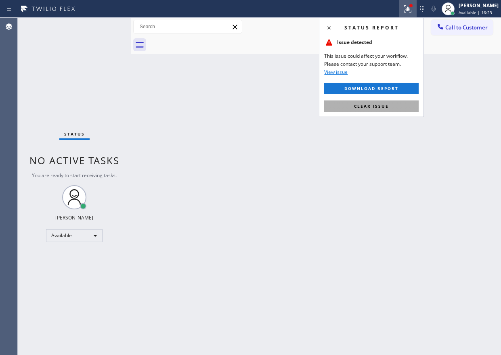
click at [398, 109] on button "Clear issue" at bounding box center [371, 106] width 94 height 11
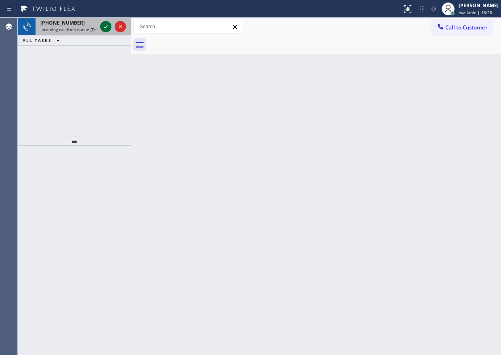
click at [105, 27] on icon at bounding box center [106, 26] width 4 height 3
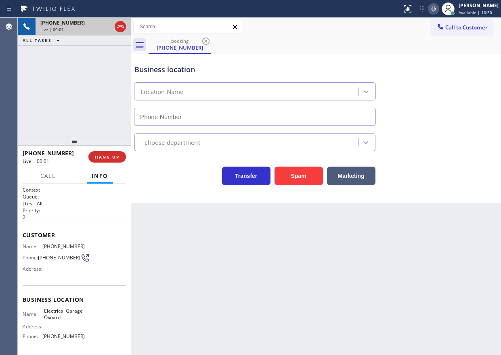
type input "[PHONE_NUMBER]"
click at [101, 157] on span "HANG UP" at bounding box center [107, 157] width 25 height 6
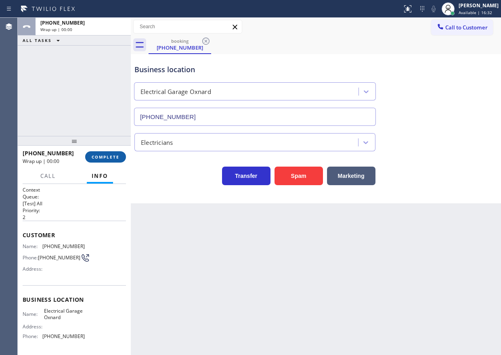
click at [101, 157] on span "COMPLETE" at bounding box center [106, 157] width 28 height 6
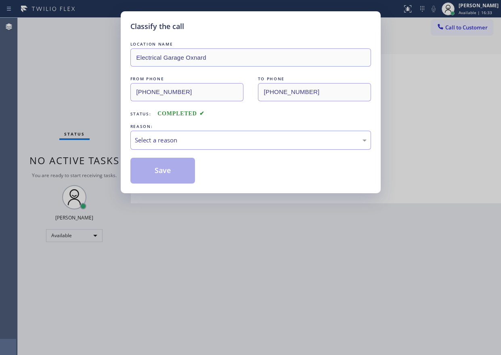
click at [239, 142] on div "Select a reason" at bounding box center [251, 140] width 232 height 9
click at [170, 178] on button "Save" at bounding box center [162, 171] width 65 height 26
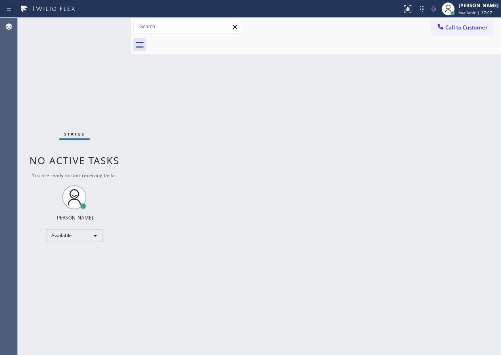
click at [390, 78] on div "Back to Dashboard Change Sender ID Customers Technicians Select a contact Outbo…" at bounding box center [316, 186] width 370 height 337
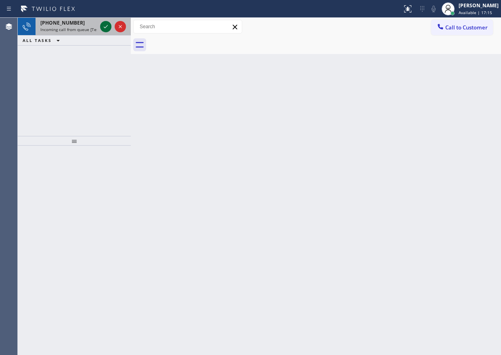
click at [105, 28] on icon at bounding box center [106, 27] width 10 height 10
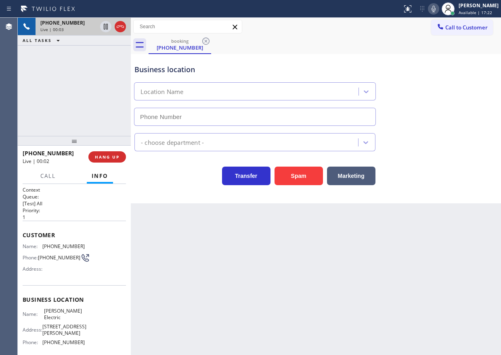
type input "[PHONE_NUMBER]"
click at [302, 174] on button "Spam" at bounding box center [298, 176] width 48 height 19
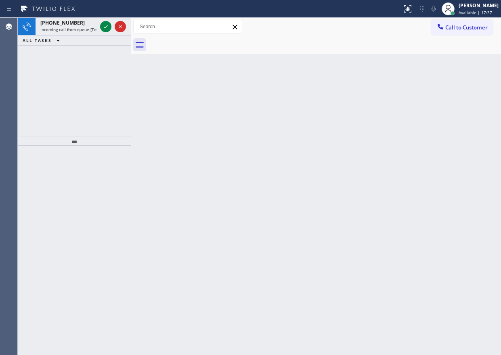
click at [422, 190] on div "Back to Dashboard Change Sender ID Customers Technicians Select a contact Outbo…" at bounding box center [316, 186] width 370 height 337
click at [102, 27] on icon at bounding box center [106, 27] width 10 height 10
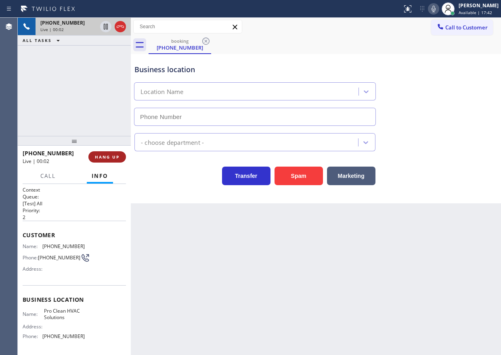
click at [104, 153] on button "HANG UP" at bounding box center [107, 156] width 38 height 11
type input "[PHONE_NUMBER]"
click at [107, 156] on span "HANG UP" at bounding box center [107, 157] width 25 height 6
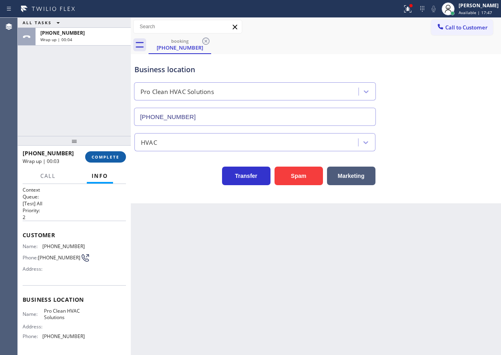
click at [110, 156] on span "COMPLETE" at bounding box center [106, 157] width 28 height 6
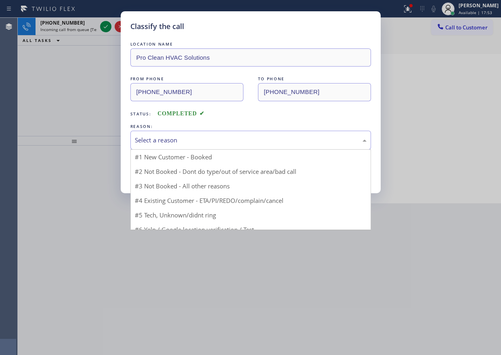
click at [193, 136] on div "Select a reason" at bounding box center [251, 140] width 232 height 9
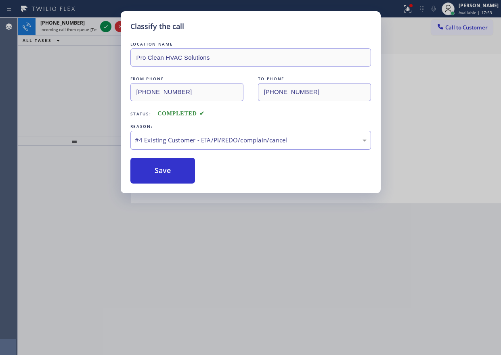
click at [171, 143] on div "#4 Existing Customer - ETA/PI/REDO/complain/cancel" at bounding box center [251, 140] width 232 height 9
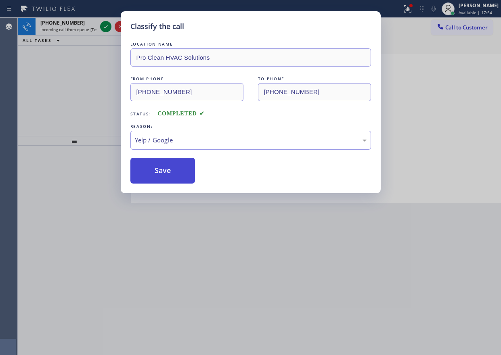
click at [169, 171] on button "Save" at bounding box center [162, 171] width 65 height 26
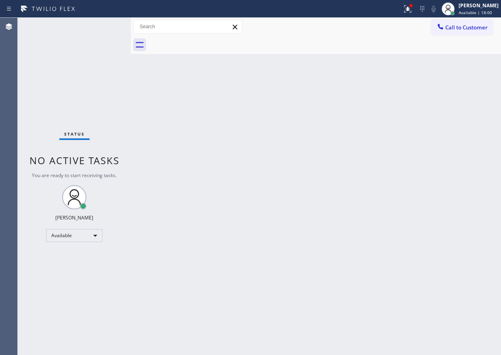
click at [103, 26] on div "Status No active tasks You are ready to start receiving tasks. [PERSON_NAME] Av…" at bounding box center [74, 186] width 113 height 337
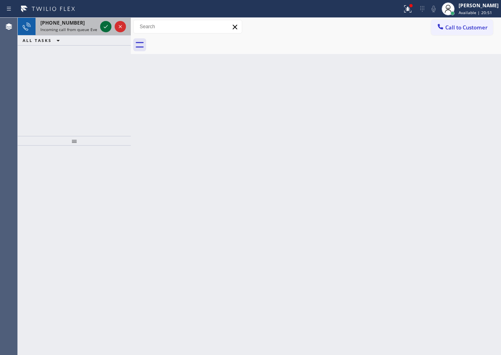
click at [106, 27] on icon at bounding box center [106, 26] width 4 height 3
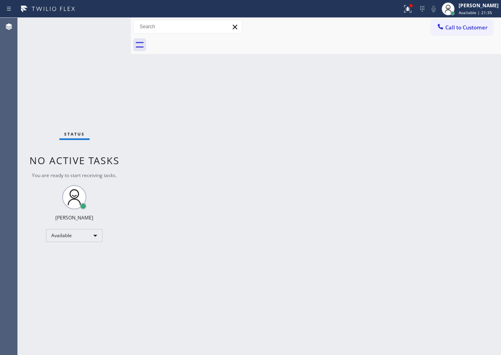
click at [437, 128] on div "Back to Dashboard Change Sender ID Customers Technicians Select a contact Outbo…" at bounding box center [316, 186] width 370 height 337
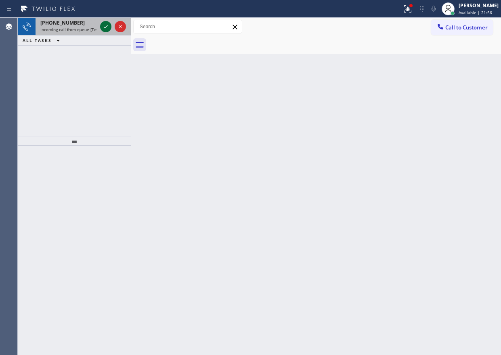
click at [105, 26] on icon at bounding box center [106, 27] width 10 height 10
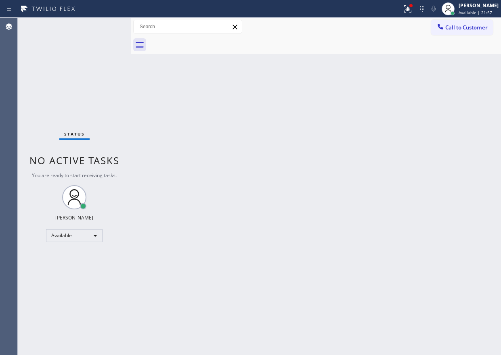
click at [105, 26] on div "Status No active tasks You are ready to start receiving tasks. [PERSON_NAME] Av…" at bounding box center [74, 186] width 113 height 337
click at [423, 183] on div "Back to Dashboard Change Sender ID Customers Technicians Select a contact Outbo…" at bounding box center [316, 186] width 370 height 337
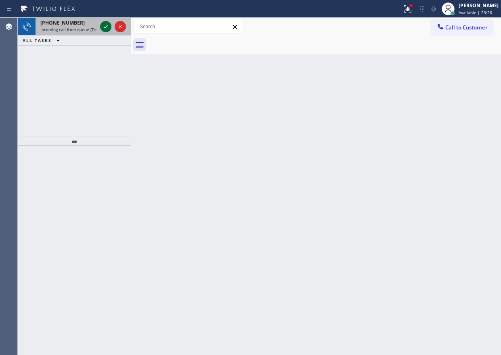
click at [104, 28] on icon at bounding box center [106, 27] width 10 height 10
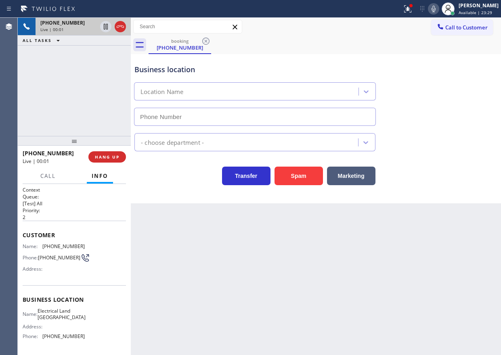
type input "[PHONE_NUMBER]"
click at [65, 319] on span "Electrical Land [GEOGRAPHIC_DATA]" at bounding box center [62, 314] width 48 height 13
click at [214, 121] on input "[PHONE_NUMBER]" at bounding box center [255, 117] width 242 height 18
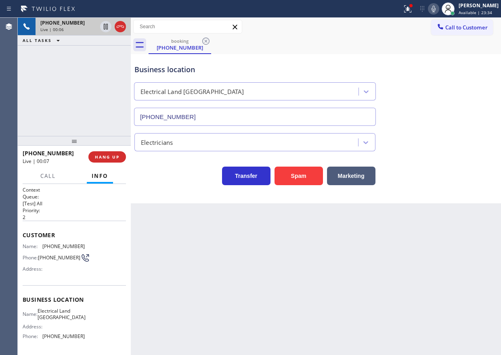
click at [214, 121] on input "[PHONE_NUMBER]" at bounding box center [255, 117] width 242 height 18
click at [44, 246] on span "[PHONE_NUMBER]" at bounding box center [63, 246] width 42 height 6
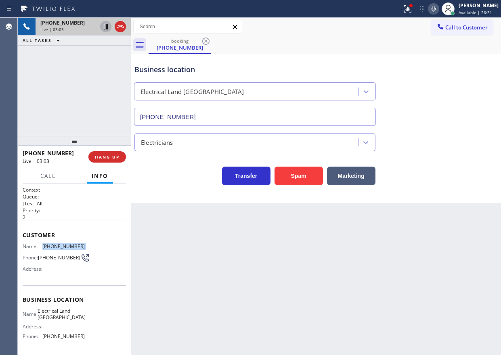
click at [101, 25] on icon at bounding box center [106, 27] width 10 height 10
click at [438, 10] on icon at bounding box center [434, 9] width 10 height 10
click at [436, 12] on icon at bounding box center [434, 9] width 4 height 6
click at [104, 26] on icon at bounding box center [106, 27] width 6 height 6
click at [438, 8] on icon at bounding box center [434, 9] width 10 height 10
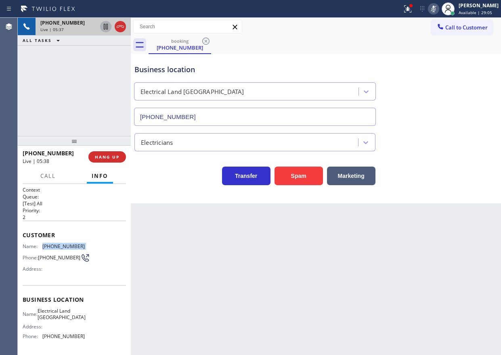
click at [438, 10] on icon at bounding box center [434, 9] width 10 height 10
click at [445, 285] on div "Back to Dashboard Change Sender ID Customers Technicians Select a contact Outbo…" at bounding box center [316, 186] width 370 height 337
click at [414, 14] on button at bounding box center [408, 9] width 18 height 18
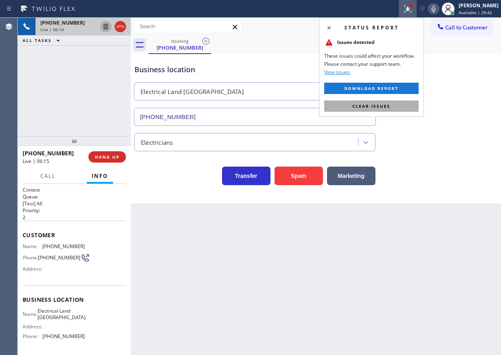
click at [386, 104] on span "Clear issues" at bounding box center [371, 106] width 38 height 6
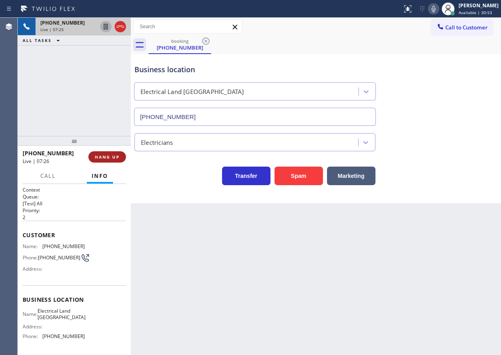
click at [114, 154] on span "HANG UP" at bounding box center [107, 157] width 25 height 6
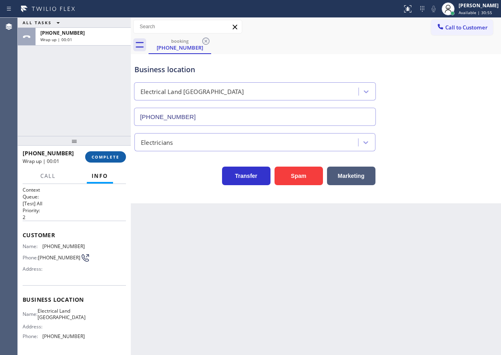
click at [114, 156] on span "COMPLETE" at bounding box center [106, 157] width 28 height 6
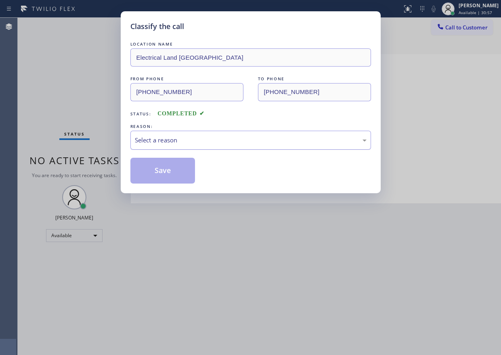
click at [174, 139] on div "Select a reason" at bounding box center [251, 140] width 232 height 9
click at [152, 168] on button "Save" at bounding box center [162, 171] width 65 height 26
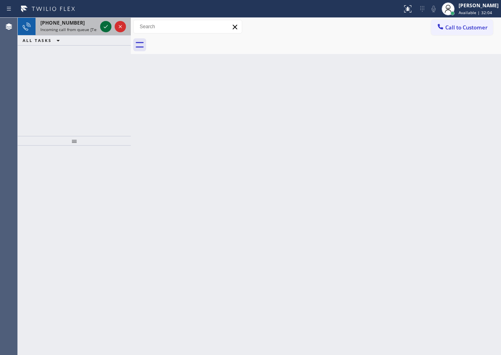
click at [109, 23] on icon at bounding box center [106, 27] width 10 height 10
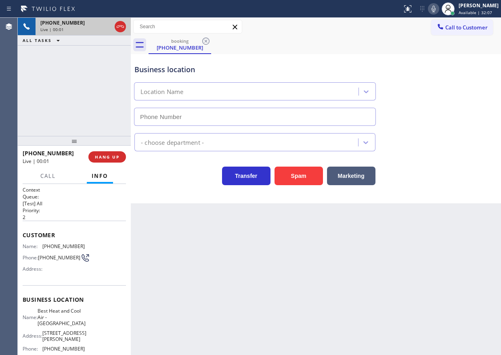
type input "[PHONE_NUMBER]"
click at [305, 183] on button "Spam" at bounding box center [298, 176] width 48 height 19
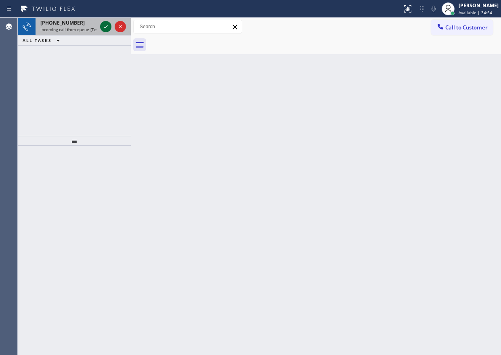
click at [105, 27] on icon at bounding box center [106, 27] width 10 height 10
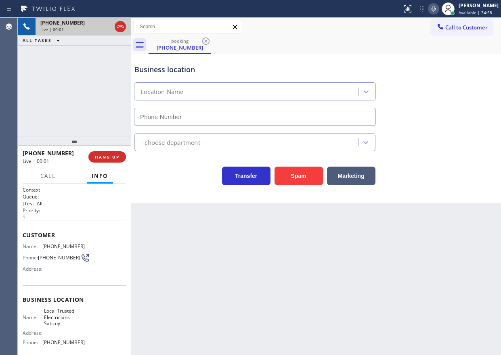
type input "[PHONE_NUMBER]"
click at [119, 157] on span "HANG UP" at bounding box center [107, 157] width 25 height 6
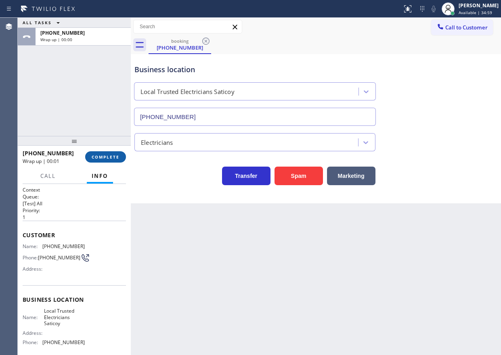
click at [119, 157] on span "COMPLETE" at bounding box center [106, 157] width 28 height 6
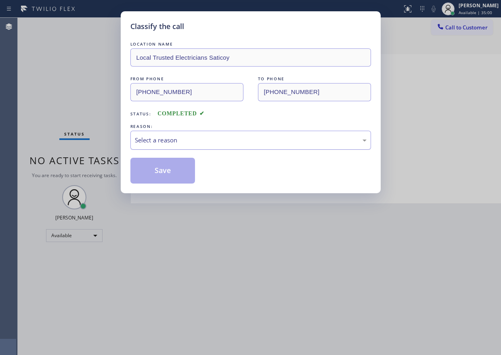
click at [237, 141] on div "Select a reason" at bounding box center [251, 140] width 232 height 9
click at [178, 175] on button "Save" at bounding box center [162, 171] width 65 height 26
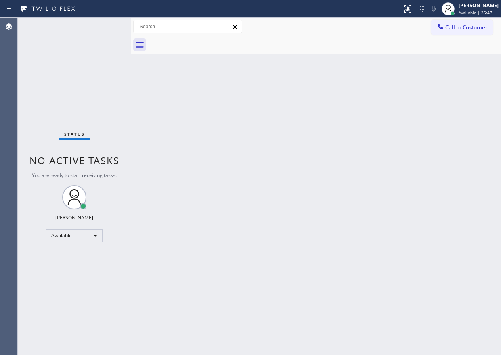
click at [388, 197] on div "Back to Dashboard Change Sender ID Customers Technicians Select a contact Outbo…" at bounding box center [316, 186] width 370 height 337
click at [246, 142] on div "Back to Dashboard Change Sender ID Customers Technicians Select a contact Outbo…" at bounding box center [316, 186] width 370 height 337
click at [223, 150] on div "Back to Dashboard Change Sender ID Customers Technicians Select a contact Outbo…" at bounding box center [316, 186] width 370 height 337
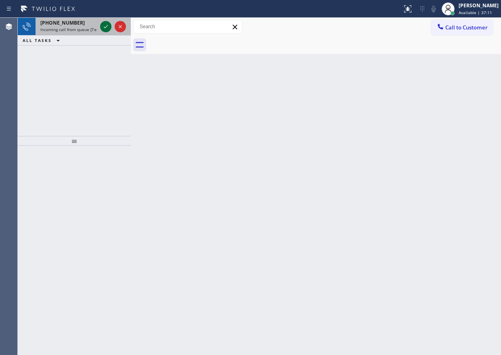
click at [102, 27] on icon at bounding box center [106, 27] width 10 height 10
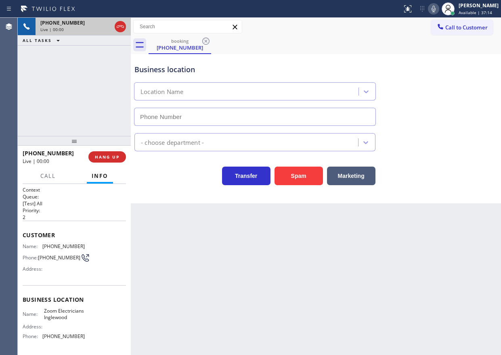
type input "[PHONE_NUMBER]"
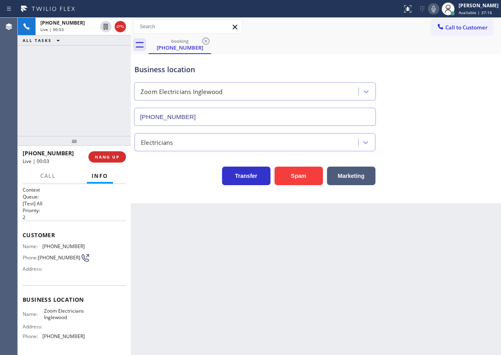
click at [56, 318] on span "Zoom Electricians Inglewood" at bounding box center [64, 314] width 40 height 13
click at [190, 111] on input "[PHONE_NUMBER]" at bounding box center [255, 117] width 242 height 18
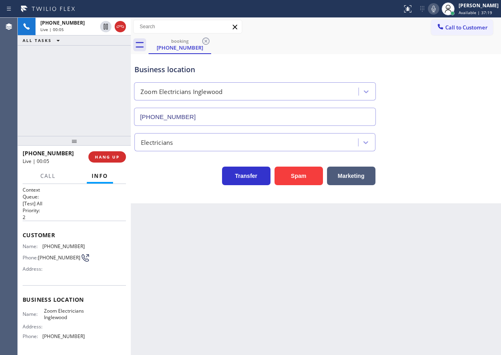
click at [190, 111] on input "[PHONE_NUMBER]" at bounding box center [255, 117] width 242 height 18
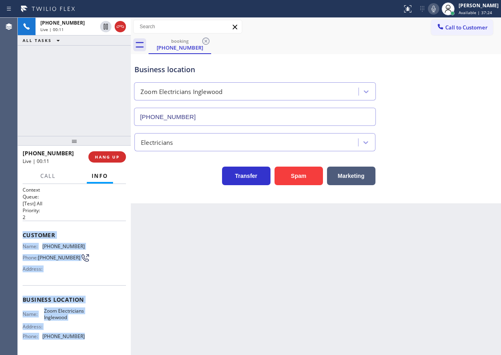
scroll to position [70, 0]
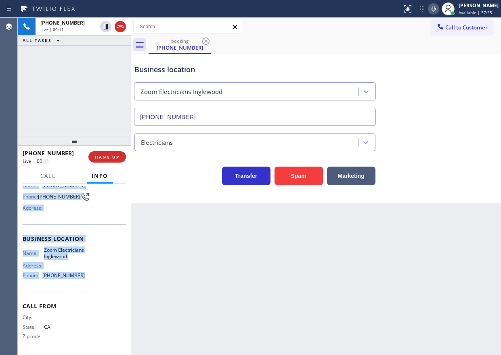
drag, startPoint x: 19, startPoint y: 233, endPoint x: 101, endPoint y: 281, distance: 95.0
click at [101, 281] on div "Context Queue: [Test] All Priority: 2 Customer Name: [PHONE_NUMBER] Phone: [PHO…" at bounding box center [74, 269] width 113 height 171
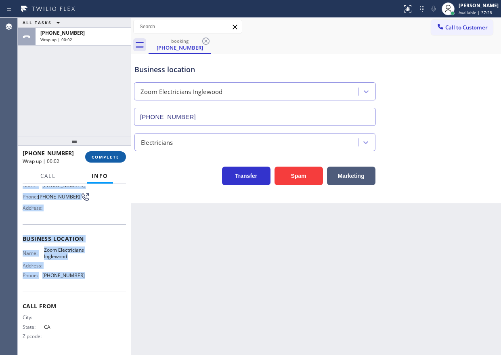
click at [111, 156] on span "COMPLETE" at bounding box center [106, 157] width 28 height 6
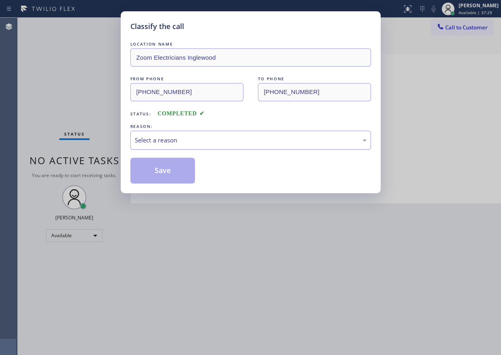
click at [206, 143] on div "Select a reason" at bounding box center [251, 140] width 232 height 9
click at [165, 170] on button "Save" at bounding box center [162, 171] width 65 height 26
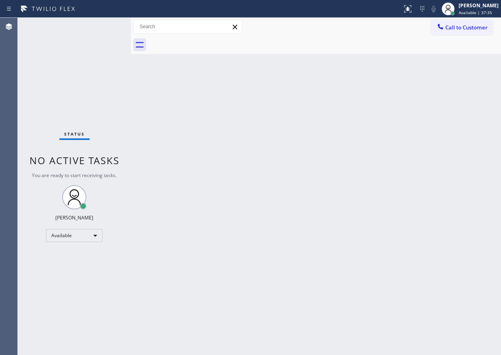
click at [438, 117] on div "Back to Dashboard Change Sender ID Customers Technicians Select a contact Outbo…" at bounding box center [316, 186] width 370 height 337
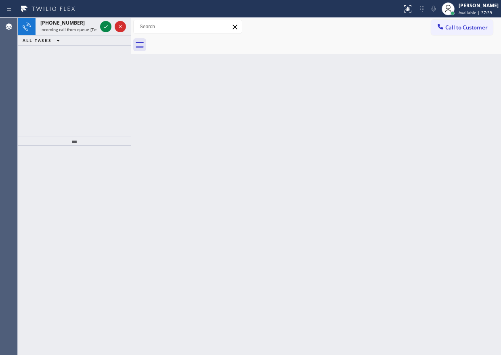
drag, startPoint x: 105, startPoint y: 28, endPoint x: 327, endPoint y: 65, distance: 225.5
click at [105, 28] on icon at bounding box center [106, 26] width 4 height 3
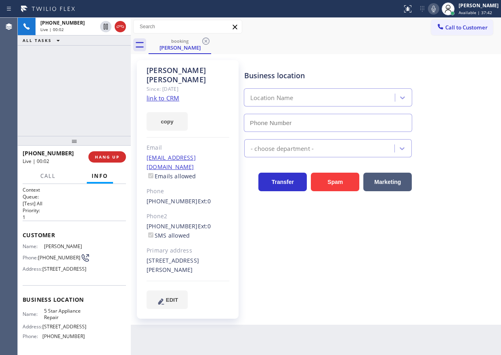
type input "[PHONE_NUMBER]"
click at [170, 94] on link "link to CRM" at bounding box center [163, 98] width 33 height 8
click at [60, 320] on span "5 Star Appliance Repair" at bounding box center [64, 314] width 40 height 13
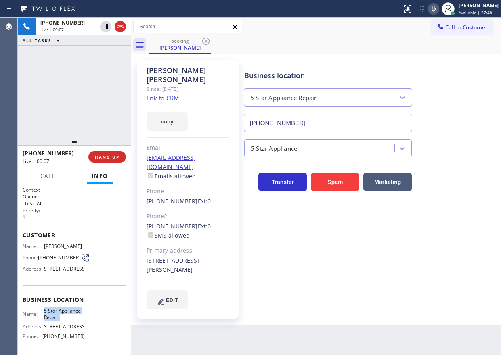
click at [335, 122] on input "[PHONE_NUMBER]" at bounding box center [328, 123] width 168 height 18
click at [50, 261] on span "[PHONE_NUMBER]" at bounding box center [59, 258] width 42 height 6
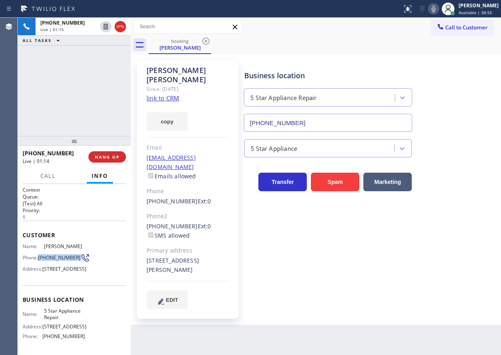
click at [50, 261] on span "[PHONE_NUMBER]" at bounding box center [59, 258] width 42 height 6
drag, startPoint x: 156, startPoint y: 241, endPoint x: 218, endPoint y: 249, distance: 62.7
click at [218, 256] on div "[STREET_ADDRESS][PERSON_NAME]" at bounding box center [188, 265] width 83 height 19
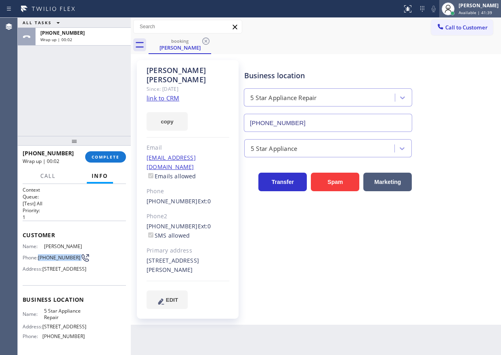
click at [486, 7] on div "[PERSON_NAME]" at bounding box center [479, 5] width 40 height 7
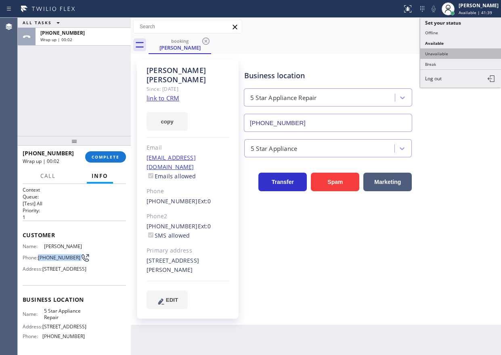
click at [455, 52] on button "Unavailable" at bounding box center [460, 53] width 81 height 10
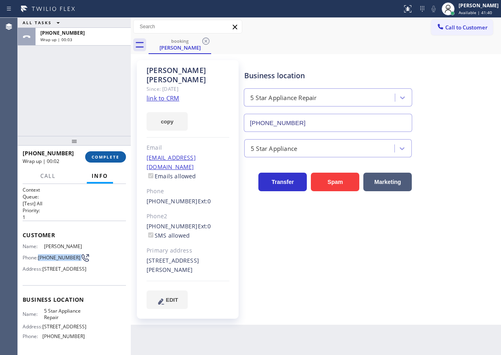
click at [113, 155] on span "COMPLETE" at bounding box center [106, 157] width 28 height 6
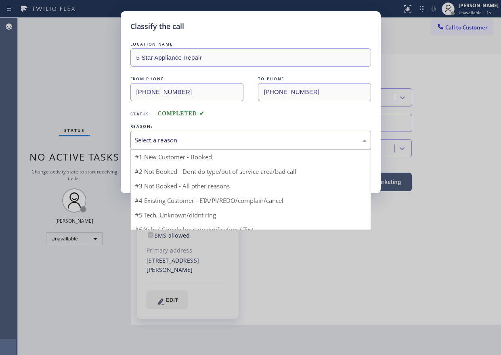
click at [185, 139] on div "Select a reason" at bounding box center [251, 140] width 232 height 9
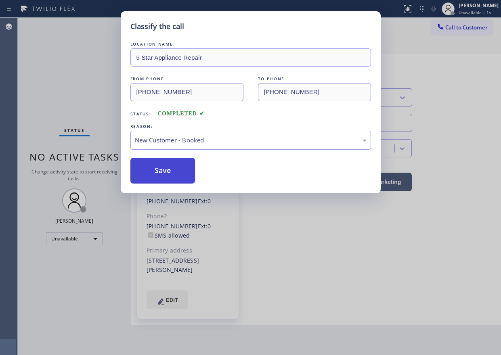
click at [170, 174] on button "Save" at bounding box center [162, 171] width 65 height 26
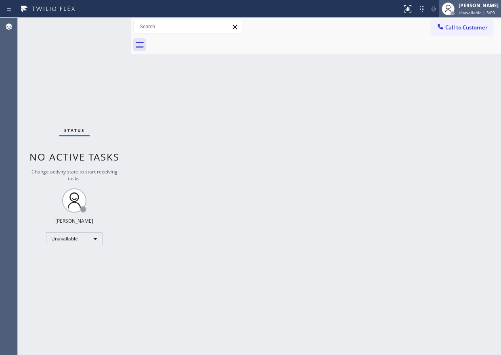
click at [455, 13] on div at bounding box center [452, 13] width 4 height 4
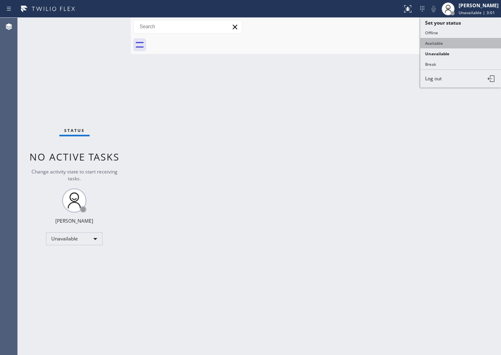
click at [446, 43] on button "Available" at bounding box center [460, 43] width 81 height 10
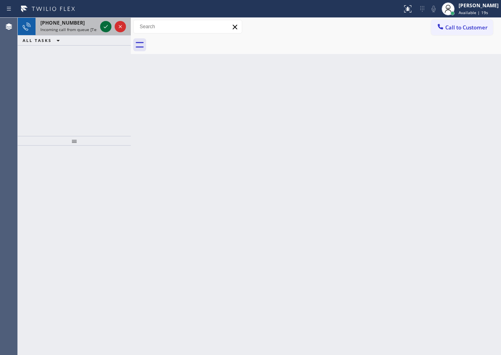
click at [103, 24] on icon at bounding box center [106, 27] width 10 height 10
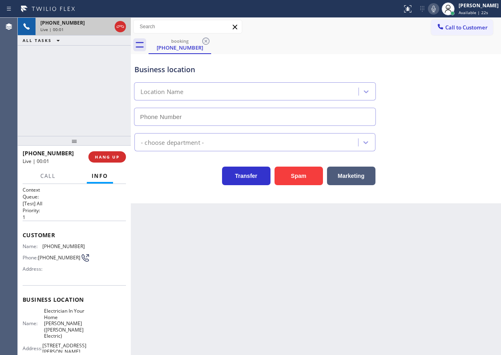
type input "[PHONE_NUMBER]"
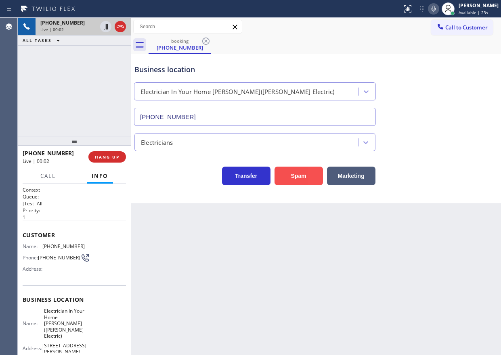
click at [289, 174] on button "Spam" at bounding box center [298, 176] width 48 height 19
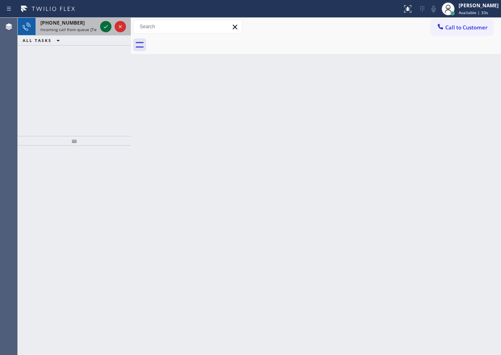
click at [102, 27] on icon at bounding box center [106, 27] width 10 height 10
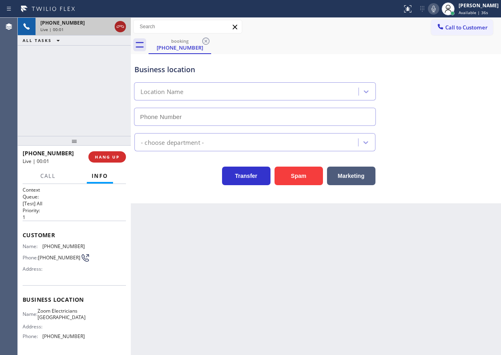
type input "[PHONE_NUMBER]"
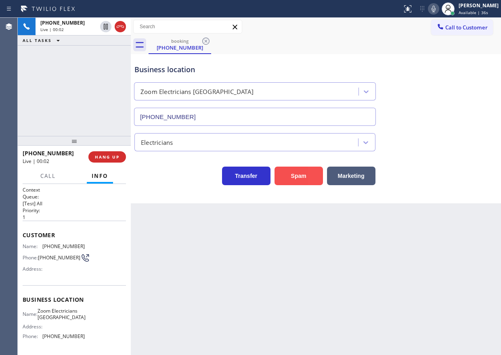
click at [308, 174] on button "Spam" at bounding box center [298, 176] width 48 height 19
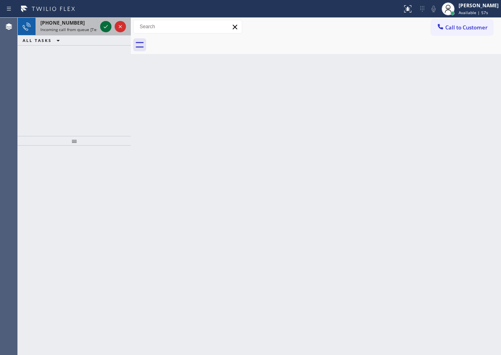
click at [105, 25] on icon at bounding box center [106, 27] width 10 height 10
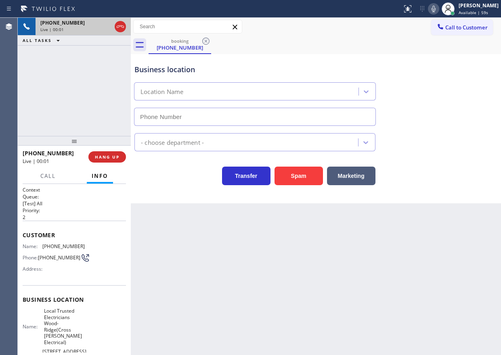
type input "[PHONE_NUMBER]"
click at [294, 163] on div "Spam" at bounding box center [296, 174] width 52 height 23
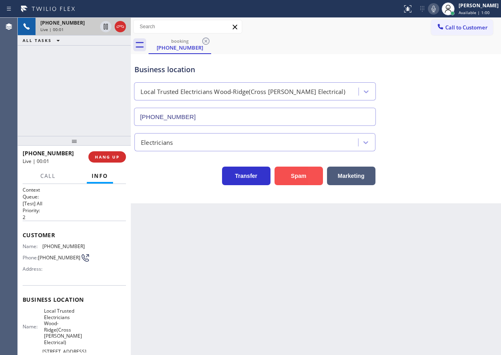
click at [293, 170] on button "Spam" at bounding box center [298, 176] width 48 height 19
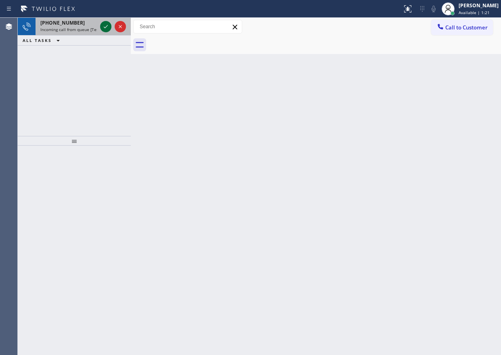
click at [104, 29] on icon at bounding box center [106, 27] width 10 height 10
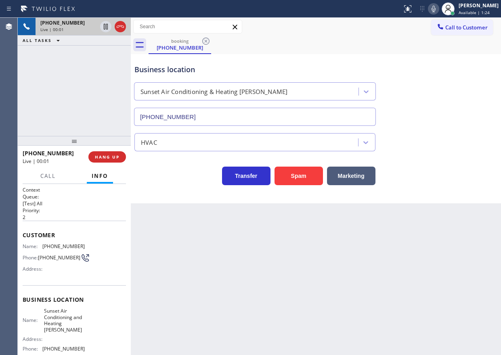
type input "[PHONE_NUMBER]"
click at [291, 175] on button "Spam" at bounding box center [298, 176] width 48 height 19
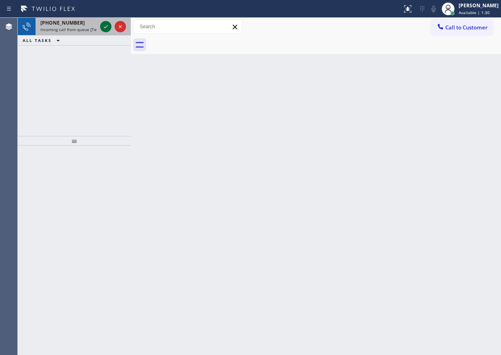
click at [105, 29] on icon at bounding box center [106, 27] width 10 height 10
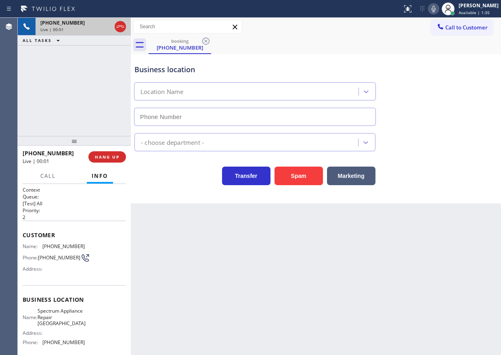
type input "[PHONE_NUMBER]"
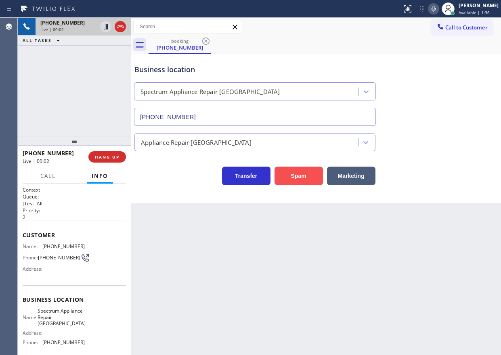
click at [297, 178] on button "Spam" at bounding box center [298, 176] width 48 height 19
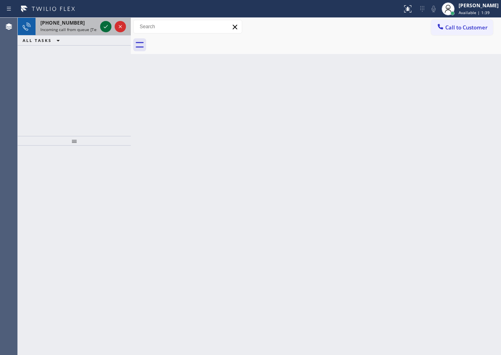
click at [103, 28] on icon at bounding box center [106, 27] width 10 height 10
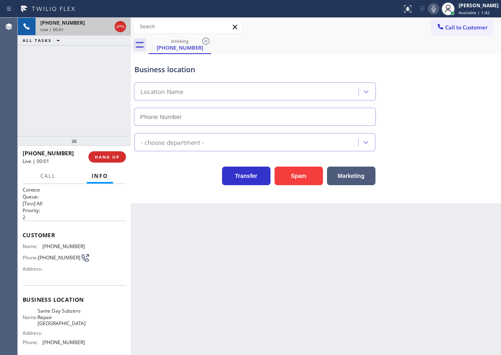
type input "[PHONE_NUMBER]"
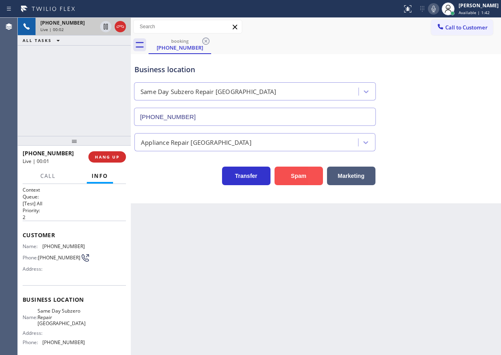
click at [308, 170] on button "Spam" at bounding box center [298, 176] width 48 height 19
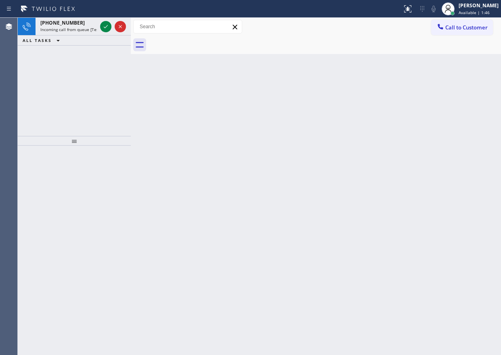
click at [432, 165] on div "Back to Dashboard Change Sender ID Customers Technicians Select a contact Outbo…" at bounding box center [316, 186] width 370 height 337
click at [103, 26] on icon at bounding box center [106, 27] width 10 height 10
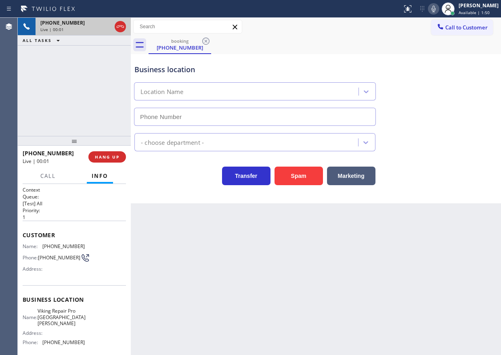
type input "[PHONE_NUMBER]"
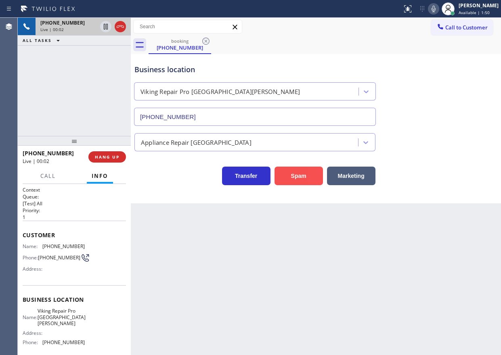
click at [293, 177] on button "Spam" at bounding box center [298, 176] width 48 height 19
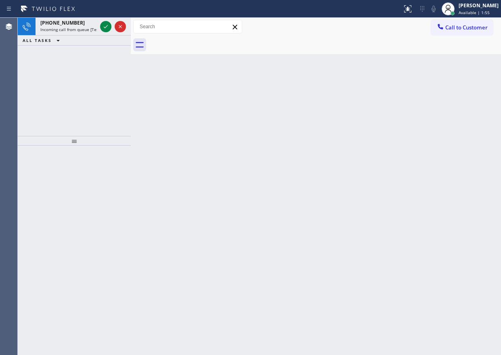
click at [430, 120] on div "Back to Dashboard Change Sender ID Customers Technicians Select a contact Outbo…" at bounding box center [316, 186] width 370 height 337
click at [105, 24] on icon at bounding box center [106, 27] width 10 height 10
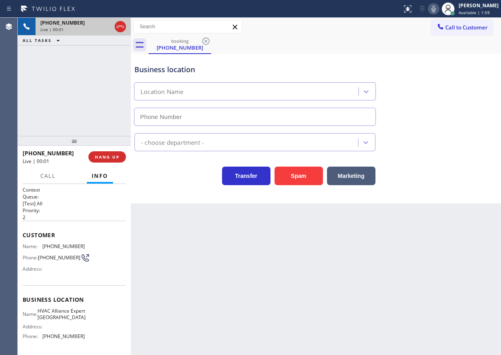
type input "[PHONE_NUMBER]"
click at [292, 182] on button "Spam" at bounding box center [298, 176] width 48 height 19
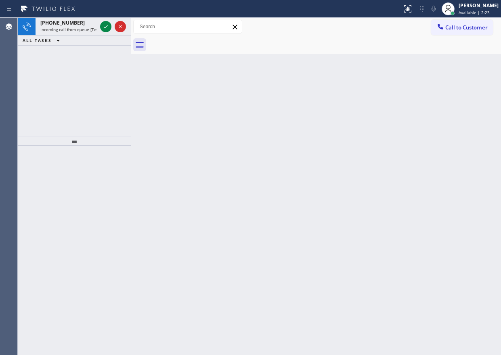
click at [415, 117] on div "Back to Dashboard Change Sender ID Customers Technicians Select a contact Outbo…" at bounding box center [316, 186] width 370 height 337
click at [105, 29] on icon at bounding box center [106, 27] width 10 height 10
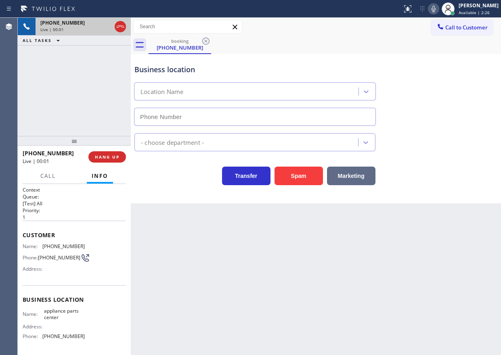
type input "[PHONE_NUMBER]"
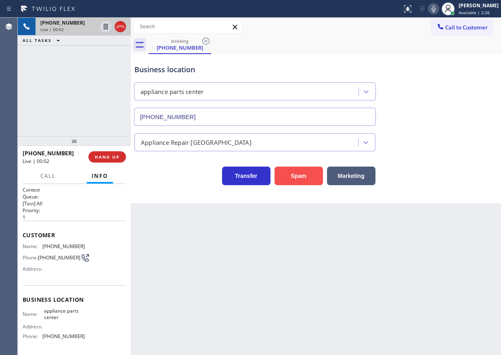
click at [295, 182] on button "Spam" at bounding box center [298, 176] width 48 height 19
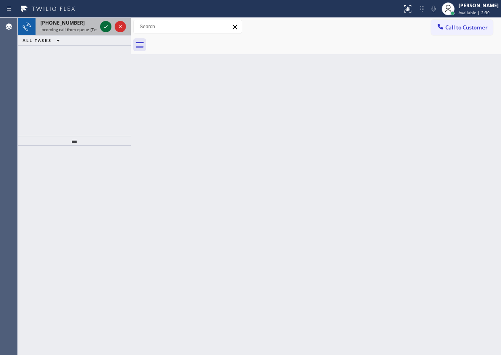
click at [106, 28] on icon at bounding box center [106, 27] width 10 height 10
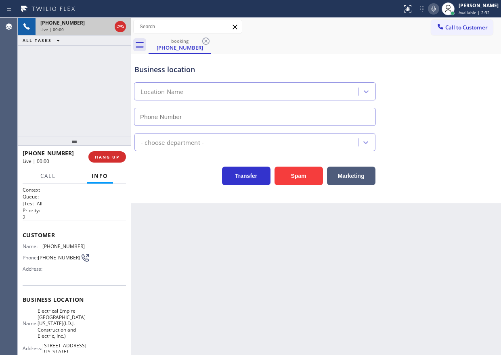
type input "[PHONE_NUMBER]"
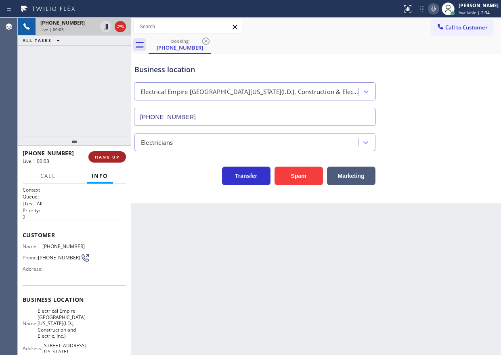
click at [101, 154] on span "HANG UP" at bounding box center [107, 157] width 25 height 6
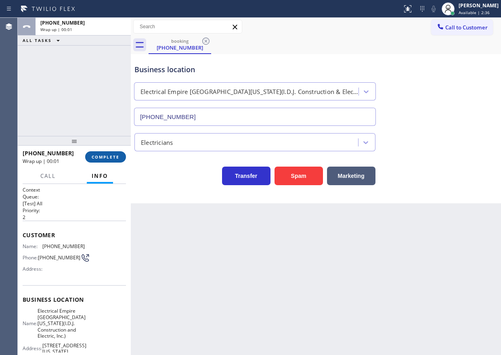
click at [103, 154] on span "COMPLETE" at bounding box center [106, 157] width 28 height 6
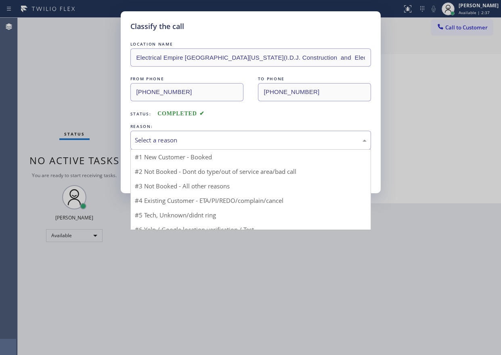
click at [186, 144] on div "Select a reason" at bounding box center [251, 140] width 232 height 9
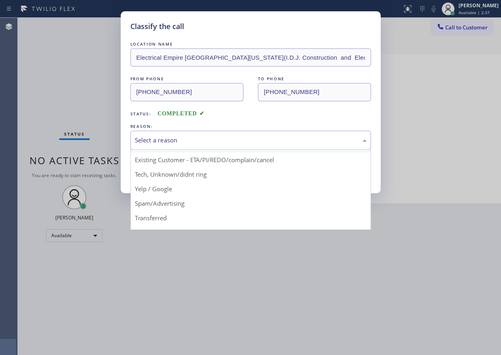
scroll to position [40, 0]
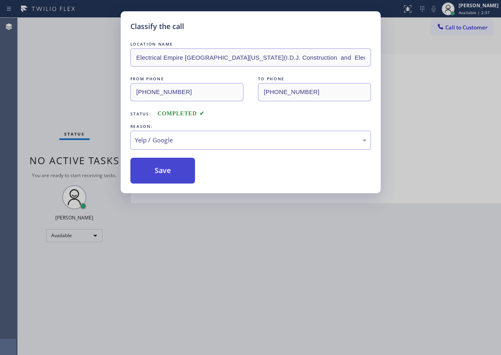
click at [172, 165] on button "Save" at bounding box center [162, 171] width 65 height 26
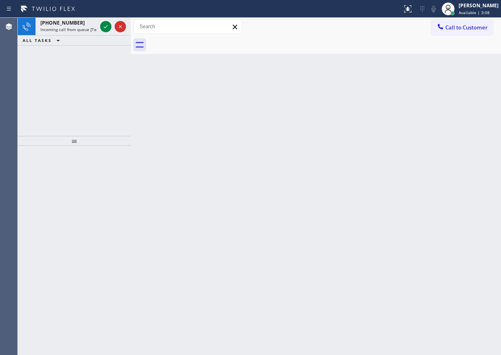
click at [415, 181] on div "Back to Dashboard Change Sender ID Customers Technicians Select a contact Outbo…" at bounding box center [316, 186] width 370 height 337
click at [106, 28] on icon at bounding box center [106, 27] width 10 height 10
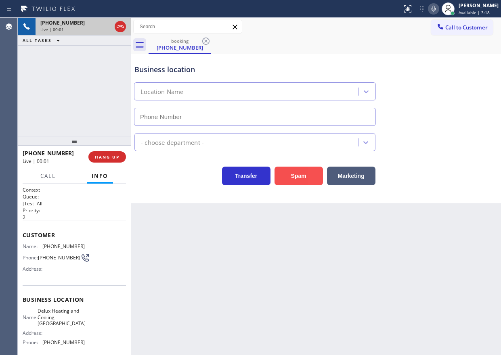
type input "[PHONE_NUMBER]"
click at [303, 178] on button "Spam" at bounding box center [298, 176] width 48 height 19
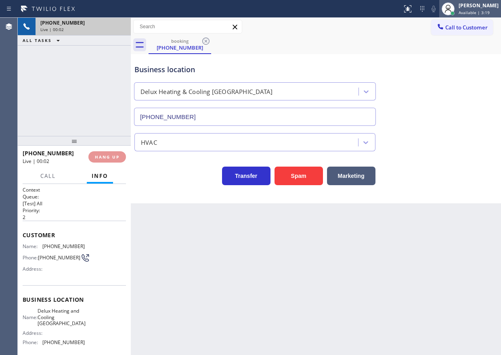
click at [478, 7] on div "[PERSON_NAME]" at bounding box center [479, 5] width 40 height 7
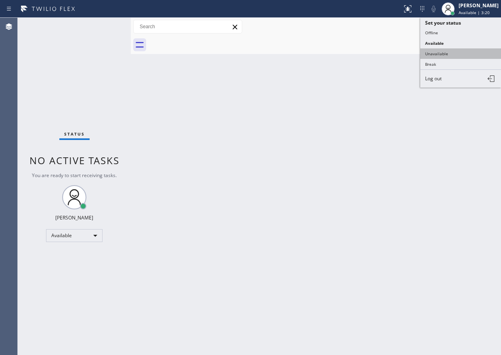
click at [436, 55] on button "Unavailable" at bounding box center [460, 53] width 81 height 10
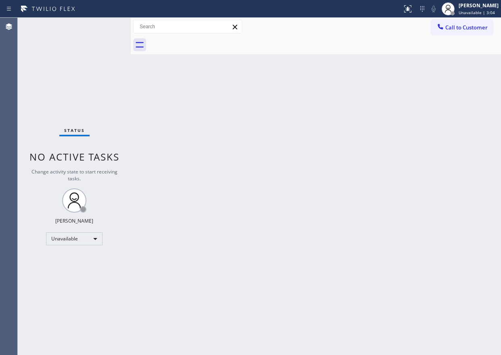
click at [470, 111] on div "Back to Dashboard Change Sender ID Customers Technicians Select a contact Outbo…" at bounding box center [316, 186] width 370 height 337
click at [487, 19] on div "Call to Customer Outbound call Location J K Electric Inc Your caller id phone n…" at bounding box center [316, 27] width 370 height 18
click at [485, 15] on div "[PERSON_NAME] Unavailable | 3:05" at bounding box center [479, 9] width 44 height 14
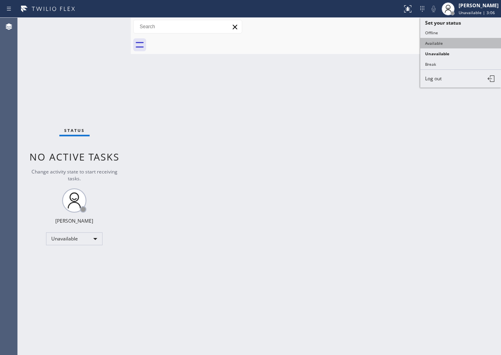
click at [433, 42] on button "Available" at bounding box center [460, 43] width 81 height 10
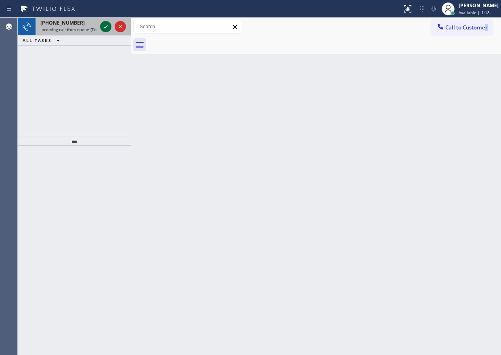
click at [106, 25] on icon at bounding box center [106, 27] width 10 height 10
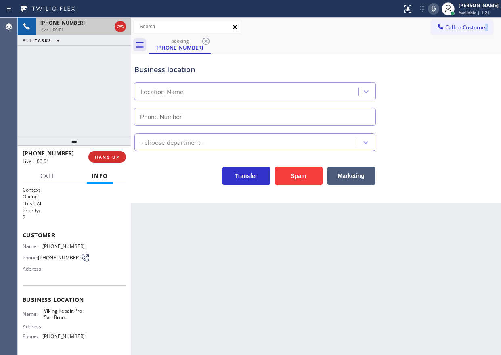
type input "[PHONE_NUMBER]"
click at [305, 179] on button "Spam" at bounding box center [298, 176] width 48 height 19
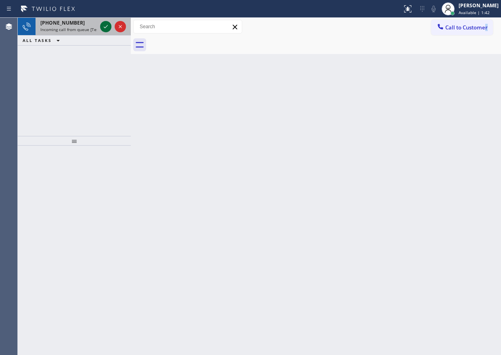
click at [105, 28] on icon at bounding box center [106, 26] width 4 height 3
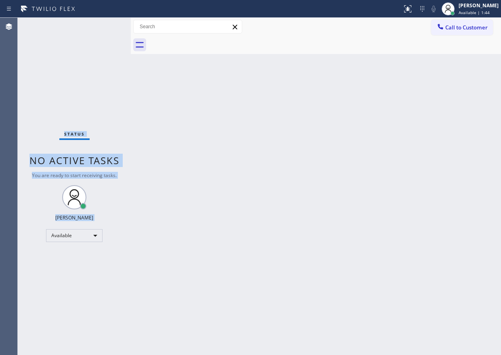
click at [105, 28] on div "Status No active tasks You are ready to start receiving tasks. [PERSON_NAME] Av…" at bounding box center [74, 186] width 113 height 337
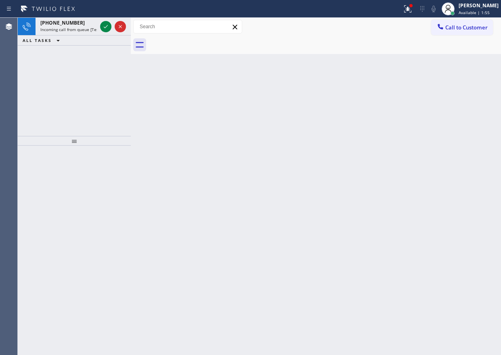
click at [408, 97] on div "Back to Dashboard Change Sender ID Customers Technicians Select a contact Outbo…" at bounding box center [316, 186] width 370 height 337
click at [107, 27] on icon at bounding box center [106, 27] width 10 height 10
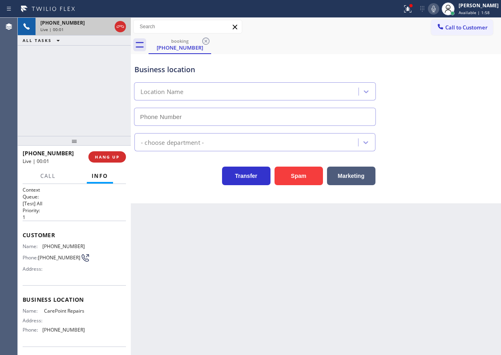
type input "[PHONE_NUMBER]"
click at [308, 176] on button "Spam" at bounding box center [298, 176] width 48 height 19
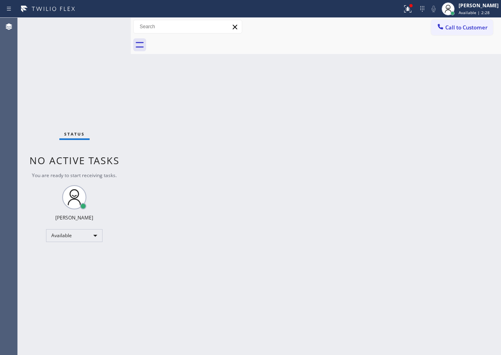
click at [465, 158] on div "Back to Dashboard Change Sender ID Customers Technicians Select a contact Outbo…" at bounding box center [316, 186] width 370 height 337
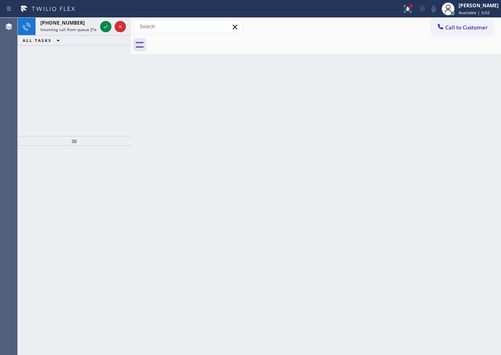
drag, startPoint x: 487, startPoint y: 137, endPoint x: 293, endPoint y: 108, distance: 196.3
click at [486, 137] on div "Back to Dashboard Change Sender ID Customers Technicians Select a contact Outbo…" at bounding box center [316, 186] width 370 height 337
click at [107, 28] on icon at bounding box center [106, 27] width 10 height 10
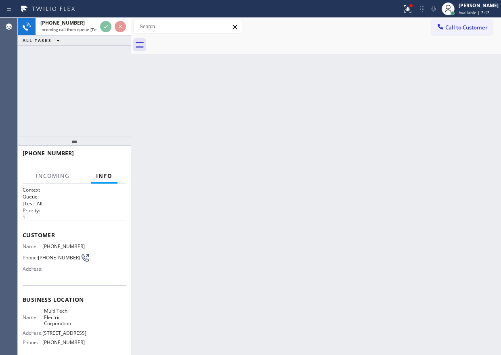
click at [294, 134] on div "Back to Dashboard Change Sender ID Customers Technicians Select a contact Outbo…" at bounding box center [316, 186] width 370 height 337
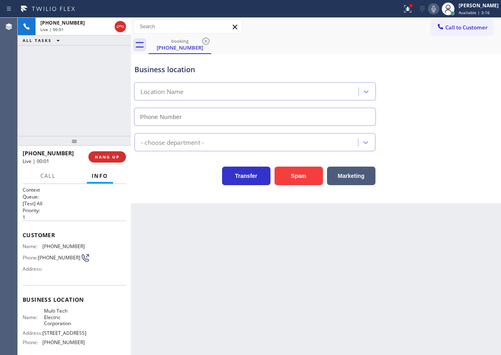
type input "[PHONE_NUMBER]"
click at [107, 155] on span "HANG UP" at bounding box center [107, 157] width 25 height 6
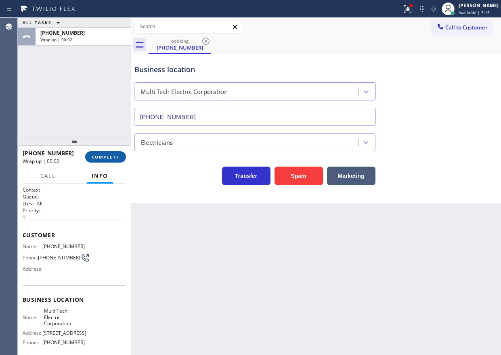
click at [108, 158] on span "COMPLETE" at bounding box center [106, 157] width 28 height 6
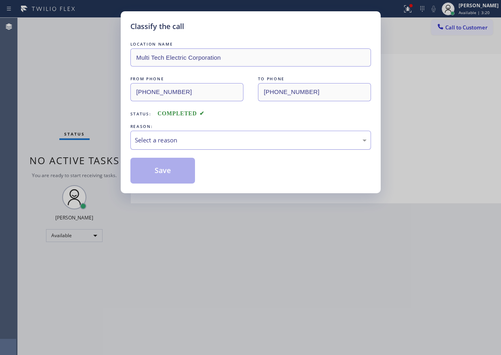
click at [243, 144] on div "Select a reason" at bounding box center [251, 140] width 232 height 9
click at [182, 182] on button "Save" at bounding box center [162, 171] width 65 height 26
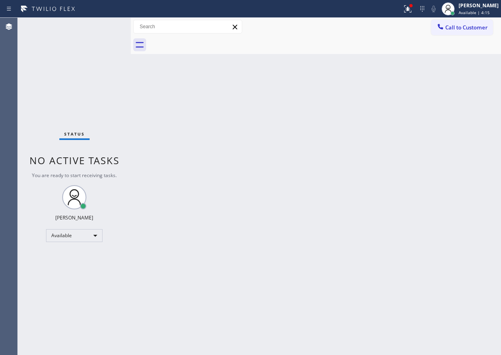
click at [419, 83] on div "Back to Dashboard Change Sender ID Customers Technicians Select a contact Outbo…" at bounding box center [316, 186] width 370 height 337
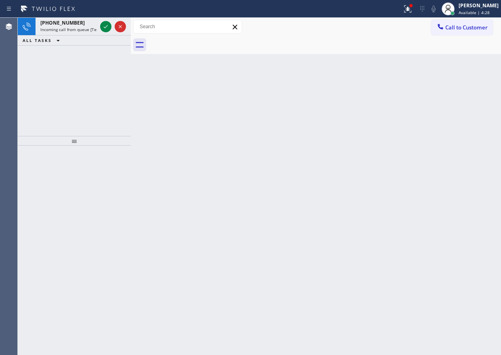
click at [411, 127] on div "Back to Dashboard Change Sender ID Customers Technicians Select a contact Outbo…" at bounding box center [316, 186] width 370 height 337
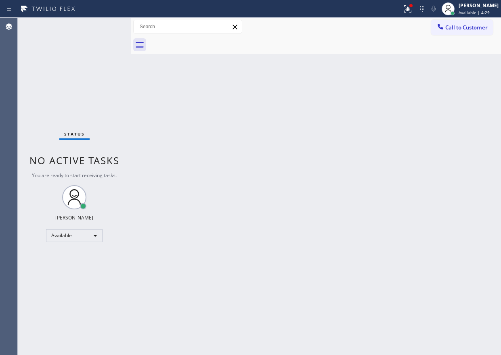
click at [103, 23] on div "Status No active tasks You are ready to start receiving tasks. [PERSON_NAME] Av…" at bounding box center [74, 186] width 113 height 337
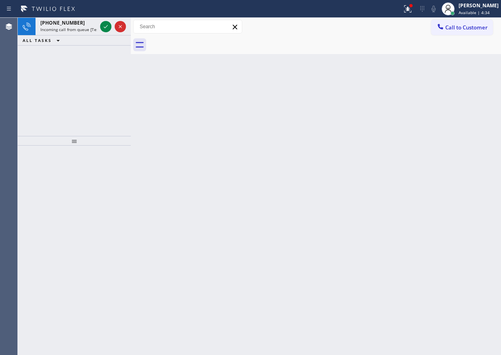
click at [452, 147] on div "Back to Dashboard Change Sender ID Customers Technicians Select a contact Outbo…" at bounding box center [316, 186] width 370 height 337
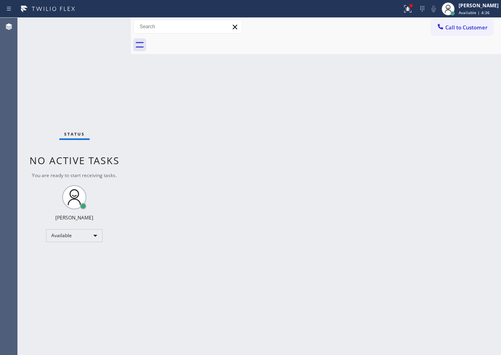
click at [106, 27] on div "Status No active tasks You are ready to start receiving tasks. [PERSON_NAME] Av…" at bounding box center [74, 186] width 113 height 337
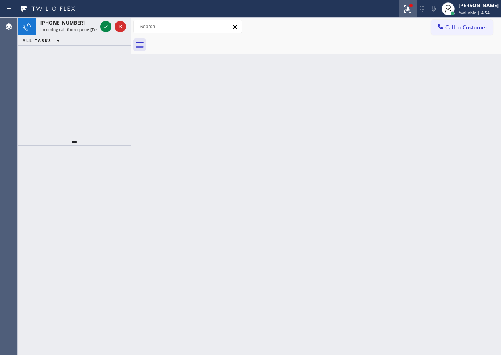
drag, startPoint x: 419, startPoint y: 8, endPoint x: 416, endPoint y: 17, distance: 8.4
click at [413, 8] on icon at bounding box center [408, 9] width 10 height 10
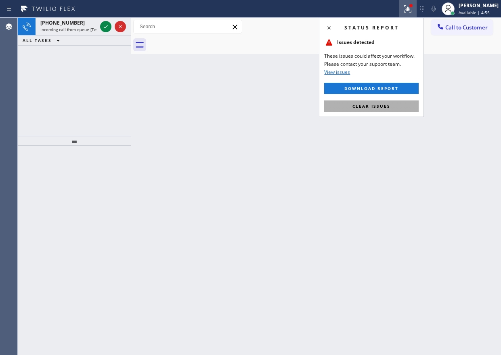
click at [398, 105] on button "Clear issues" at bounding box center [371, 106] width 94 height 11
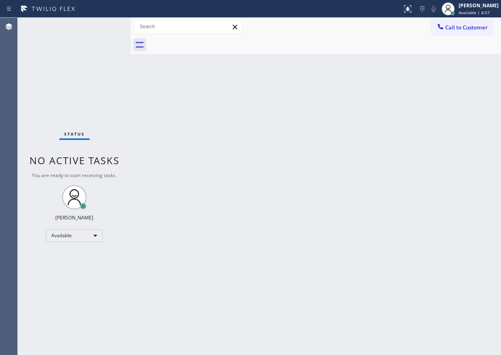
click at [105, 25] on div "Status No active tasks You are ready to start receiving tasks. [PERSON_NAME] Av…" at bounding box center [74, 186] width 113 height 337
drag, startPoint x: 404, startPoint y: 106, endPoint x: 404, endPoint y: 101, distance: 4.8
click at [404, 105] on div "Back to Dashboard Change Sender ID Customers Technicians Select a contact Outbo…" at bounding box center [316, 186] width 370 height 337
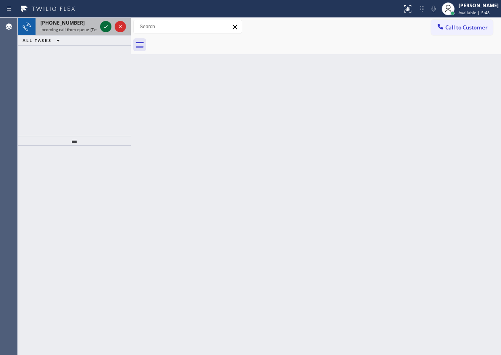
click at [105, 28] on icon at bounding box center [106, 27] width 10 height 10
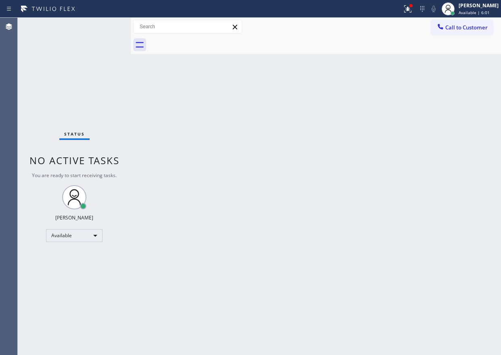
click at [427, 160] on div "Back to Dashboard Change Sender ID Customers Technicians Select a contact Outbo…" at bounding box center [316, 186] width 370 height 337
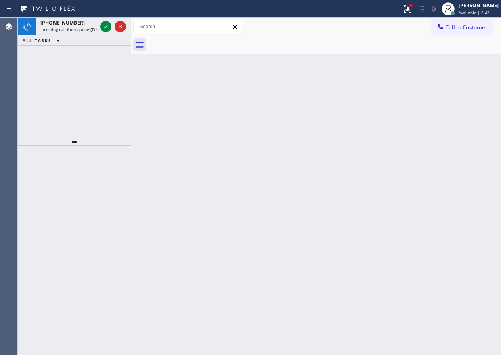
drag, startPoint x: 435, startPoint y: 180, endPoint x: 232, endPoint y: 80, distance: 226.6
click at [435, 180] on div "Back to Dashboard Change Sender ID Customers Technicians Select a contact Outbo…" at bounding box center [316, 186] width 370 height 337
click at [106, 27] on icon at bounding box center [106, 26] width 4 height 3
click at [103, 25] on icon at bounding box center [106, 27] width 10 height 10
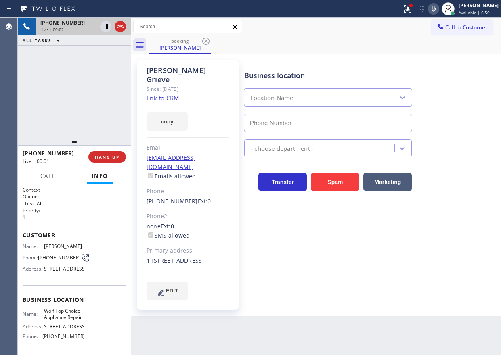
type input "[PHONE_NUMBER]"
click at [169, 94] on link "link to CRM" at bounding box center [163, 98] width 33 height 8
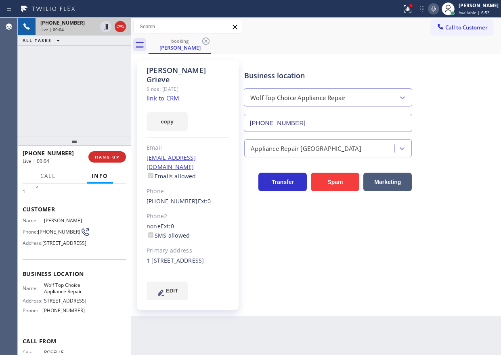
scroll to position [40, 0]
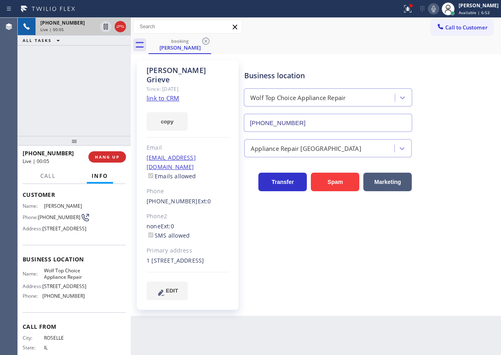
click at [71, 282] on div "Business location Name: Wolf Top Choice Appliance Repair Address: [STREET_ADDRE…" at bounding box center [74, 278] width 103 height 67
click at [323, 118] on input "[PHONE_NUMBER]" at bounding box center [328, 123] width 168 height 18
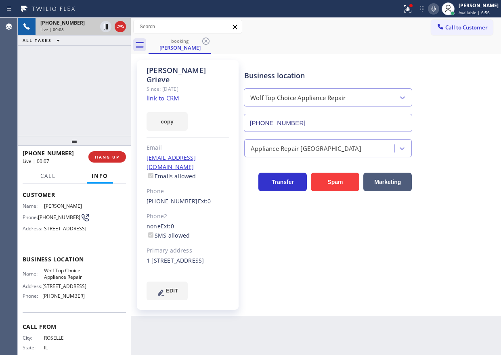
click at [323, 118] on input "[PHONE_NUMBER]" at bounding box center [328, 123] width 168 height 18
click at [46, 214] on span "[PHONE_NUMBER]" at bounding box center [59, 217] width 42 height 6
click at [436, 10] on icon at bounding box center [434, 9] width 4 height 6
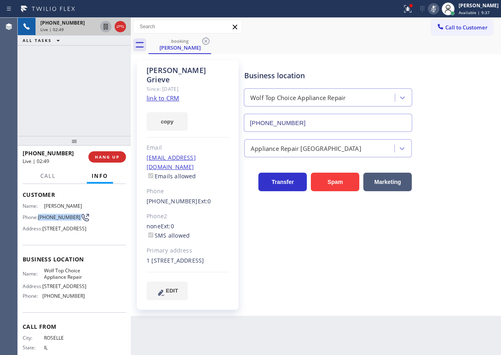
click at [106, 26] on icon at bounding box center [106, 27] width 4 height 6
click at [102, 27] on icon at bounding box center [106, 27] width 10 height 10
click at [438, 9] on icon at bounding box center [434, 9] width 10 height 10
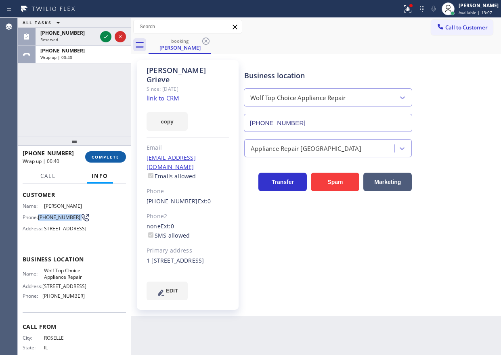
click at [107, 155] on span "COMPLETE" at bounding box center [106, 157] width 28 height 6
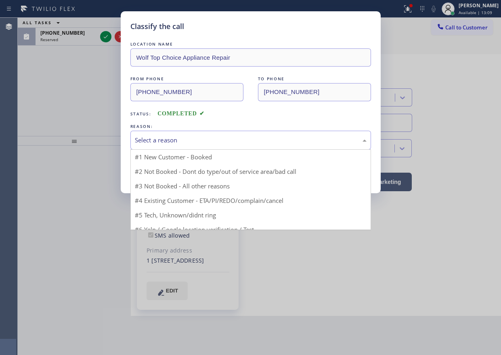
click at [184, 144] on div "Select a reason" at bounding box center [251, 140] width 232 height 9
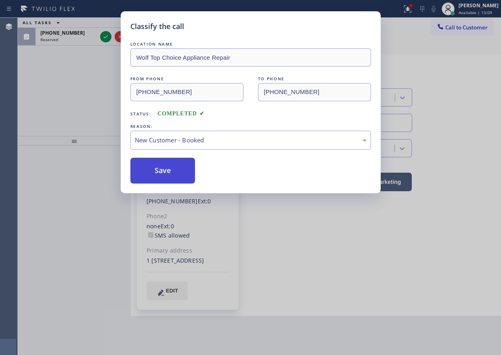
click at [169, 167] on button "Save" at bounding box center [162, 171] width 65 height 26
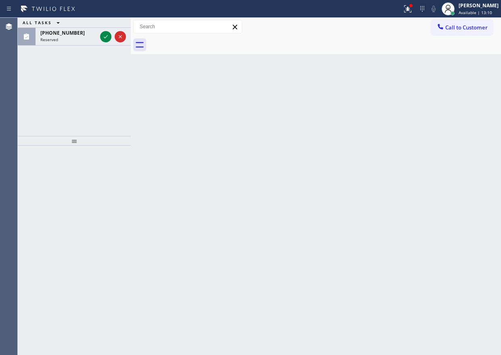
click at [103, 39] on icon at bounding box center [106, 37] width 10 height 10
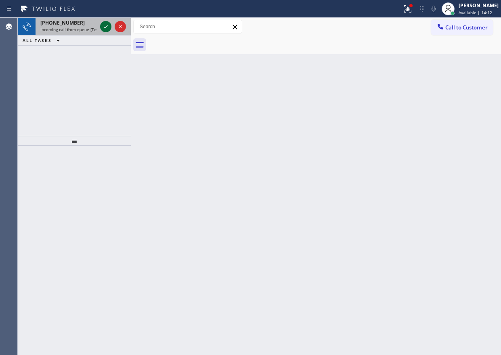
click at [103, 31] on icon at bounding box center [106, 27] width 10 height 10
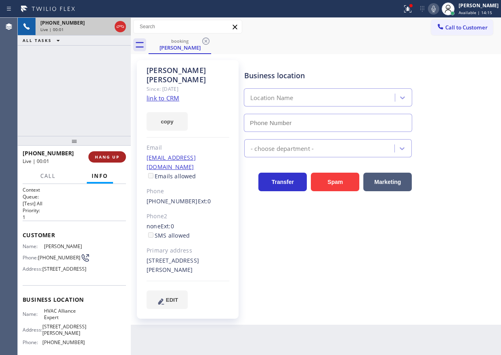
click at [110, 155] on span "HANG UP" at bounding box center [107, 157] width 25 height 6
type input "[PHONE_NUMBER]"
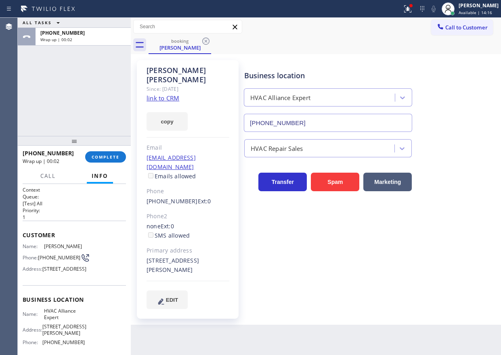
click at [109, 151] on div "[PHONE_NUMBER] Wrap up | 00:02 COMPLETE" at bounding box center [74, 157] width 103 height 21
click at [120, 158] on button "COMPLETE" at bounding box center [105, 156] width 41 height 11
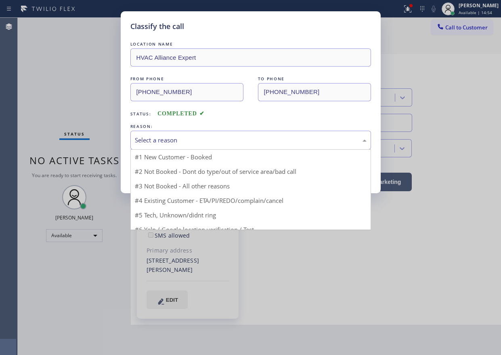
click at [201, 140] on div "Select a reason" at bounding box center [251, 140] width 232 height 9
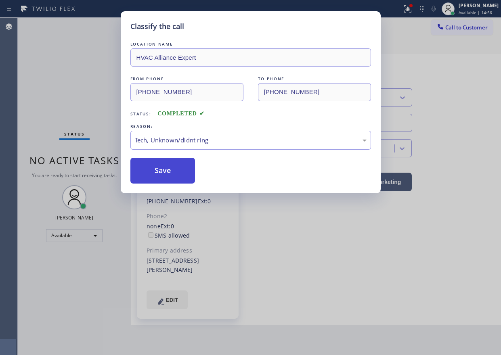
click at [159, 174] on button "Save" at bounding box center [162, 171] width 65 height 26
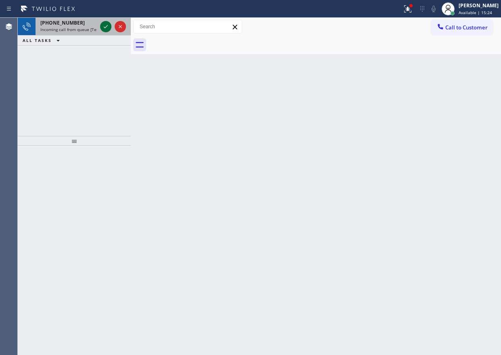
click at [105, 23] on icon at bounding box center [106, 27] width 10 height 10
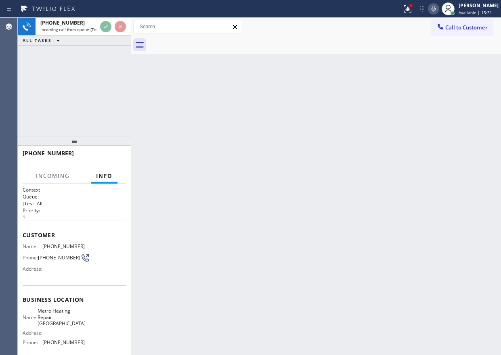
click at [381, 284] on div "Back to Dashboard Change Sender ID Customers Technicians Select a contact Outbo…" at bounding box center [316, 186] width 370 height 337
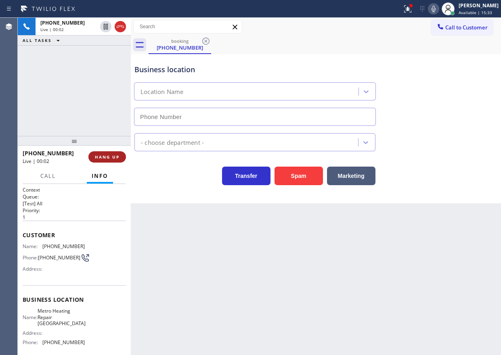
type input "[PHONE_NUMBER]"
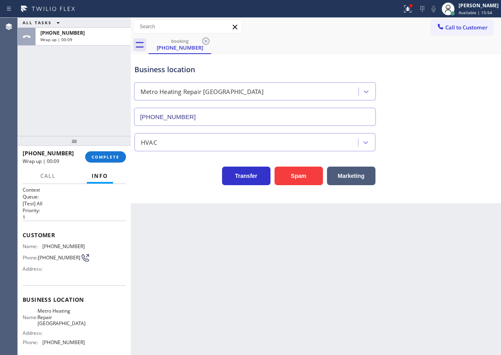
click at [432, 176] on div "Transfer Spam Marketing" at bounding box center [316, 172] width 366 height 26
click at [108, 150] on div "[PHONE_NUMBER] Wrap up | 00:10 COMPLETE" at bounding box center [74, 157] width 103 height 21
click at [115, 163] on div "[PHONE_NUMBER] Wrap up | 00:11 COMPLETE" at bounding box center [74, 157] width 103 height 21
click at [117, 156] on span "COMPLETE" at bounding box center [106, 157] width 28 height 6
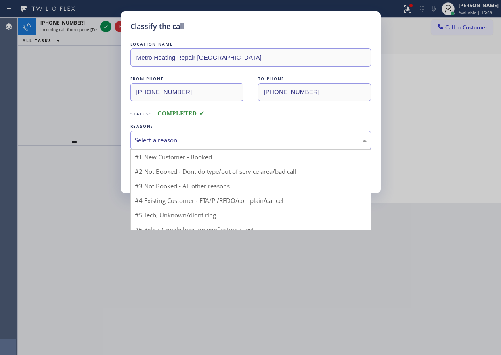
click at [212, 140] on div "Select a reason" at bounding box center [251, 140] width 232 height 9
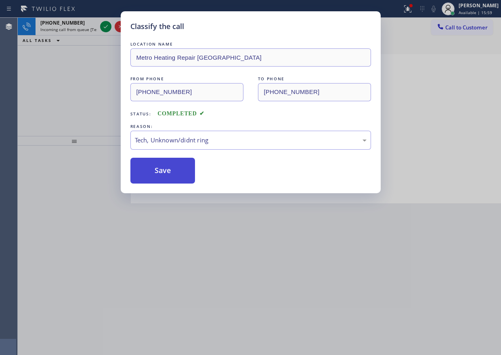
drag, startPoint x: 179, startPoint y: 179, endPoint x: 173, endPoint y: 175, distance: 7.6
click at [178, 179] on button "Save" at bounding box center [162, 171] width 65 height 26
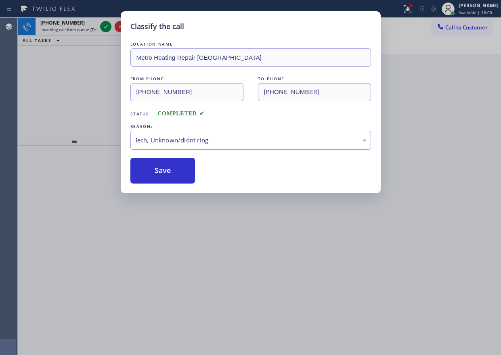
click at [105, 27] on div "Classify the call LOCATION NAME Metro Heating Repair Stanford FROM PHONE [PHONE…" at bounding box center [250, 177] width 501 height 355
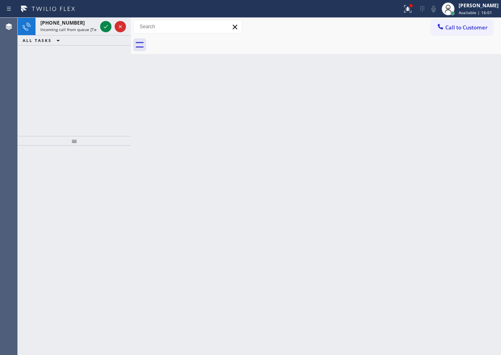
click at [105, 27] on icon at bounding box center [106, 27] width 10 height 10
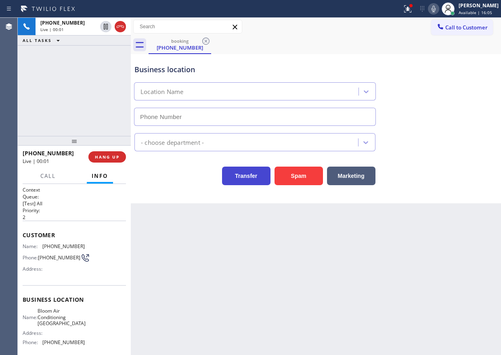
type input "[PHONE_NUMBER]"
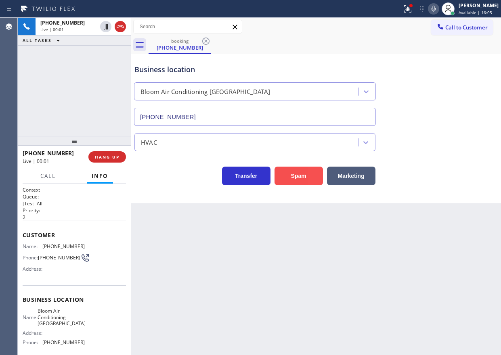
click at [284, 176] on button "Spam" at bounding box center [298, 176] width 48 height 19
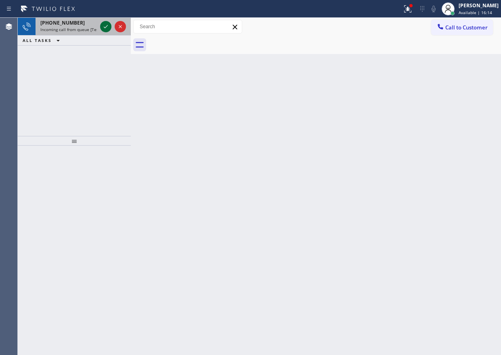
click at [105, 25] on icon at bounding box center [106, 27] width 10 height 10
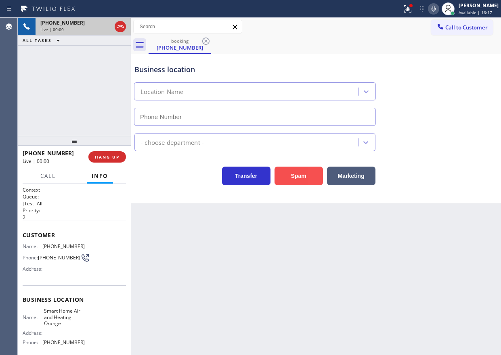
type input "[PHONE_NUMBER]"
click at [294, 170] on button "Spam" at bounding box center [298, 176] width 48 height 19
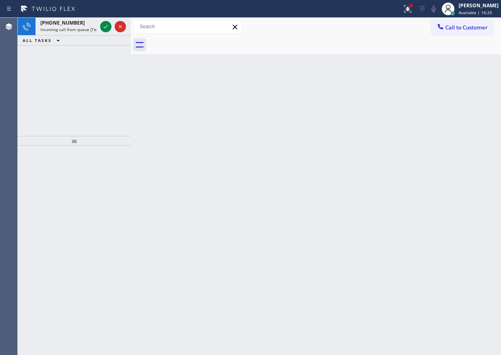
click at [440, 96] on div "Back to Dashboard Change Sender ID Customers Technicians Select a contact Outbo…" at bounding box center [316, 186] width 370 height 337
click at [417, 16] on button at bounding box center [408, 9] width 18 height 18
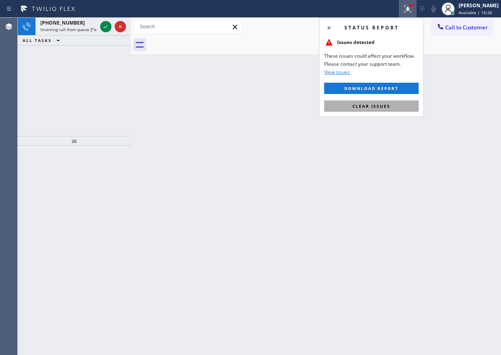
click at [391, 108] on button "Clear issues" at bounding box center [371, 106] width 94 height 11
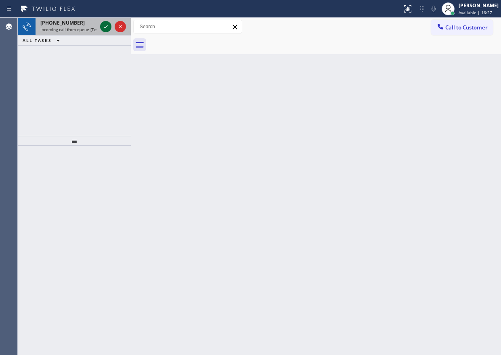
click at [105, 26] on icon at bounding box center [106, 27] width 10 height 10
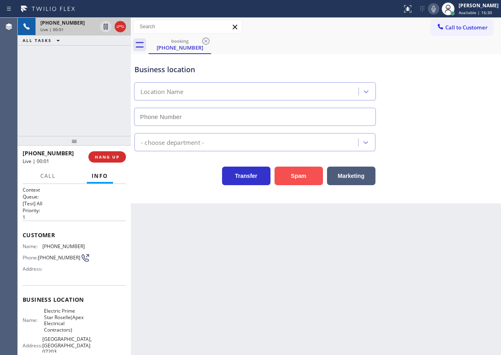
type input "[PHONE_NUMBER]"
click at [302, 174] on button "Spam" at bounding box center [298, 176] width 48 height 19
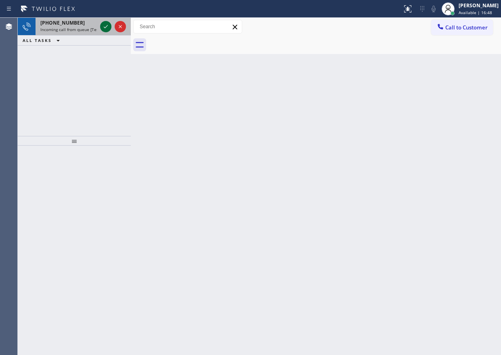
click at [106, 24] on icon at bounding box center [106, 27] width 10 height 10
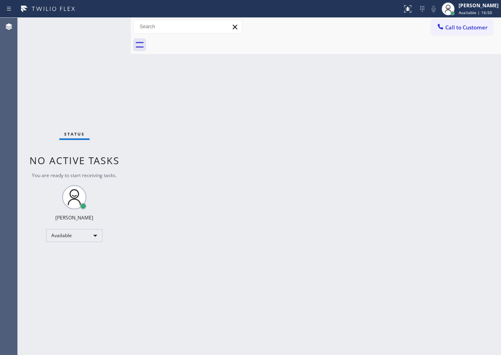
click at [106, 24] on div "Status No active tasks You are ready to start receiving tasks. [PERSON_NAME] Av…" at bounding box center [74, 186] width 113 height 337
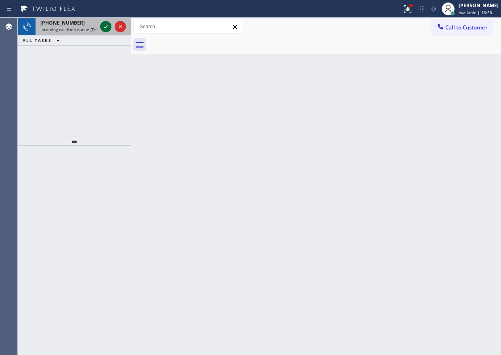
click at [105, 24] on icon at bounding box center [106, 27] width 10 height 10
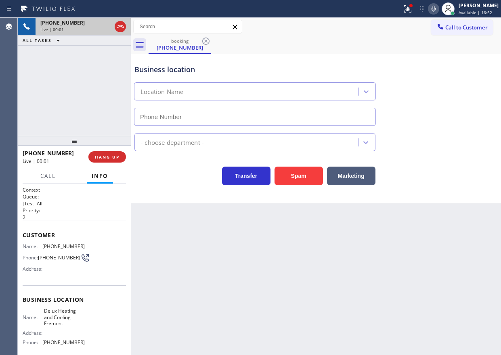
type input "[PHONE_NUMBER]"
click at [300, 177] on button "Spam" at bounding box center [298, 176] width 48 height 19
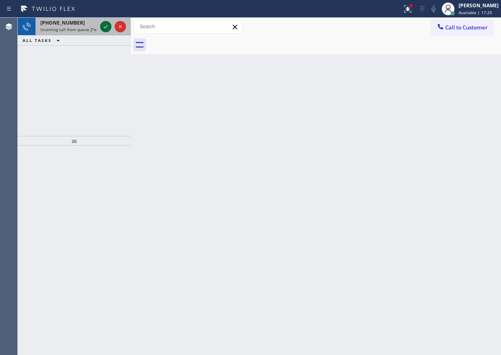
click at [103, 27] on icon at bounding box center [106, 27] width 10 height 10
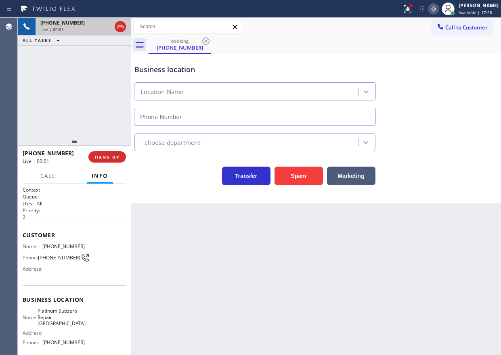
type input "[PHONE_NUMBER]"
drag, startPoint x: 418, startPoint y: 67, endPoint x: 306, endPoint y: 67, distance: 111.8
click at [418, 67] on div "Business location Platinum Subzero Repair [GEOGRAPHIC_DATA] [PHONE_NUMBER]" at bounding box center [316, 89] width 366 height 73
click at [107, 159] on span "HANG UP" at bounding box center [107, 157] width 25 height 6
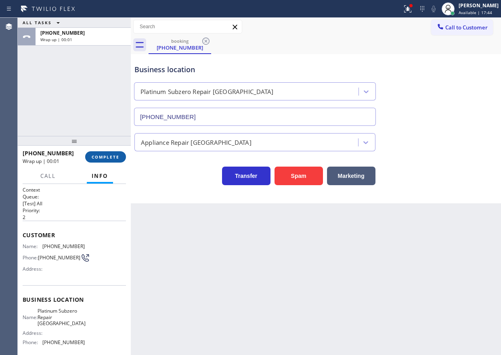
click at [99, 155] on span "COMPLETE" at bounding box center [106, 157] width 28 height 6
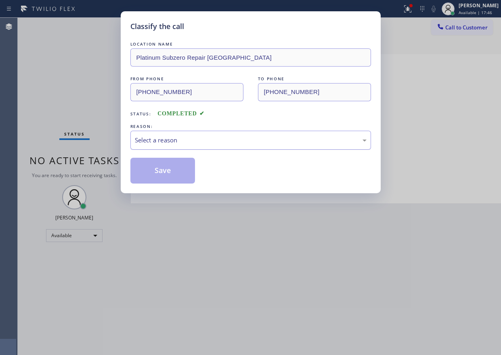
click at [229, 145] on div "Select a reason" at bounding box center [250, 140] width 241 height 19
click at [180, 174] on button "Save" at bounding box center [162, 171] width 65 height 26
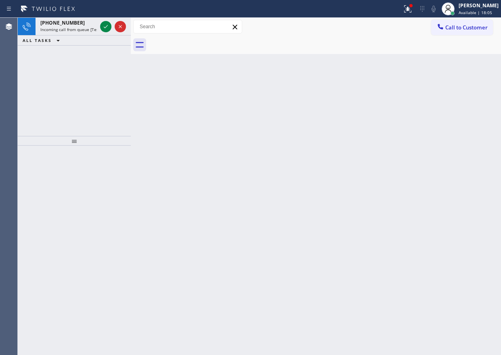
click at [430, 109] on div "Back to Dashboard Change Sender ID Customers Technicians Select a contact Outbo…" at bounding box center [316, 186] width 370 height 337
click at [105, 26] on icon at bounding box center [106, 27] width 10 height 10
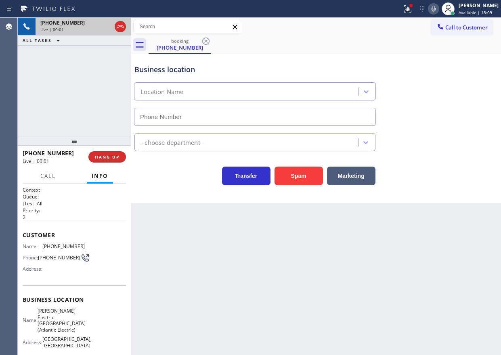
type input "[PHONE_NUMBER]"
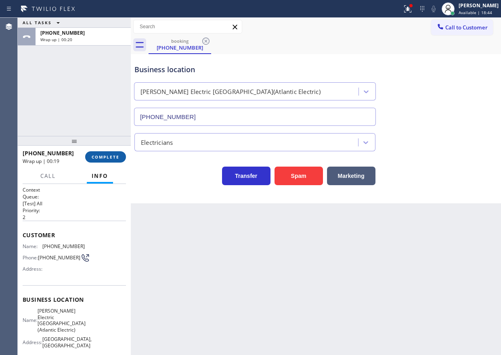
click at [99, 157] on span "COMPLETE" at bounding box center [106, 157] width 28 height 6
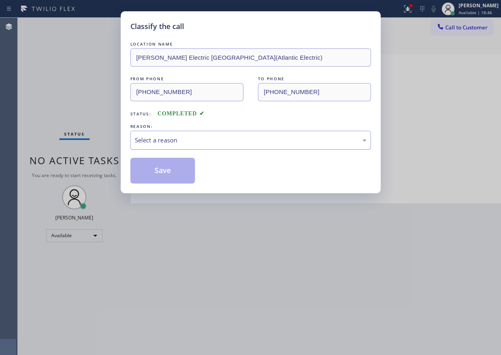
click at [235, 142] on div "Select a reason" at bounding box center [251, 140] width 232 height 9
click at [175, 170] on button "Save" at bounding box center [162, 171] width 65 height 26
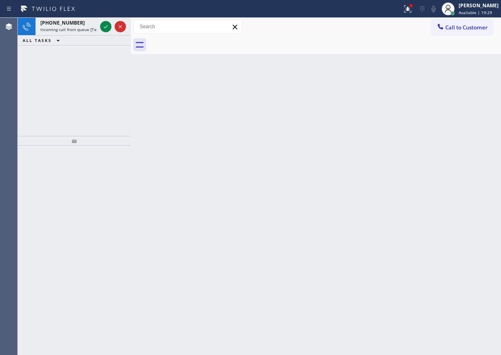
drag, startPoint x: 454, startPoint y: 136, endPoint x: 296, endPoint y: 81, distance: 167.5
click at [455, 136] on div "Back to Dashboard Change Sender ID Customers Technicians Select a contact Outbo…" at bounding box center [316, 186] width 370 height 337
click at [103, 25] on icon at bounding box center [106, 27] width 10 height 10
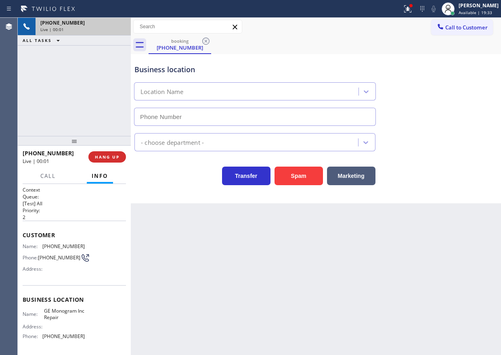
type input "[PHONE_NUMBER]"
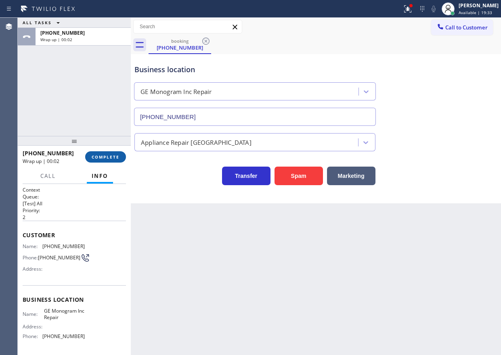
click at [104, 158] on span "COMPLETE" at bounding box center [106, 157] width 28 height 6
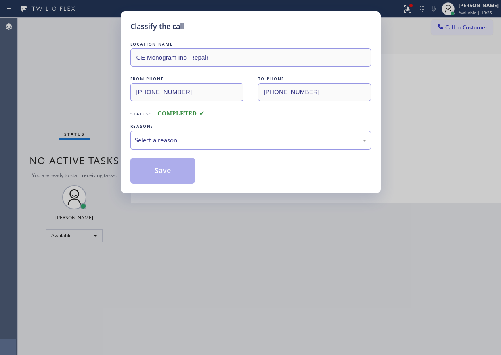
click at [170, 140] on div "Select a reason" at bounding box center [251, 140] width 232 height 9
click at [148, 173] on button "Save" at bounding box center [162, 171] width 65 height 26
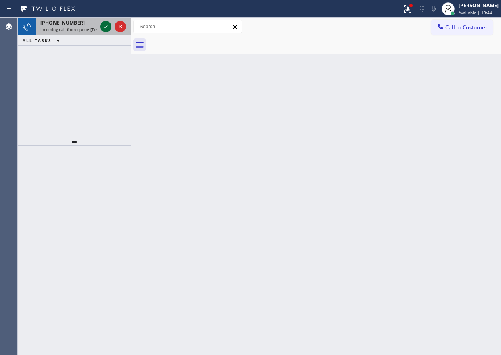
click at [103, 28] on icon at bounding box center [106, 27] width 10 height 10
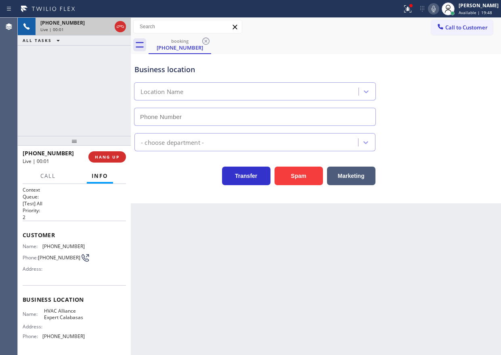
type input "[PHONE_NUMBER]"
click at [292, 175] on button "Spam" at bounding box center [298, 176] width 48 height 19
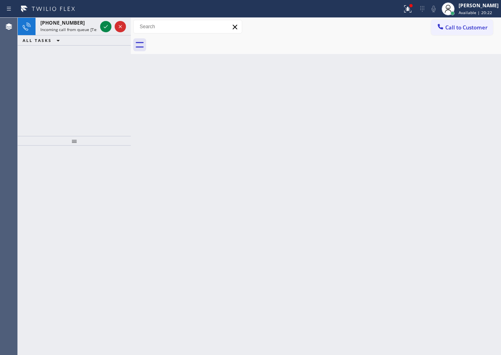
drag, startPoint x: 411, startPoint y: 191, endPoint x: 148, endPoint y: 87, distance: 282.1
click at [410, 191] on div "Back to Dashboard Change Sender ID Customers Technicians Select a contact Outbo…" at bounding box center [316, 186] width 370 height 337
click at [108, 24] on icon at bounding box center [106, 27] width 10 height 10
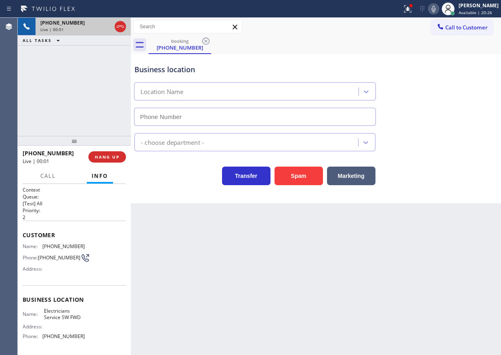
type input "[PHONE_NUMBER]"
click at [296, 178] on button "Spam" at bounding box center [298, 176] width 48 height 19
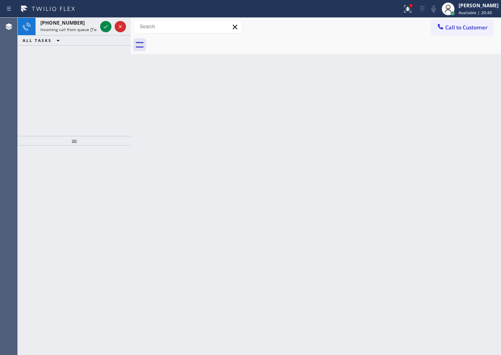
click at [394, 154] on div "Back to Dashboard Change Sender ID Customers Technicians Select a contact Outbo…" at bounding box center [316, 186] width 370 height 337
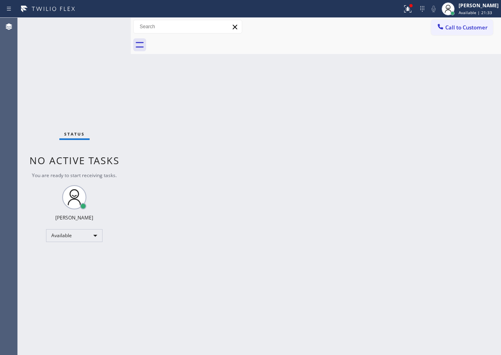
click at [103, 24] on div "Status No active tasks You are ready to start receiving tasks. [PERSON_NAME] Av…" at bounding box center [74, 186] width 113 height 337
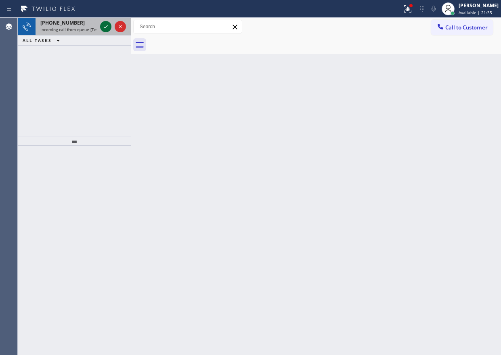
click at [103, 29] on icon at bounding box center [106, 27] width 10 height 10
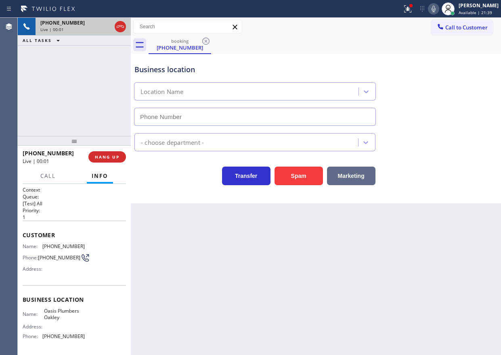
type input "[PHONE_NUMBER]"
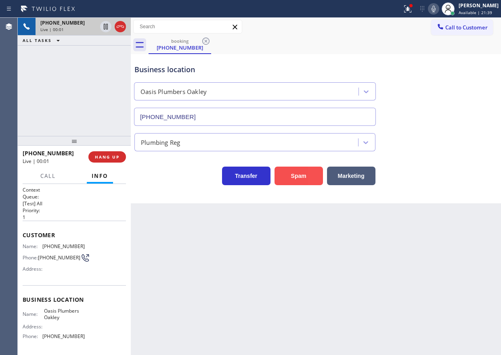
click at [296, 174] on button "Spam" at bounding box center [298, 176] width 48 height 19
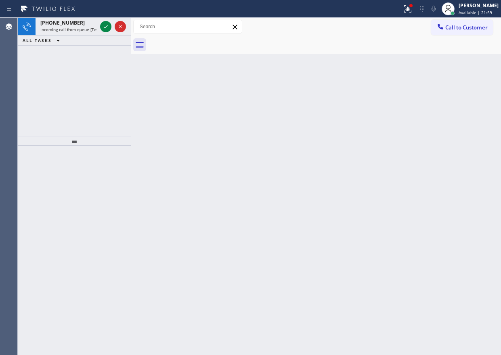
click at [420, 184] on div "Back to Dashboard Change Sender ID Customers Technicians Select a contact Outbo…" at bounding box center [316, 186] width 370 height 337
click at [105, 25] on icon at bounding box center [106, 27] width 10 height 10
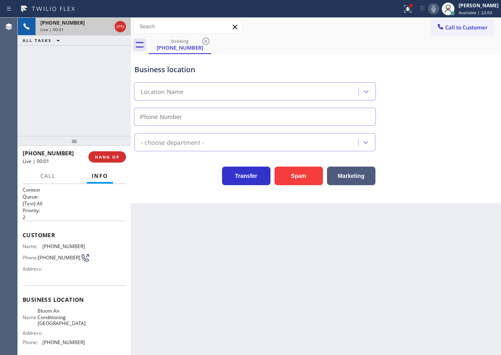
type input "[PHONE_NUMBER]"
click at [293, 180] on button "Spam" at bounding box center [298, 176] width 48 height 19
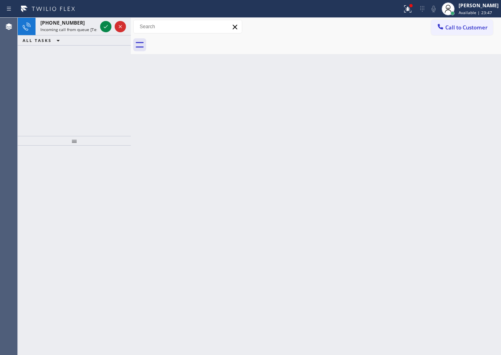
click at [397, 176] on div "Back to Dashboard Change Sender ID Customers Technicians Select a contact Outbo…" at bounding box center [316, 186] width 370 height 337
click at [104, 27] on icon at bounding box center [106, 27] width 10 height 10
click at [104, 25] on icon at bounding box center [106, 27] width 10 height 10
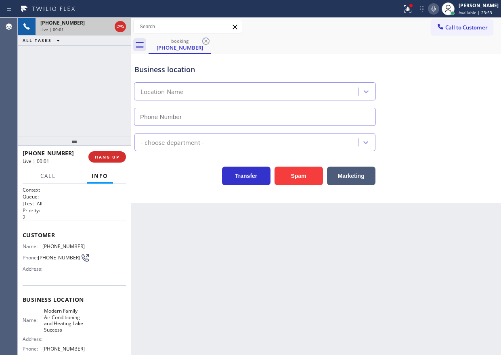
type input "[PHONE_NUMBER]"
click at [300, 179] on button "Spam" at bounding box center [298, 176] width 48 height 19
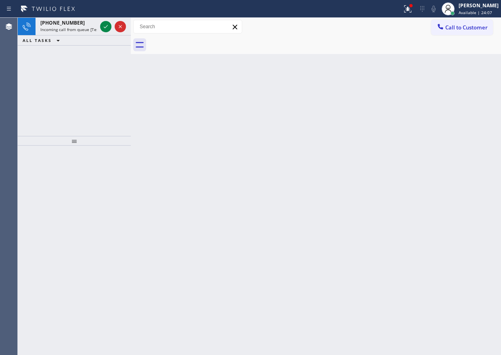
click at [413, 126] on div "Back to Dashboard Change Sender ID Customers Technicians Select a contact Outbo…" at bounding box center [316, 186] width 370 height 337
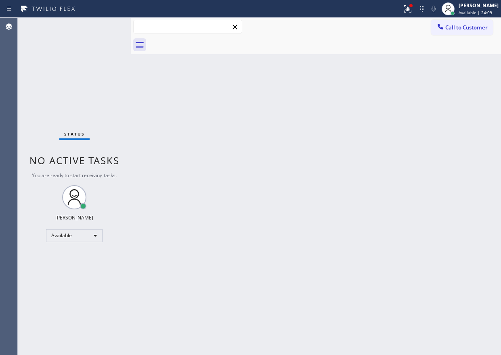
click at [142, 25] on input "text" at bounding box center [188, 26] width 108 height 13
click at [423, 212] on div "Back to Dashboard Change Sender ID Customers Technicians Select a contact Outbo…" at bounding box center [316, 186] width 370 height 337
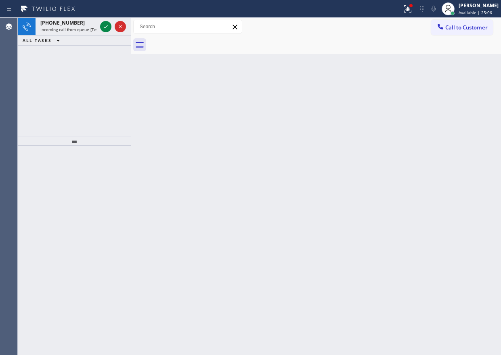
click at [405, 193] on div "Back to Dashboard Change Sender ID Customers Technicians Select a contact Outbo…" at bounding box center [316, 186] width 370 height 337
click at [102, 25] on icon at bounding box center [106, 27] width 10 height 10
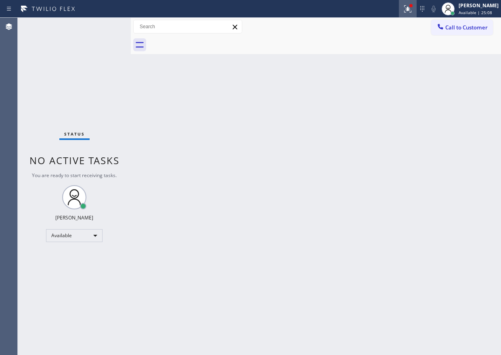
click at [413, 8] on icon at bounding box center [408, 9] width 10 height 10
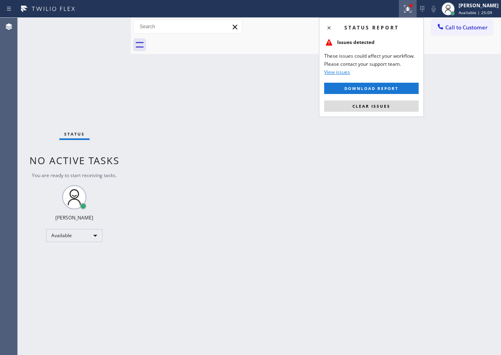
click at [399, 103] on button "Clear issues" at bounding box center [371, 106] width 94 height 11
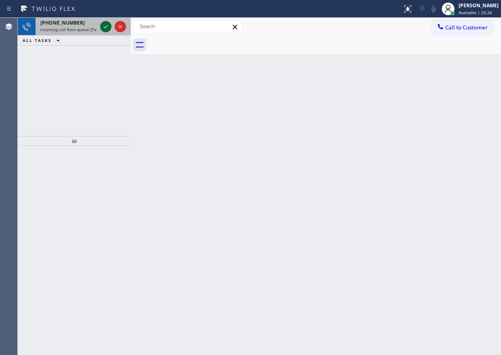
click at [107, 27] on icon at bounding box center [106, 27] width 10 height 10
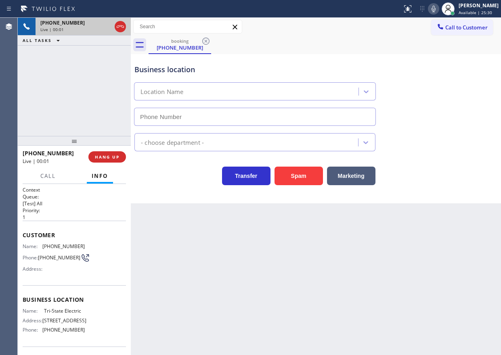
type input "[PHONE_NUMBER]"
click at [107, 157] on span "HANG UP" at bounding box center [107, 157] width 25 height 6
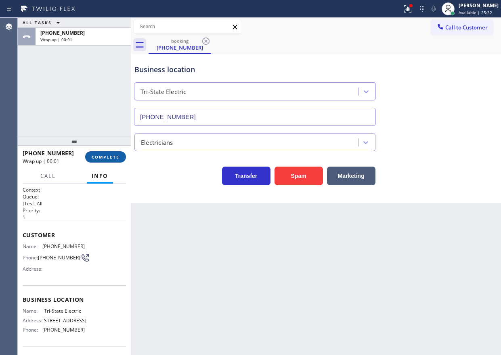
click at [107, 157] on span "COMPLETE" at bounding box center [106, 157] width 28 height 6
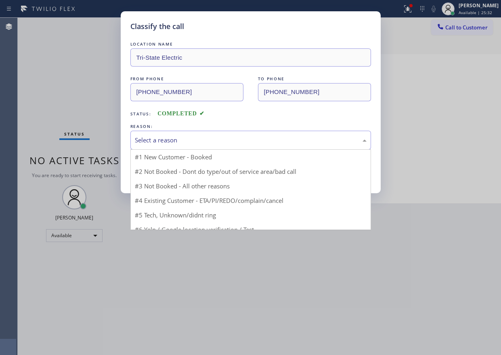
click at [164, 140] on div "Select a reason" at bounding box center [251, 140] width 232 height 9
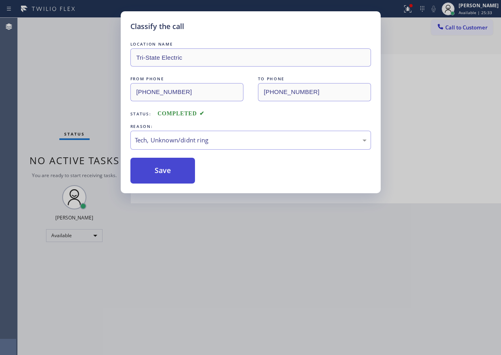
click at [159, 170] on button "Save" at bounding box center [162, 171] width 65 height 26
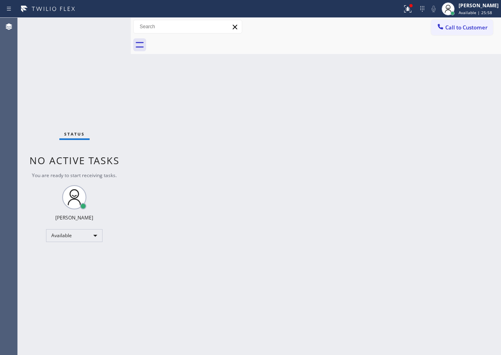
click at [420, 218] on div "Back to Dashboard Change Sender ID Customers Technicians Select a contact Outbo…" at bounding box center [316, 186] width 370 height 337
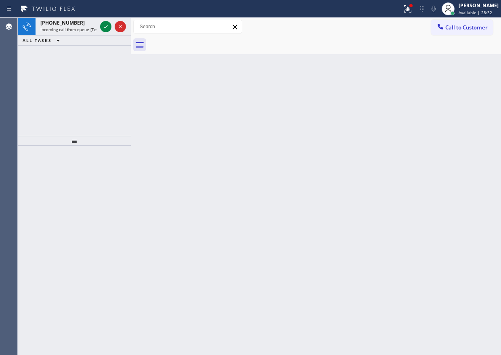
drag, startPoint x: 419, startPoint y: 214, endPoint x: 328, endPoint y: 171, distance: 100.0
click at [419, 214] on div "Back to Dashboard Change Sender ID Customers Technicians Select a contact Outbo…" at bounding box center [316, 186] width 370 height 337
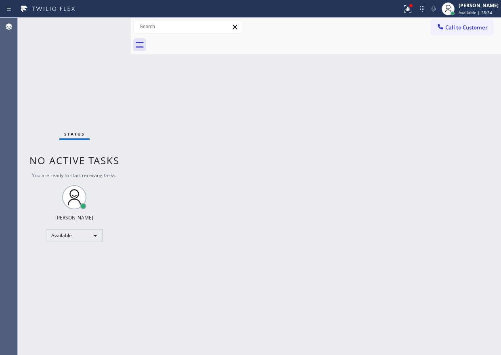
click at [101, 25] on div "Status No active tasks You are ready to start receiving tasks. [PERSON_NAME] Av…" at bounding box center [74, 186] width 113 height 337
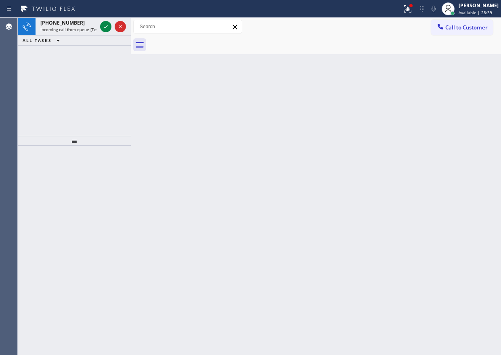
click at [433, 110] on div "Back to Dashboard Change Sender ID Customers Technicians Select a contact Outbo…" at bounding box center [316, 186] width 370 height 337
click at [102, 33] on div at bounding box center [112, 27] width 29 height 18
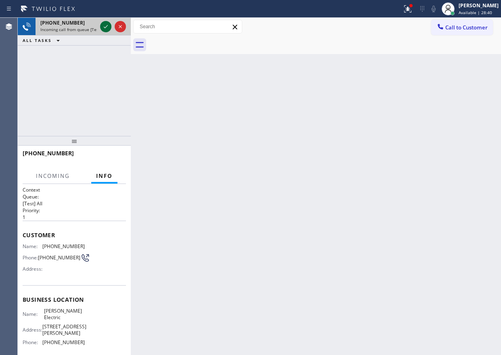
click at [103, 30] on icon at bounding box center [106, 27] width 10 height 10
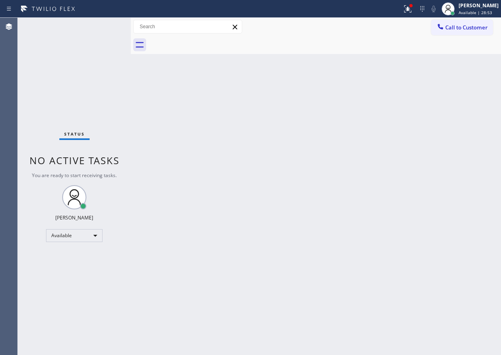
click at [434, 228] on div "Back to Dashboard Change Sender ID Customers Technicians Select a contact Outbo…" at bounding box center [316, 186] width 370 height 337
click at [420, 141] on div "Back to Dashboard Change Sender ID Customers Technicians Select a contact Outbo…" at bounding box center [316, 186] width 370 height 337
click at [365, 258] on div "Back to Dashboard Change Sender ID Customers Technicians Select a contact Outbo…" at bounding box center [316, 186] width 370 height 337
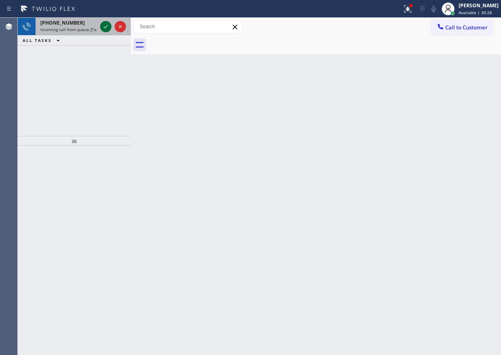
click at [107, 25] on icon at bounding box center [106, 27] width 10 height 10
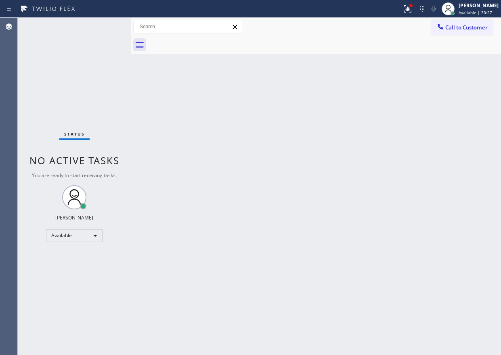
click at [107, 25] on div "Status No active tasks You are ready to start receiving tasks. [PERSON_NAME] Av…" at bounding box center [74, 186] width 113 height 337
click at [434, 171] on div "Back to Dashboard Change Sender ID Customers Technicians Select a contact Outbo…" at bounding box center [316, 186] width 370 height 337
click at [104, 26] on div "Status No active tasks You are ready to start receiving tasks. [PERSON_NAME] Av…" at bounding box center [74, 186] width 113 height 337
click at [404, 194] on div "Back to Dashboard Change Sender ID Customers Technicians Select a contact Outbo…" at bounding box center [316, 186] width 370 height 337
click at [413, 11] on icon at bounding box center [408, 9] width 10 height 10
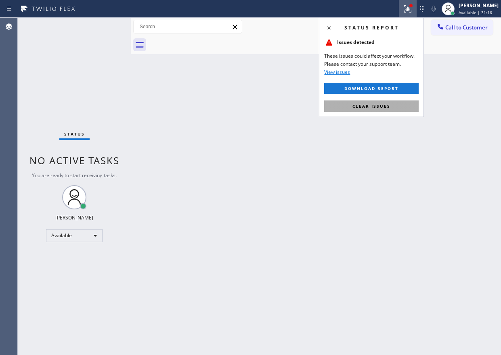
click at [392, 111] on button "Clear issues" at bounding box center [371, 106] width 94 height 11
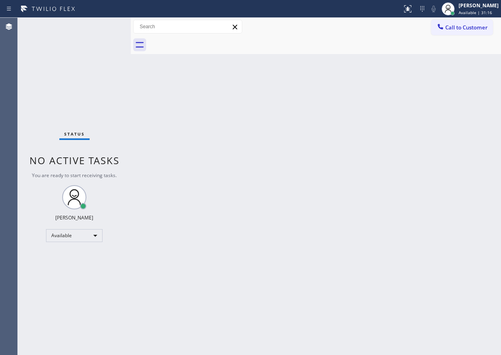
click at [269, 324] on div "Back to Dashboard Change Sender ID Customers Technicians Select a contact Outbo…" at bounding box center [316, 186] width 370 height 337
click at [396, 105] on div "Back to Dashboard Change Sender ID Customers Technicians Select a contact Outbo…" at bounding box center [316, 186] width 370 height 337
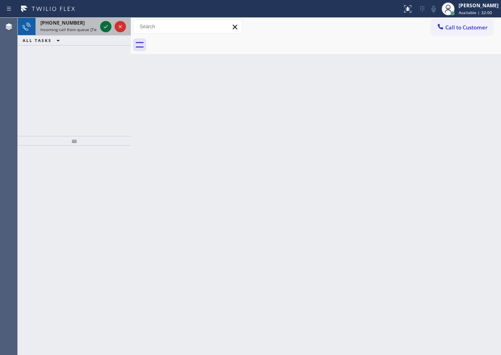
click at [106, 25] on icon at bounding box center [106, 27] width 10 height 10
click at [104, 27] on icon at bounding box center [106, 27] width 10 height 10
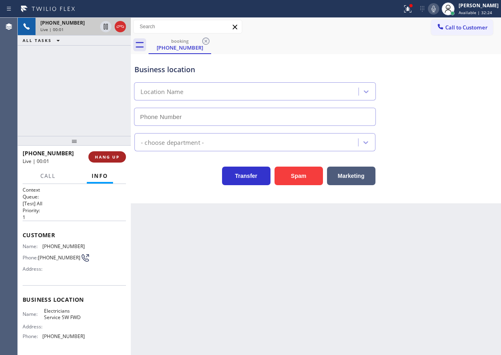
type input "[PHONE_NUMBER]"
click at [113, 155] on span "HANG UP" at bounding box center [107, 157] width 25 height 6
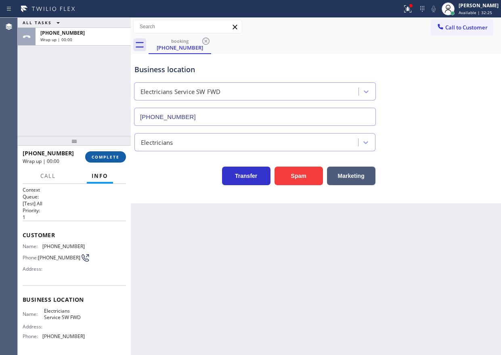
click at [113, 155] on span "COMPLETE" at bounding box center [106, 157] width 28 height 6
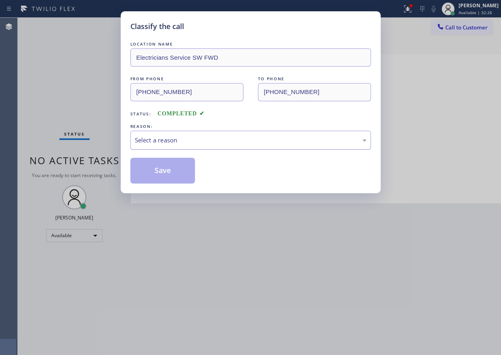
click at [203, 140] on div "Select a reason" at bounding box center [251, 140] width 232 height 9
click at [173, 173] on button "Save" at bounding box center [162, 171] width 65 height 26
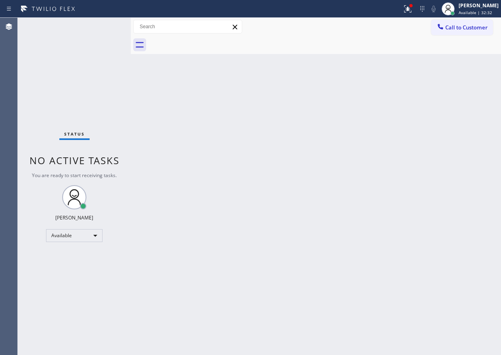
click at [107, 24] on div "Status No active tasks You are ready to start receiving tasks. [PERSON_NAME] Av…" at bounding box center [74, 186] width 113 height 337
click at [415, 174] on div "Back to Dashboard Change Sender ID Customers Technicians Select a contact Outbo…" at bounding box center [316, 186] width 370 height 337
click at [393, 126] on div "Back to Dashboard Change Sender ID Customers Technicians Select a contact Outbo…" at bounding box center [316, 186] width 370 height 337
click at [433, 180] on div "Back to Dashboard Change Sender ID Customers Technicians Select a contact Outbo…" at bounding box center [316, 186] width 370 height 337
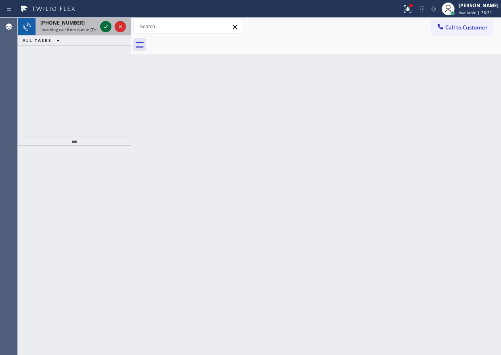
click at [106, 27] on icon at bounding box center [106, 27] width 10 height 10
click at [106, 28] on icon at bounding box center [106, 27] width 10 height 10
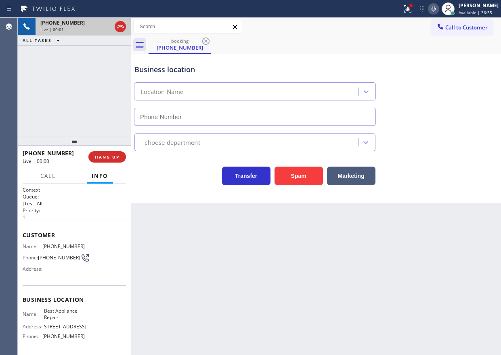
type input "[PHONE_NUMBER]"
click at [56, 317] on span "Best Appliance Repair" at bounding box center [64, 314] width 40 height 13
click at [290, 112] on input "[PHONE_NUMBER]" at bounding box center [255, 117] width 242 height 18
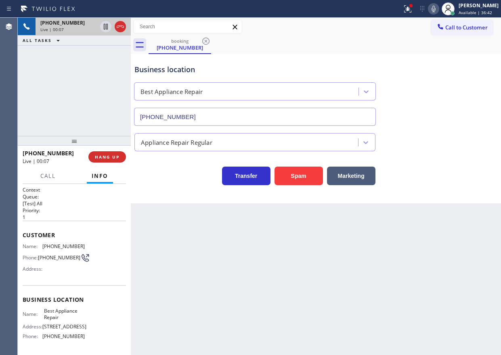
click at [290, 112] on input "[PHONE_NUMBER]" at bounding box center [255, 117] width 242 height 18
click at [438, 178] on div "Transfer Spam Marketing" at bounding box center [316, 172] width 366 height 26
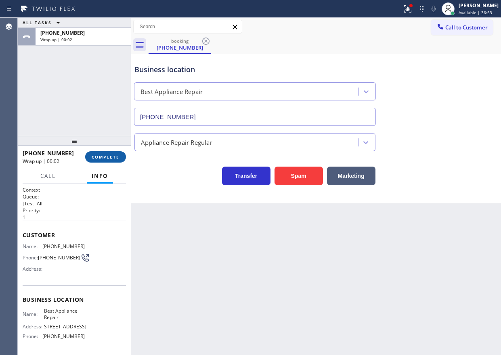
click at [106, 162] on button "COMPLETE" at bounding box center [105, 156] width 41 height 11
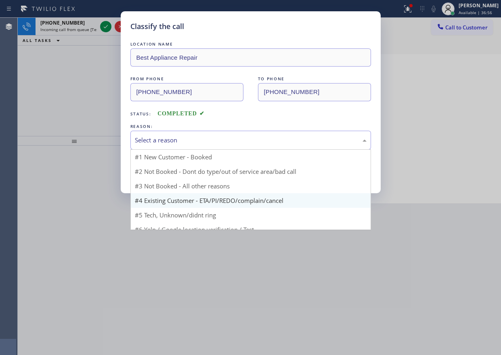
drag, startPoint x: 209, startPoint y: 146, endPoint x: 196, endPoint y: 188, distance: 43.9
click at [209, 146] on div "Select a reason" at bounding box center [250, 140] width 241 height 19
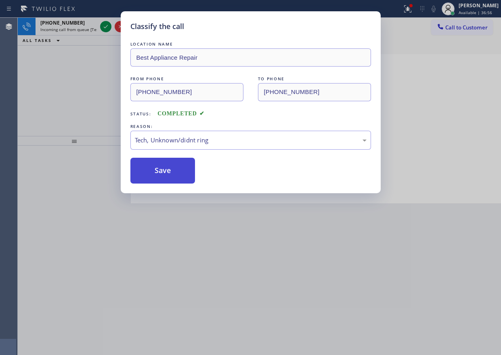
click at [167, 179] on button "Save" at bounding box center [162, 171] width 65 height 26
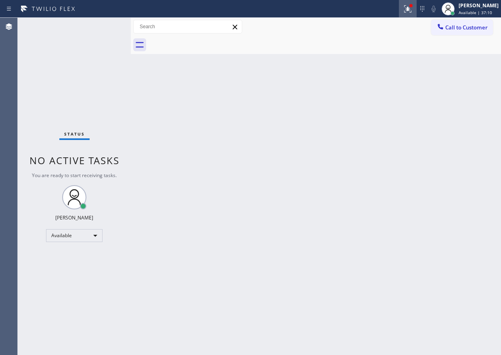
click at [407, 3] on button at bounding box center [408, 9] width 18 height 18
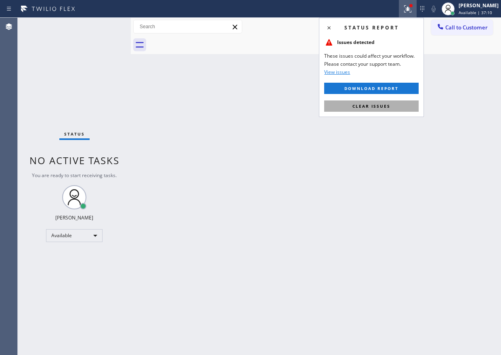
click at [404, 102] on button "Clear issues" at bounding box center [371, 106] width 94 height 11
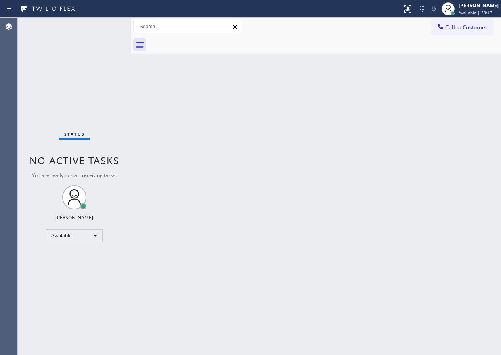
click at [381, 214] on div "Back to Dashboard Change Sender ID Customers Technicians Select a contact Outbo…" at bounding box center [316, 186] width 370 height 337
drag, startPoint x: 415, startPoint y: 115, endPoint x: 414, endPoint y: 106, distance: 9.3
click at [415, 115] on div "Back to Dashboard Change Sender ID Customers Technicians Select a contact Outbo…" at bounding box center [316, 186] width 370 height 337
click at [396, 155] on div "Back to Dashboard Change Sender ID Customers Technicians Select a contact Outbo…" at bounding box center [316, 186] width 370 height 337
click at [467, 8] on div "[PERSON_NAME]" at bounding box center [479, 5] width 40 height 7
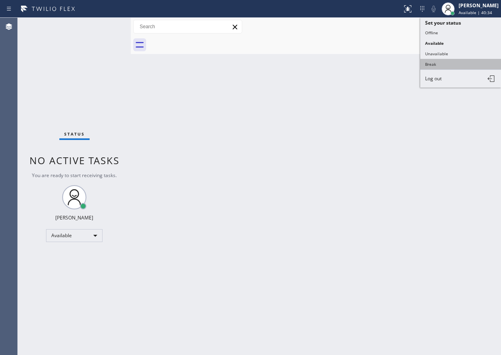
click at [429, 66] on button "Break" at bounding box center [460, 64] width 81 height 10
